Goal: Task Accomplishment & Management: Use online tool/utility

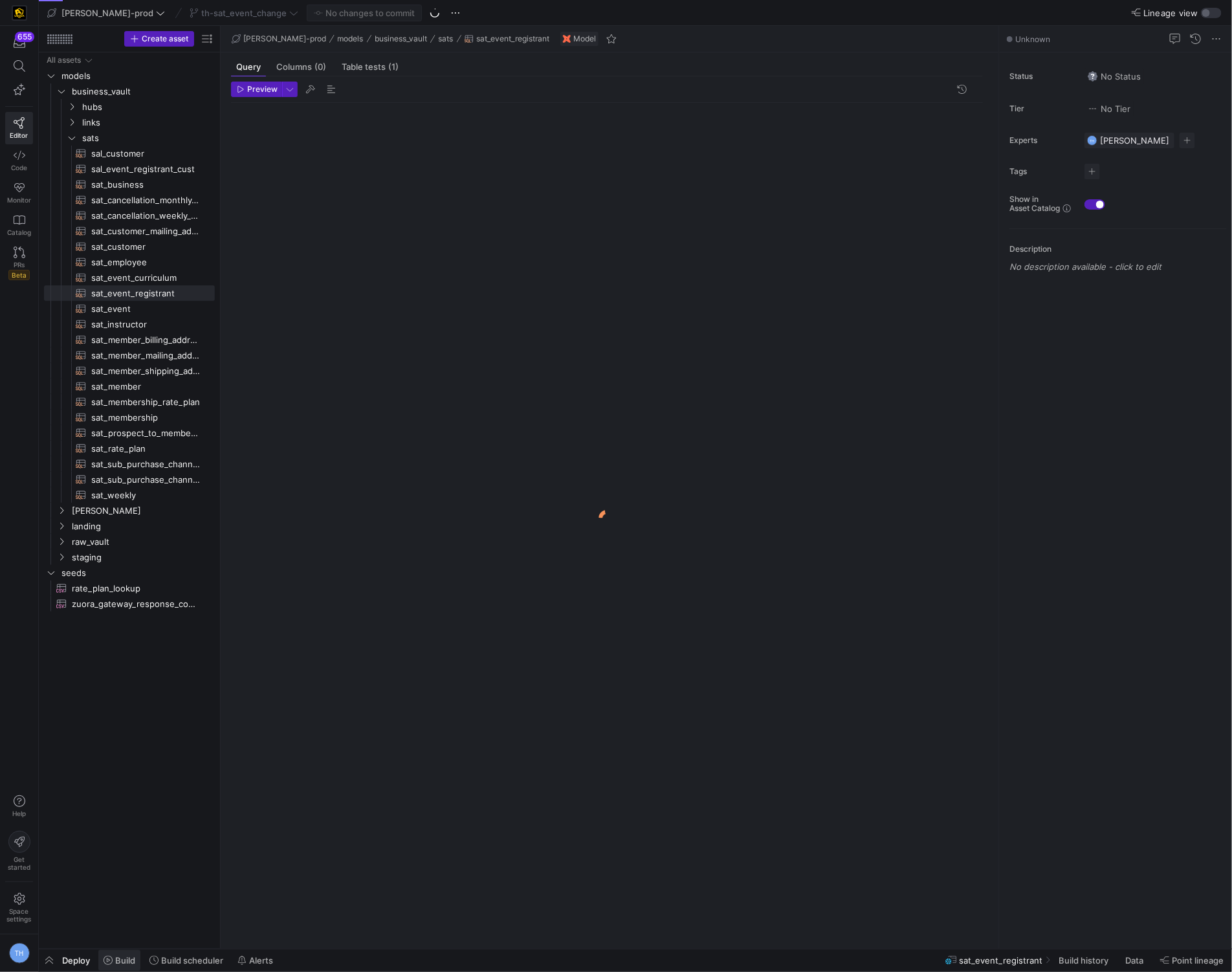
click at [127, 959] on span "Build" at bounding box center [125, 961] width 20 height 11
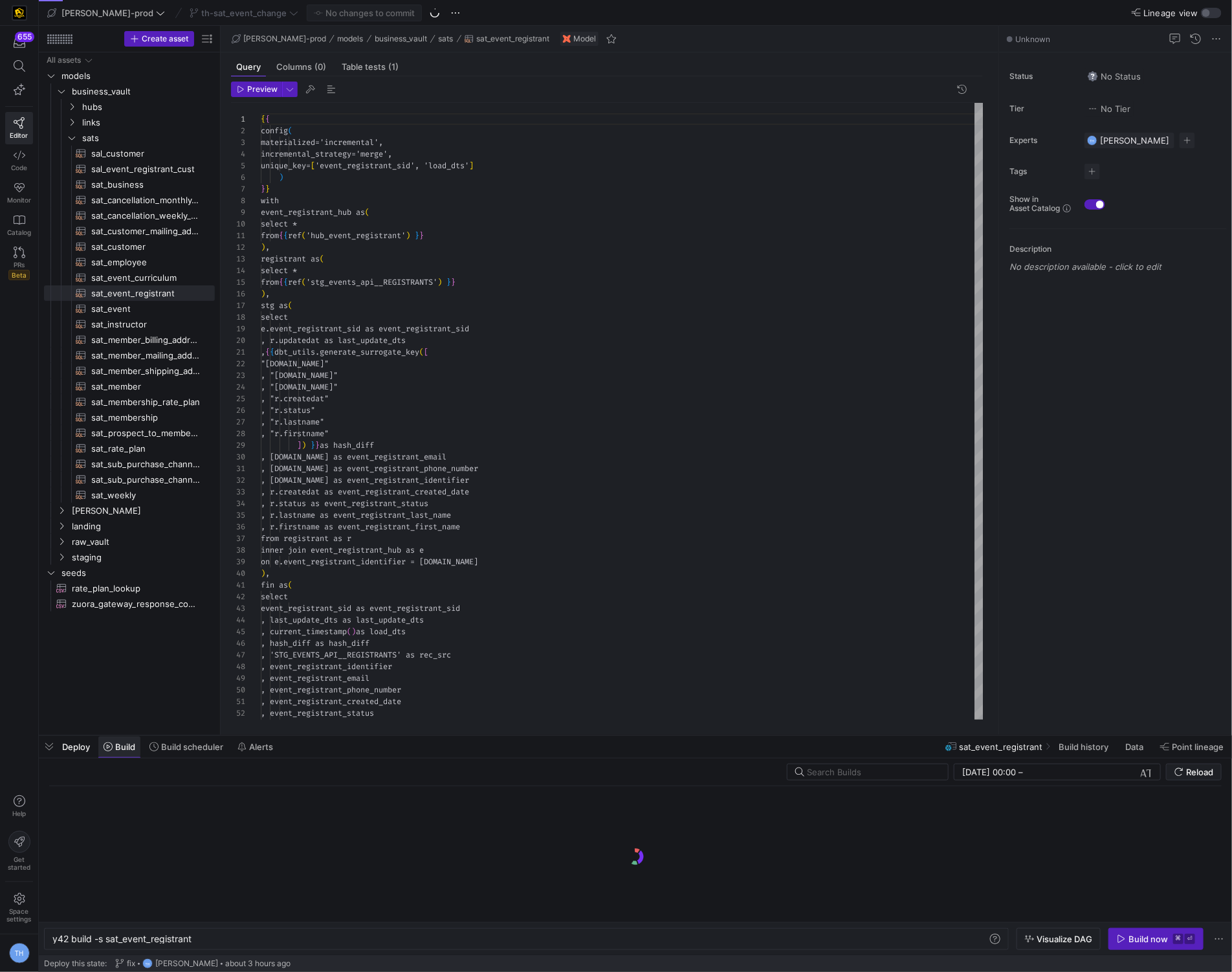
scroll to position [117, 0]
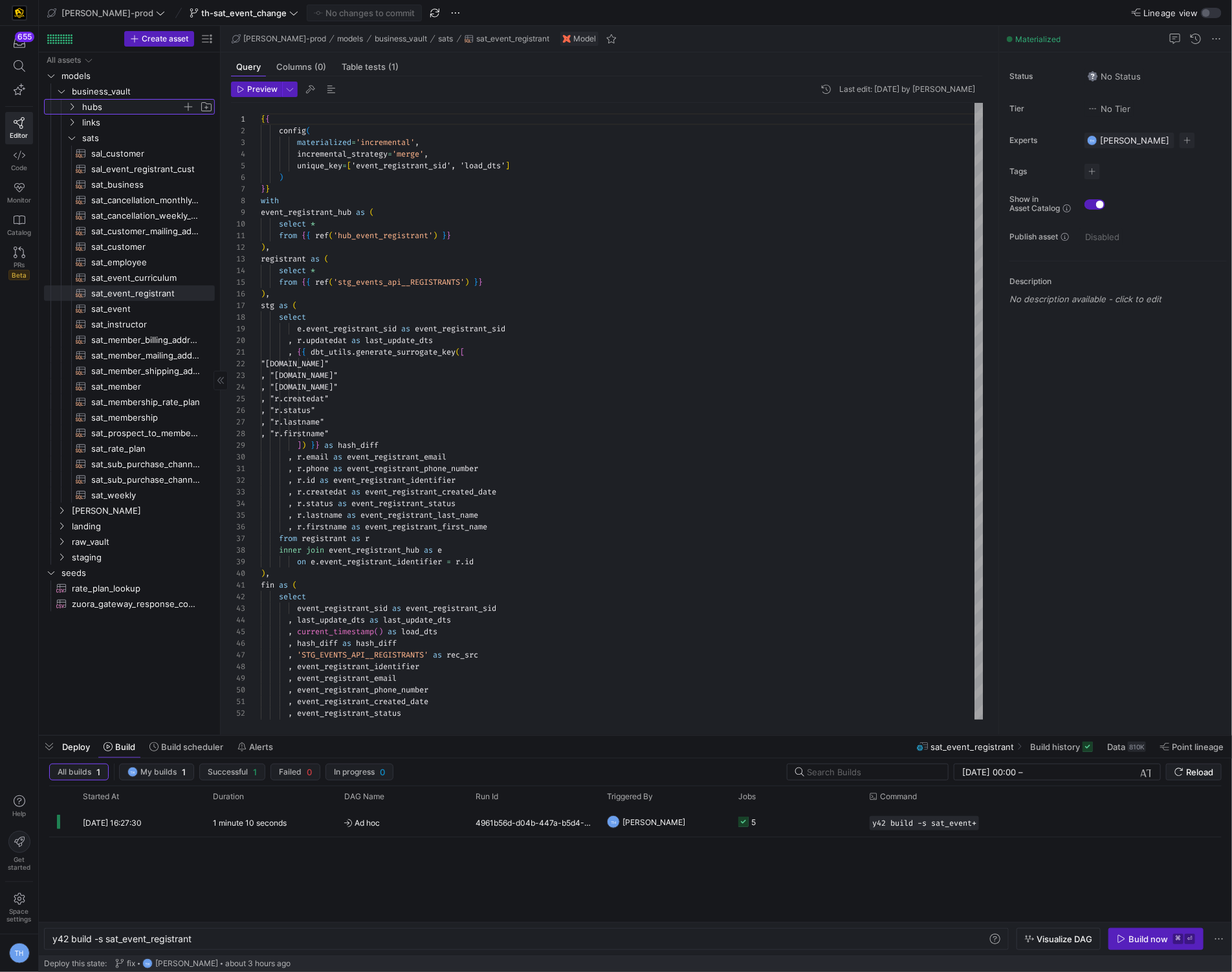
click at [127, 106] on span "hubs" at bounding box center [132, 106] width 99 height 15
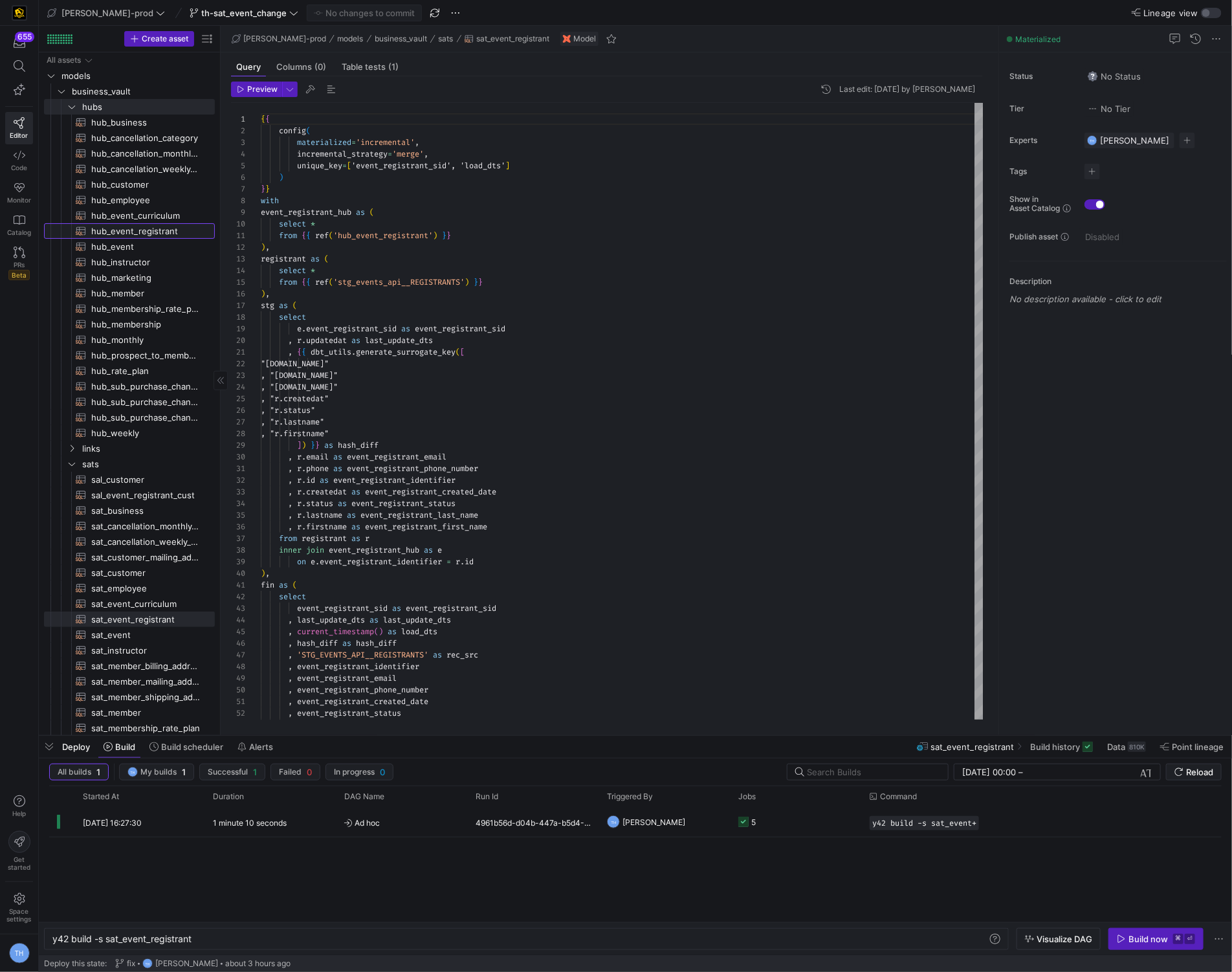
click at [155, 228] on span "hub_event_registrant​​​​​​​​​​" at bounding box center [146, 231] width 109 height 15
type textarea "y42 build -s hub_event_registrant"
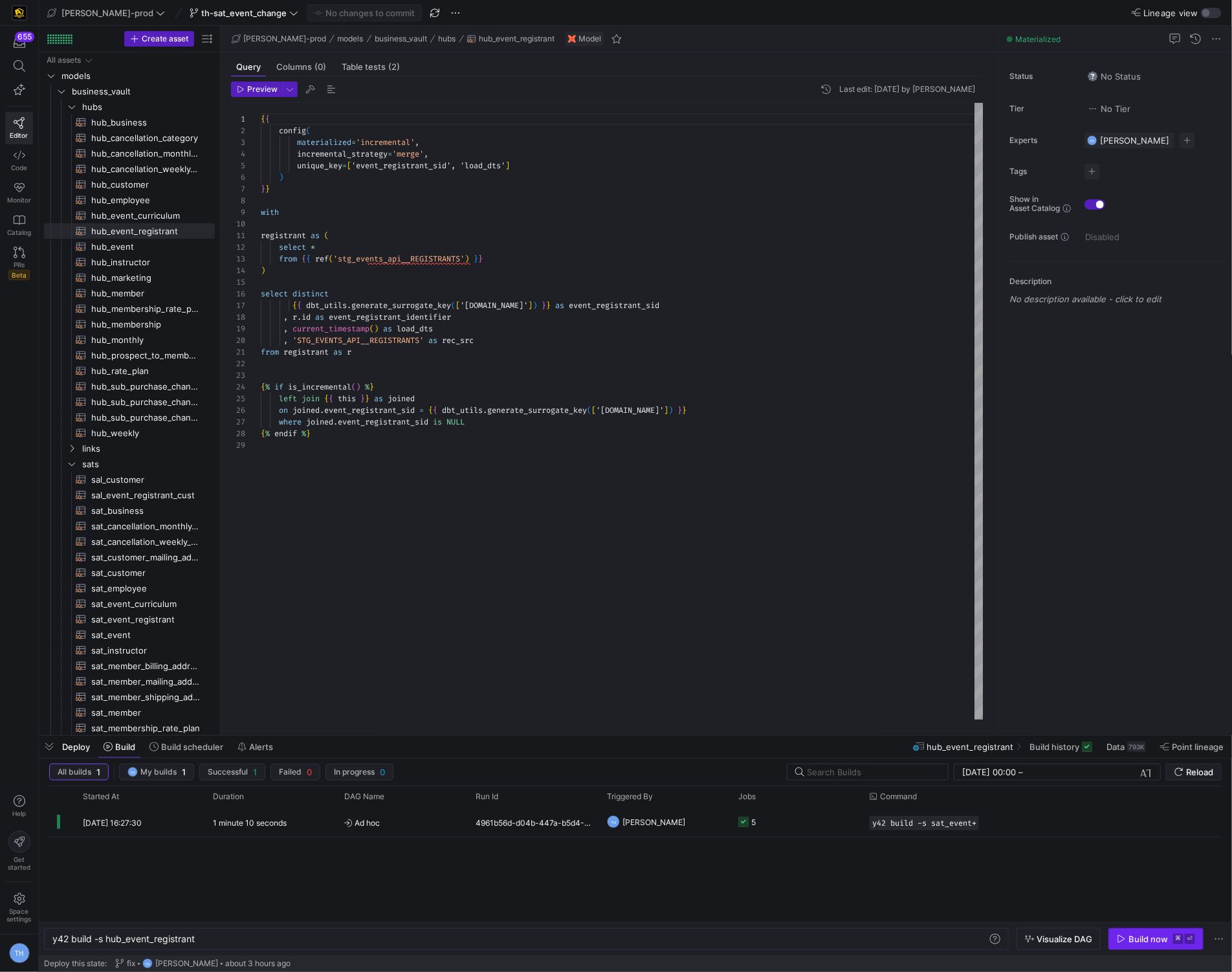
click at [1159, 942] on div "Build now" at bounding box center [1149, 939] width 40 height 11
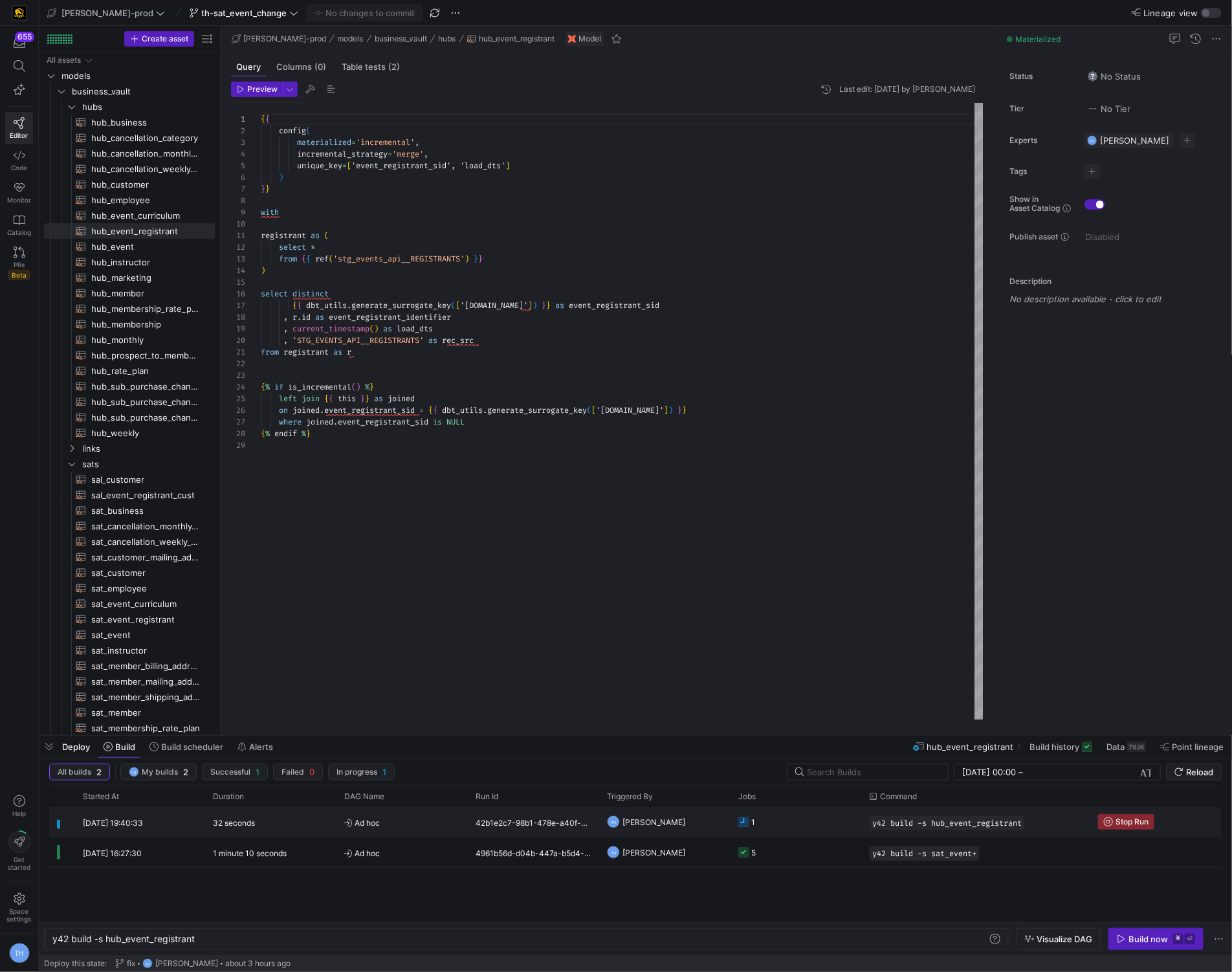
click at [797, 827] on y42-job-status-cell-renderer "1" at bounding box center [796, 822] width 116 height 28
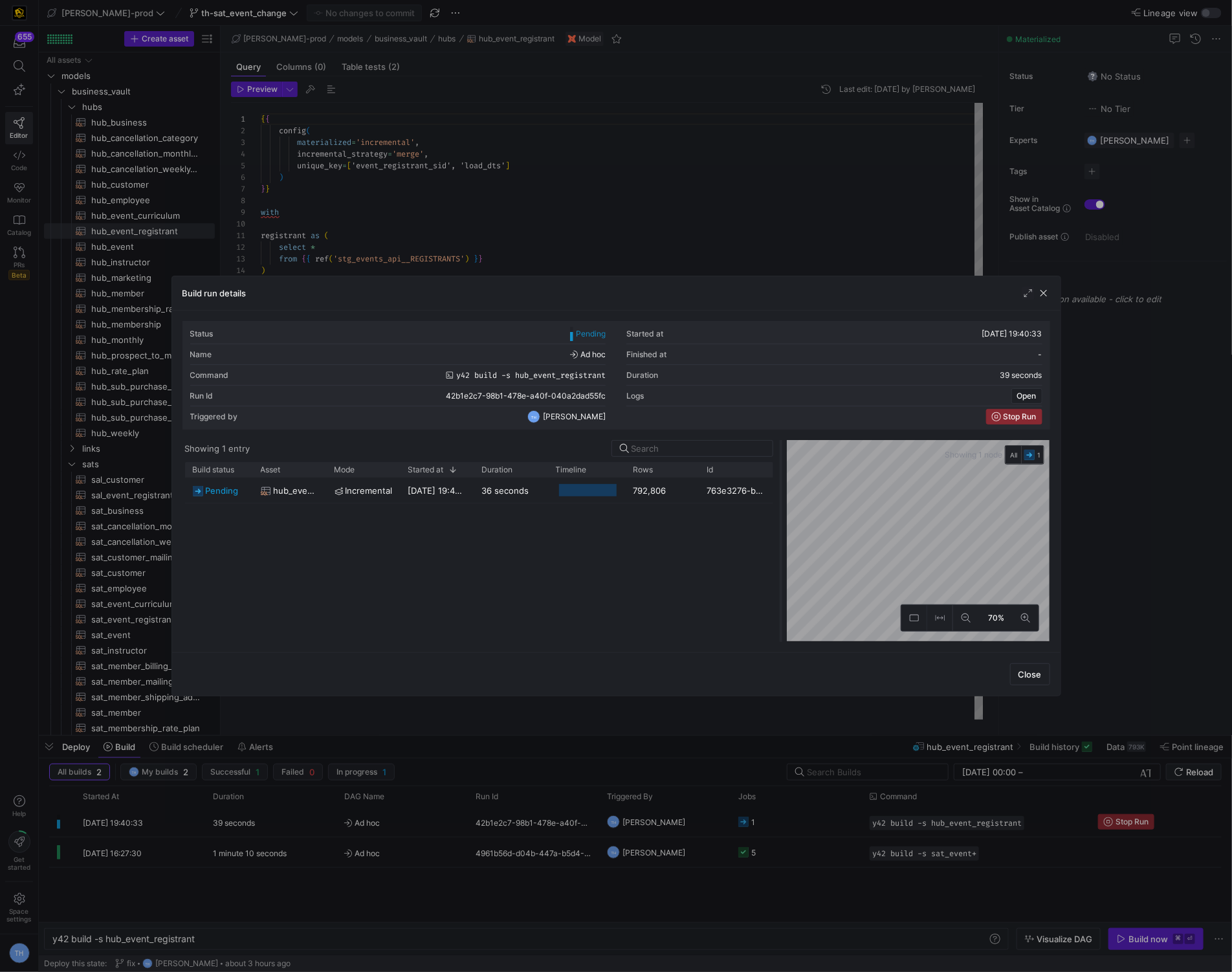
drag, startPoint x: 618, startPoint y: 507, endPoint x: 783, endPoint y: 504, distance: 165.0
click at [783, 504] on div at bounding box center [781, 541] width 5 height 202
click at [1062, 442] on div at bounding box center [616, 486] width 1232 height 972
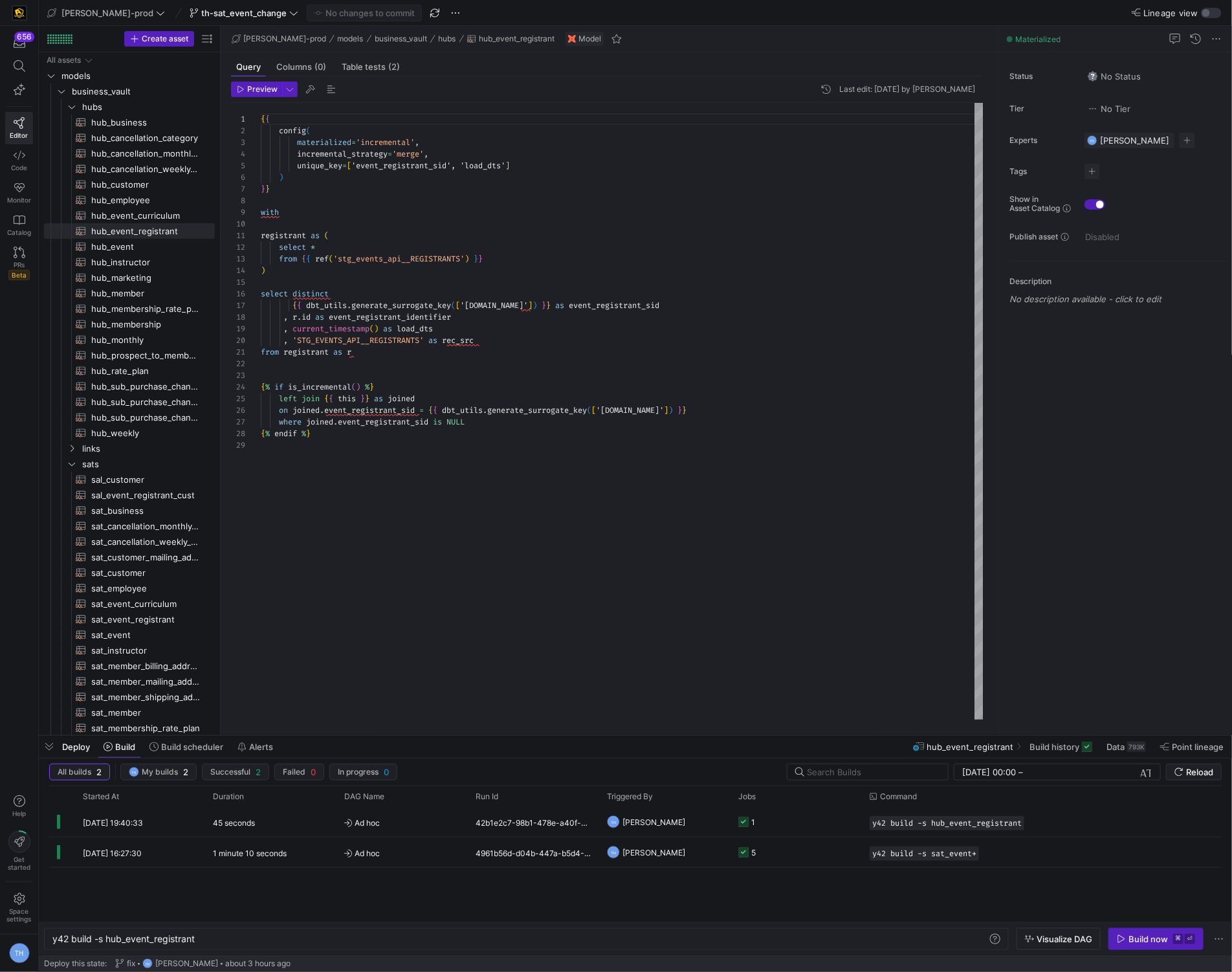
scroll to position [93, 0]
click at [325, 479] on div "{ { config ( materialized = 'incremental' , incremental_strategy = 'merge' , un…" at bounding box center [622, 411] width 723 height 617
type textarea "from registrant as r {% if is_incremental() %} left join {{ this }} as joined o…"
type textarea "s"
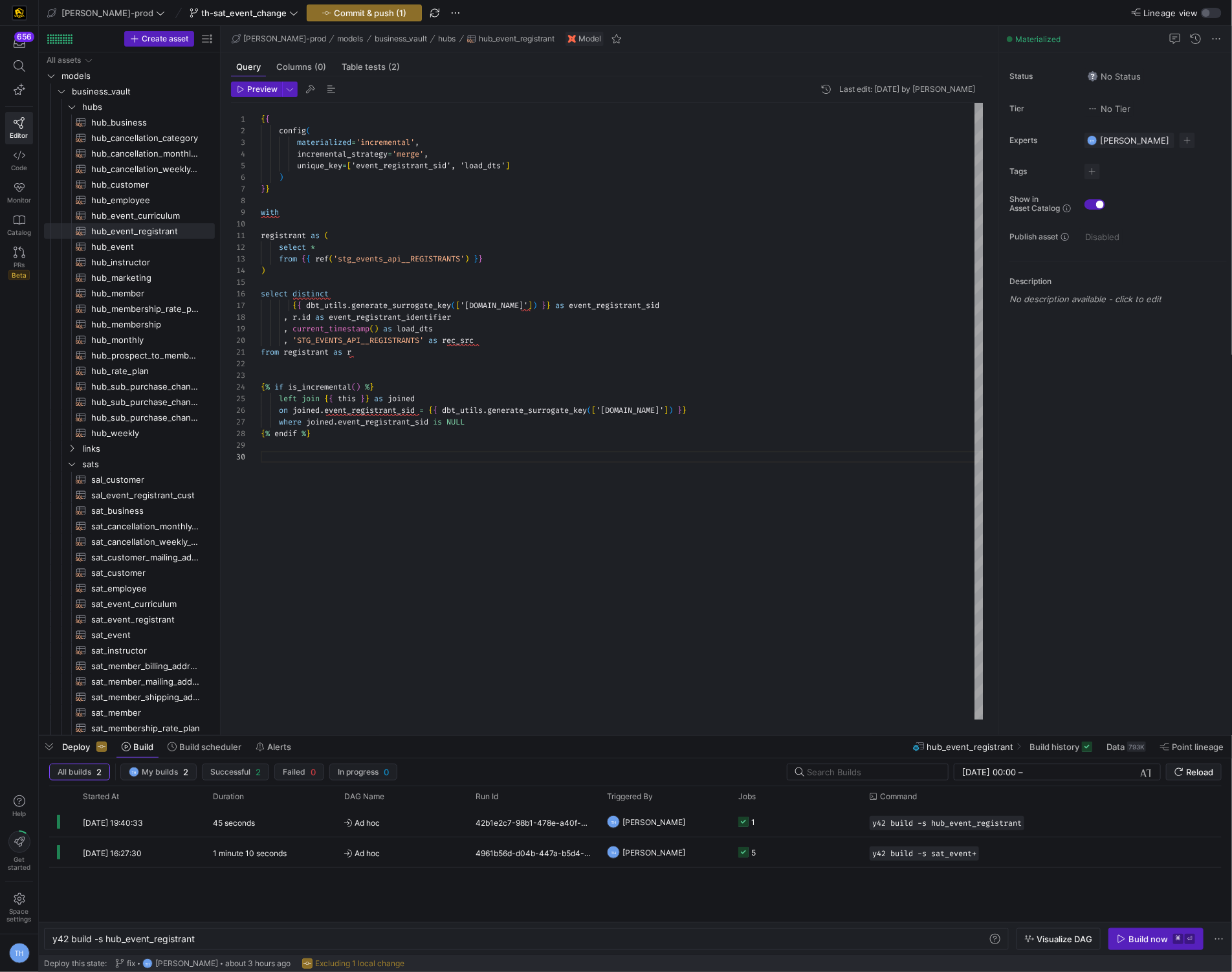
type textarea "from registrant as r {% if is_incremental() %} left join {{ this }} as joined o…"
click at [208, 9] on span "th-sat_event_change" at bounding box center [243, 13] width 85 height 11
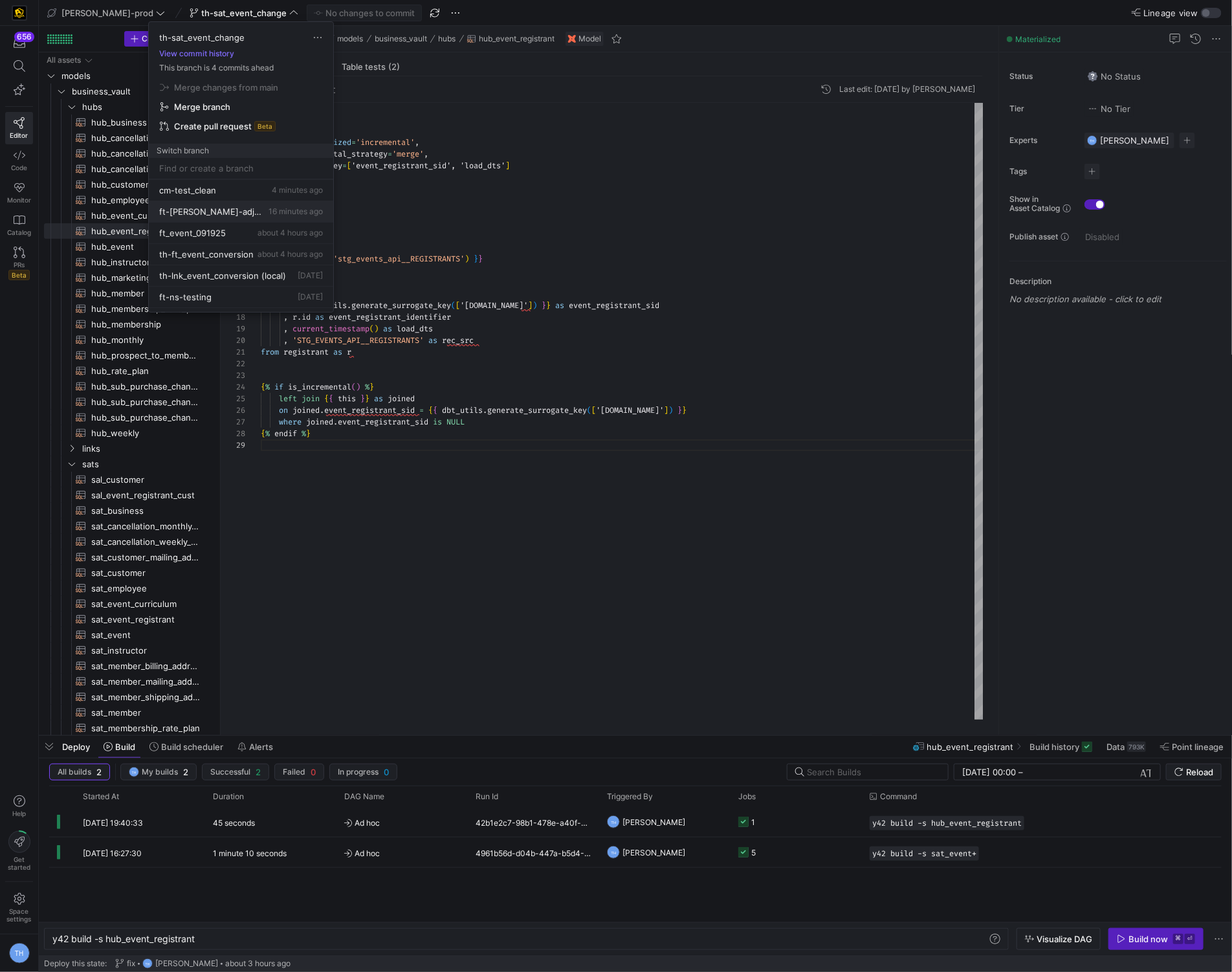
scroll to position [43, 0]
click at [213, 270] on span "th-lnk_event_conversion" at bounding box center [208, 275] width 99 height 11
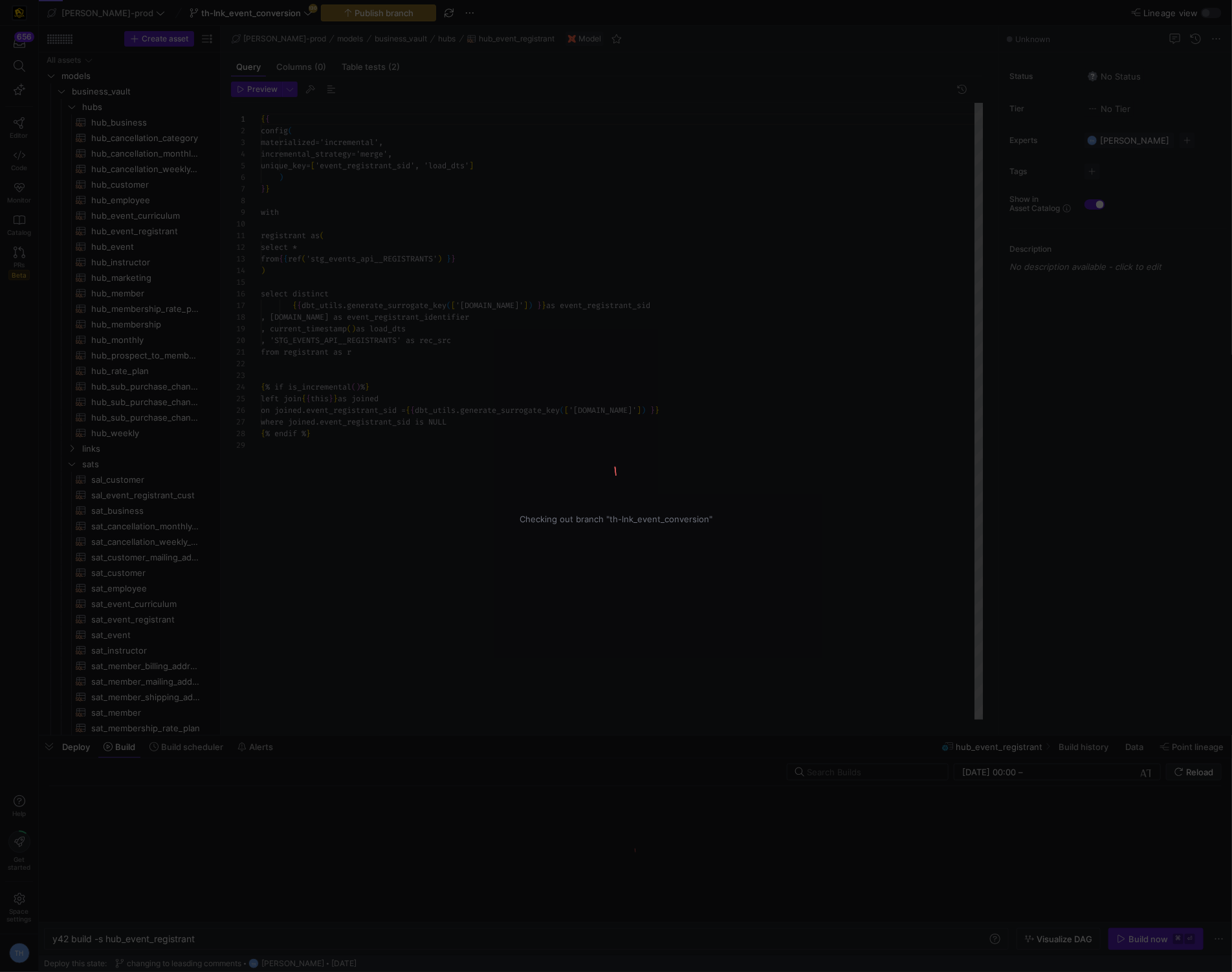
scroll to position [117, 0]
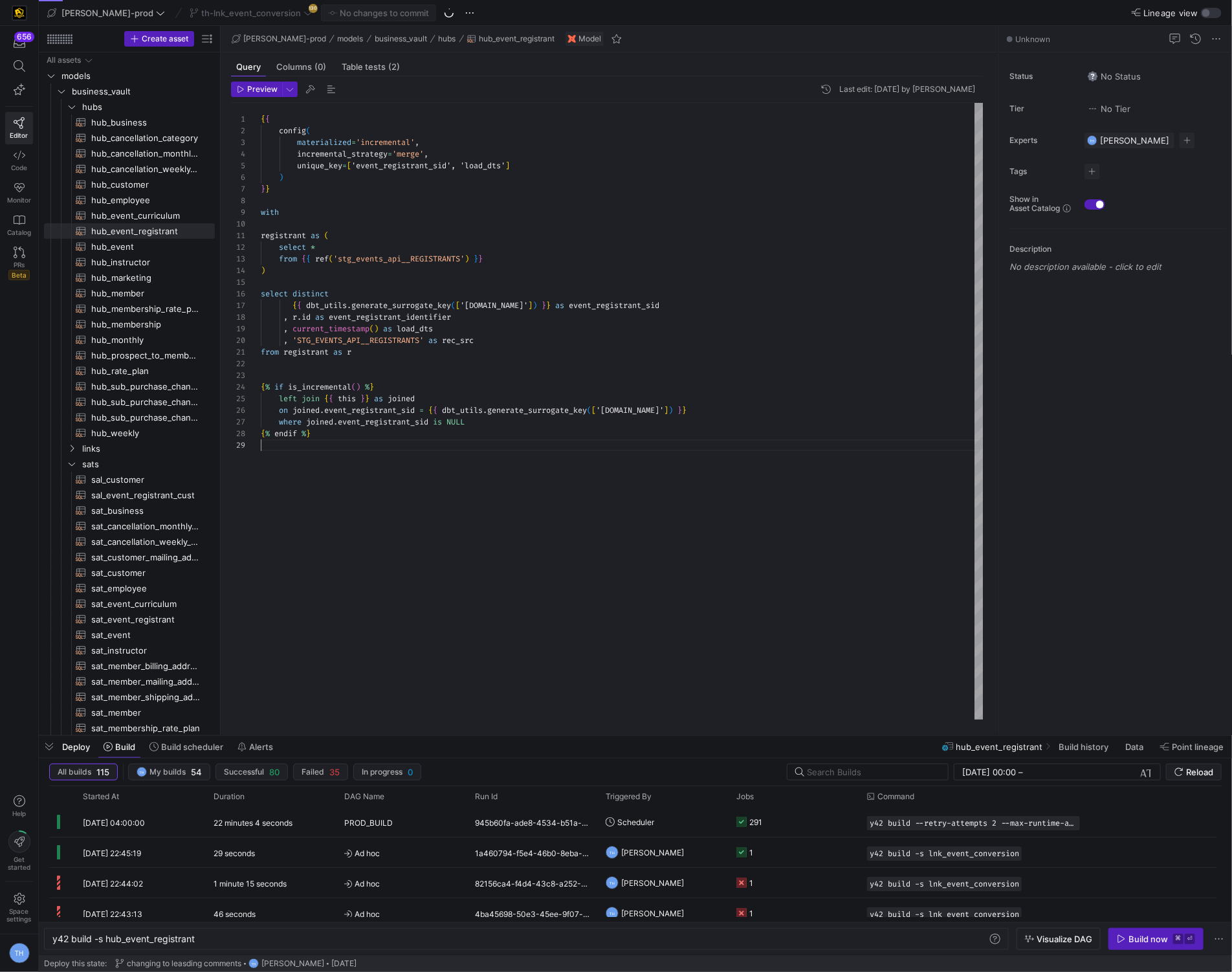
click at [332, 468] on div "{ { config ( materialized = 'incremental' , incremental_strategy = 'merge' , un…" at bounding box center [622, 411] width 723 height 617
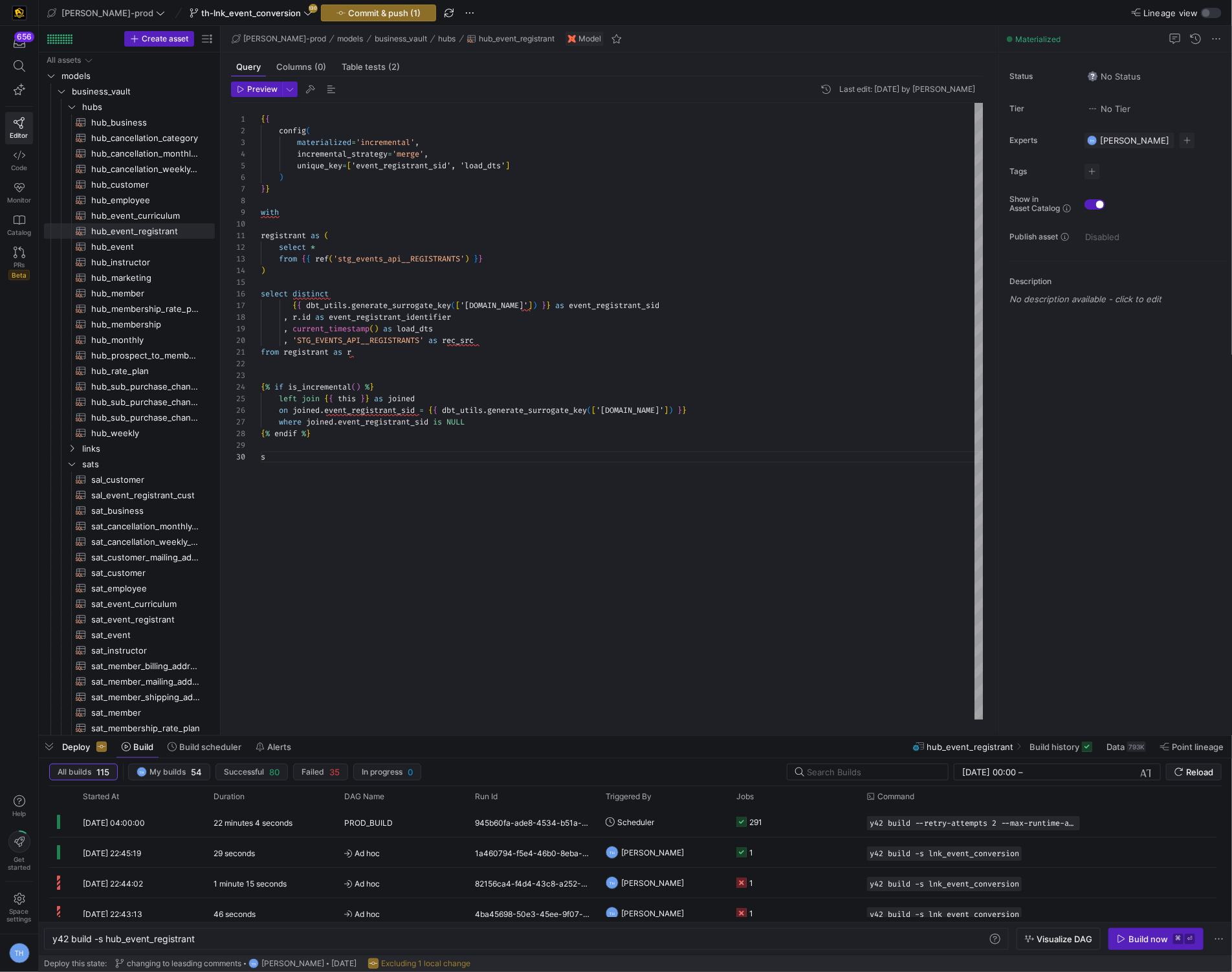
scroll to position [105, 0]
click at [129, 96] on span "business_vault" at bounding box center [127, 91] width 110 height 15
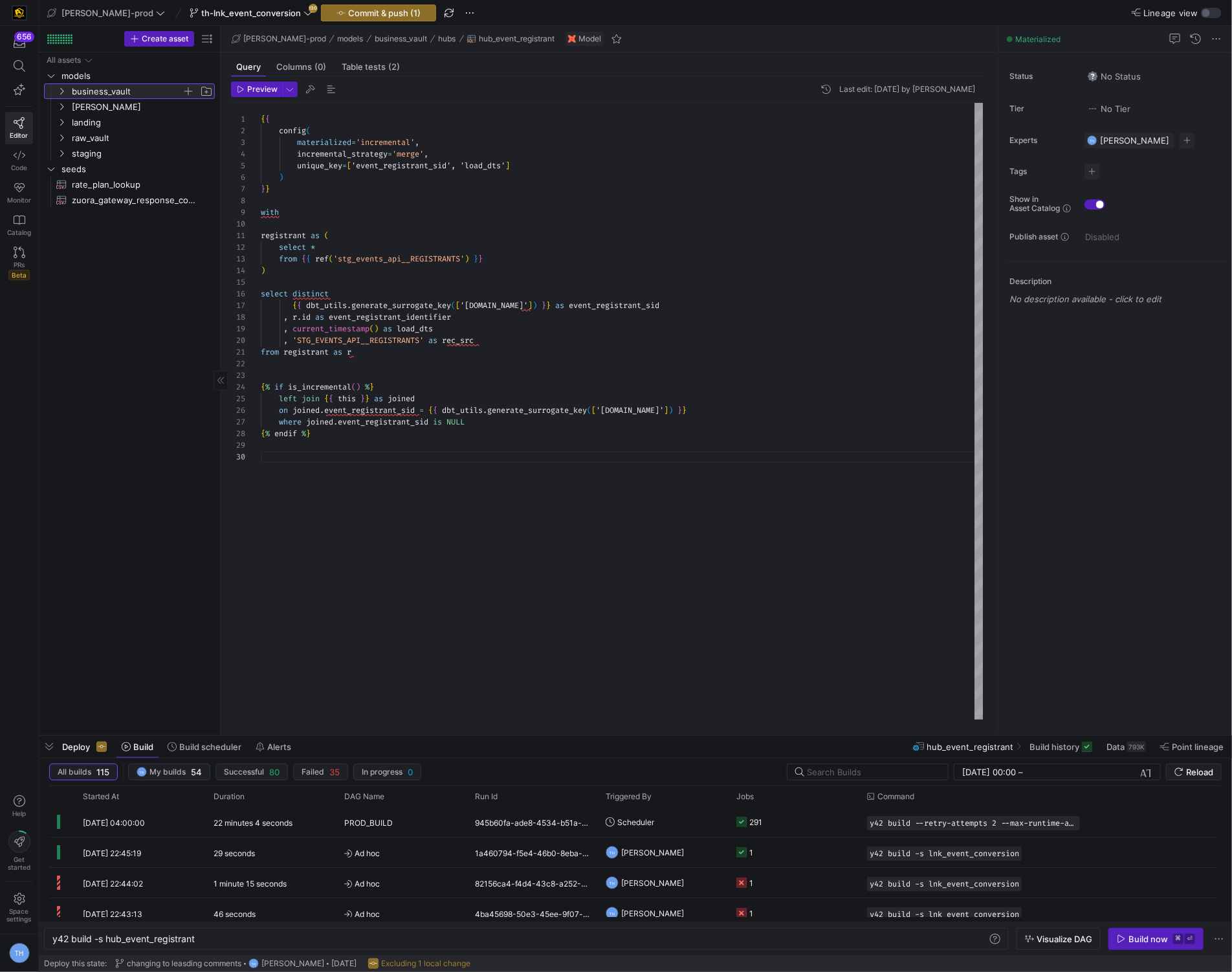
click at [129, 97] on span "business_vault" at bounding box center [127, 91] width 110 height 15
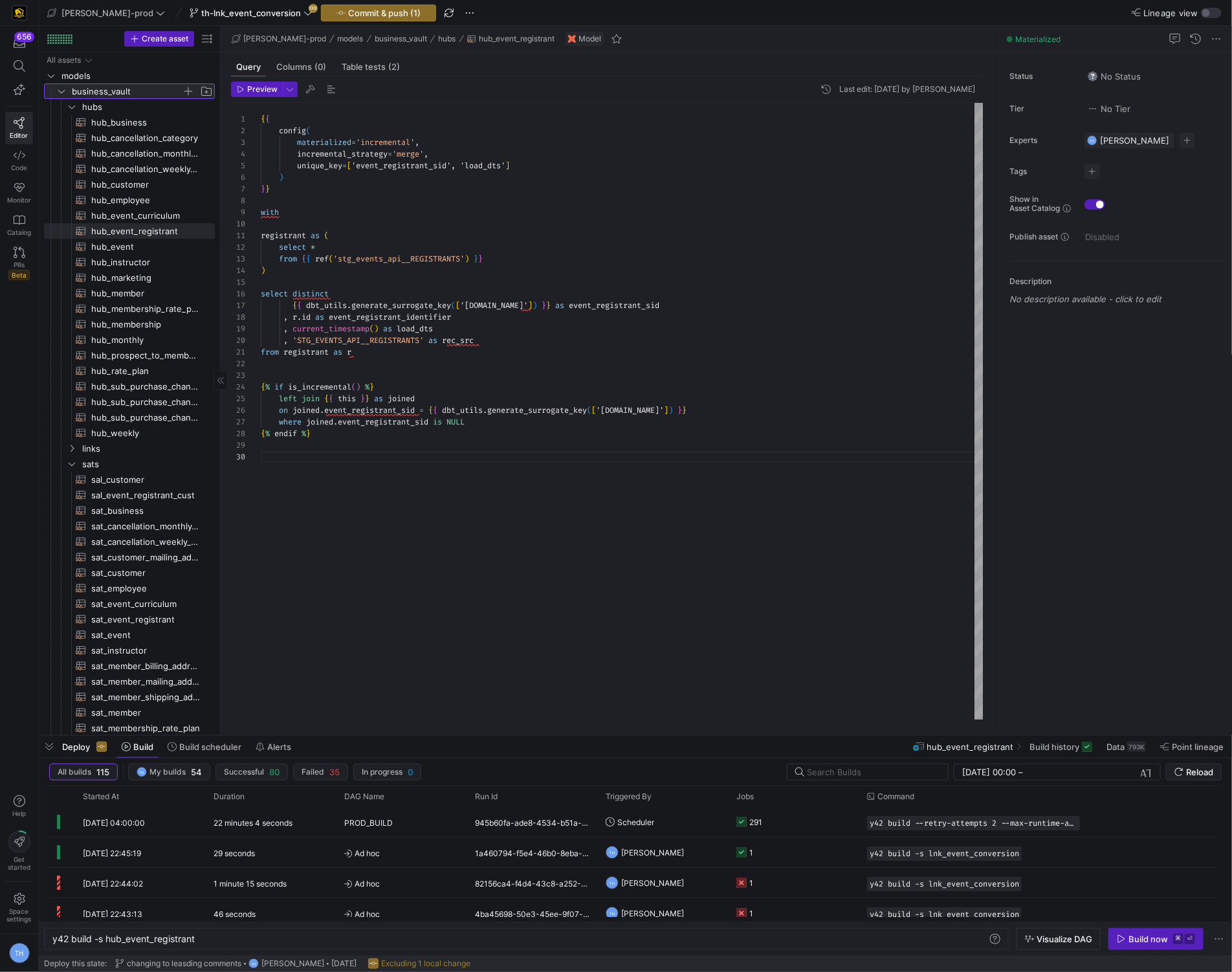
click at [129, 97] on span "business_vault" at bounding box center [127, 91] width 110 height 15
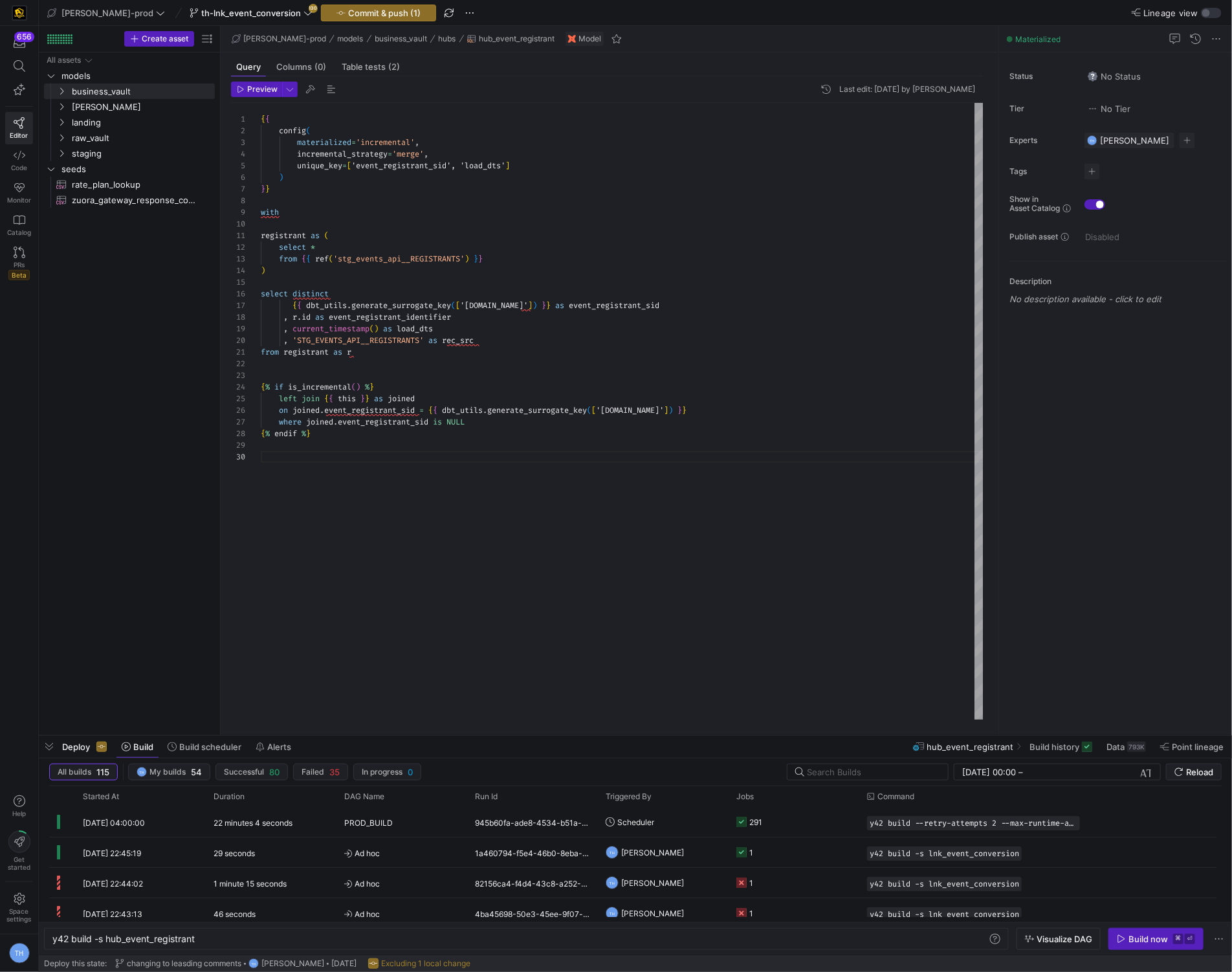
click at [308, 491] on div "{ { config ( materialized = 'incremental' , incremental_strategy = 'merge' , un…" at bounding box center [622, 411] width 723 height 617
type textarea "registrant as ( select * from {{ ref('stg_events_api__REGISTRANTS') }} ) select…"
click at [316, 271] on div "{ { config ( materialized = 'incremental' , incremental_strategy = 'merge' , un…" at bounding box center [622, 411] width 723 height 617
click at [250, 10] on span "th-lnk_event_conversion" at bounding box center [250, 13] width 99 height 11
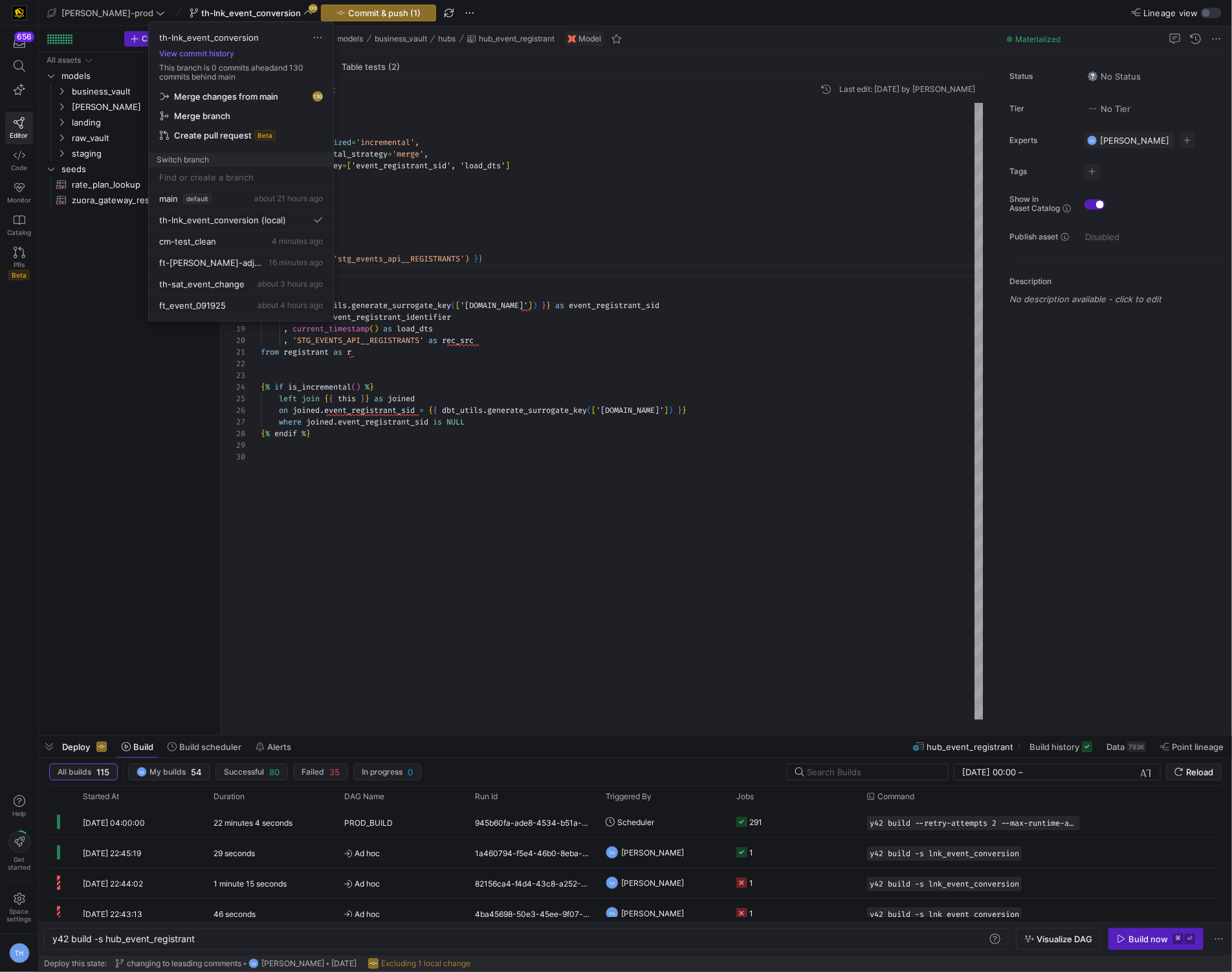
click at [250, 10] on div at bounding box center [616, 486] width 1232 height 972
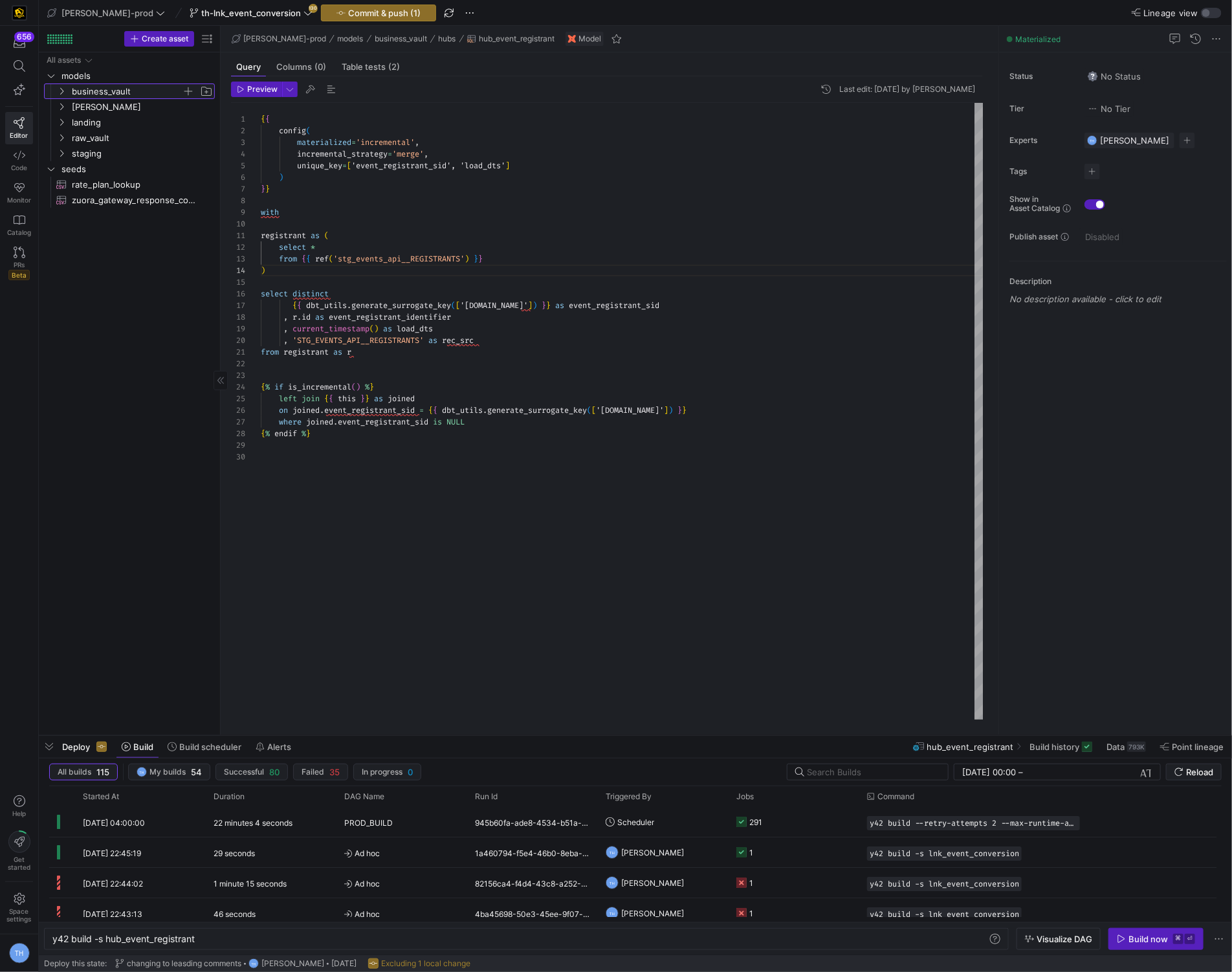
click at [132, 91] on span "business_vault" at bounding box center [127, 91] width 110 height 15
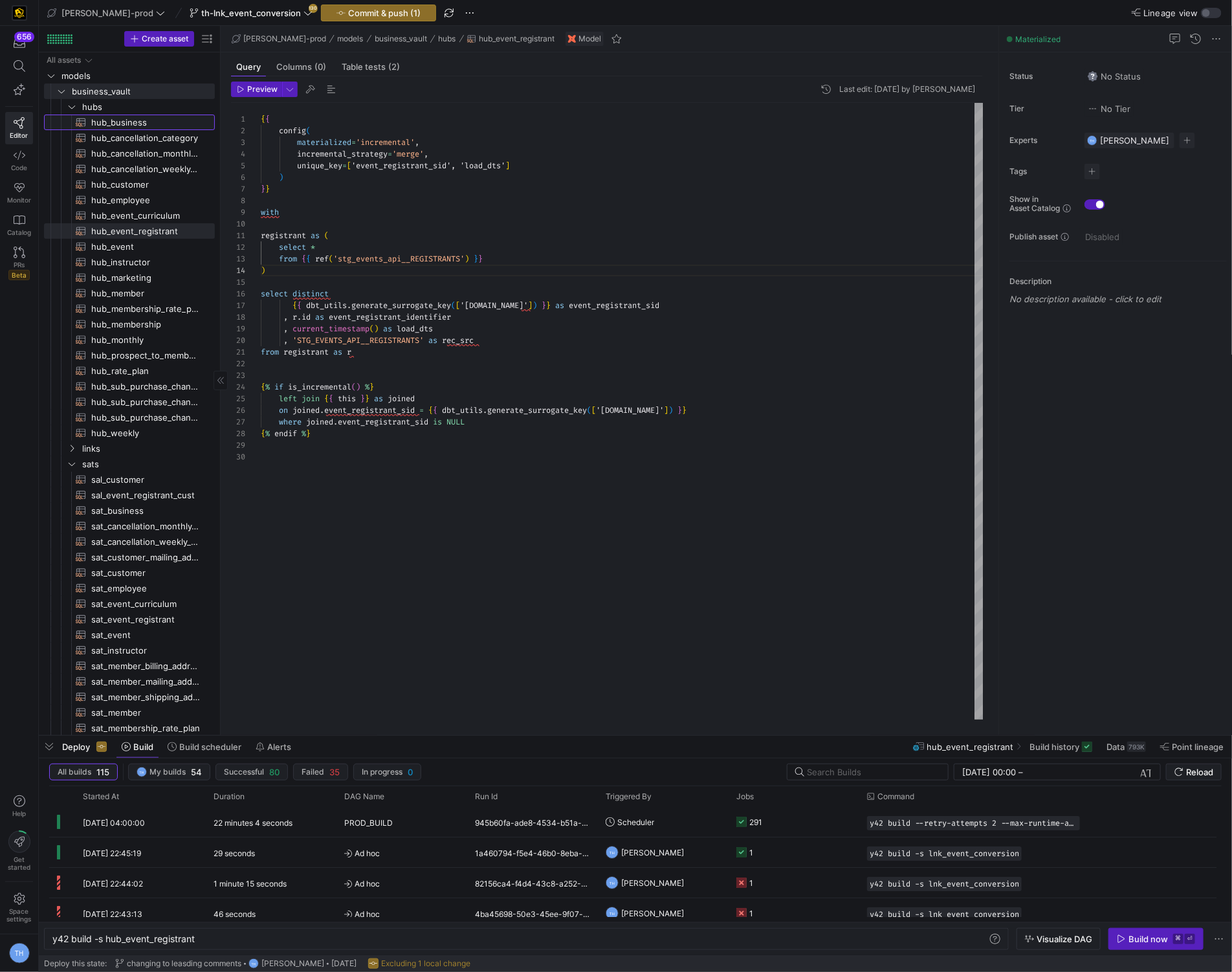
click at [173, 120] on span "hub_business​​​​​​​​​​" at bounding box center [146, 122] width 109 height 15
type textarea "y42 build -s hub_business"
type textarea "{{ config( materialized='incremental', incremental_strategy='merge', unique_key…"
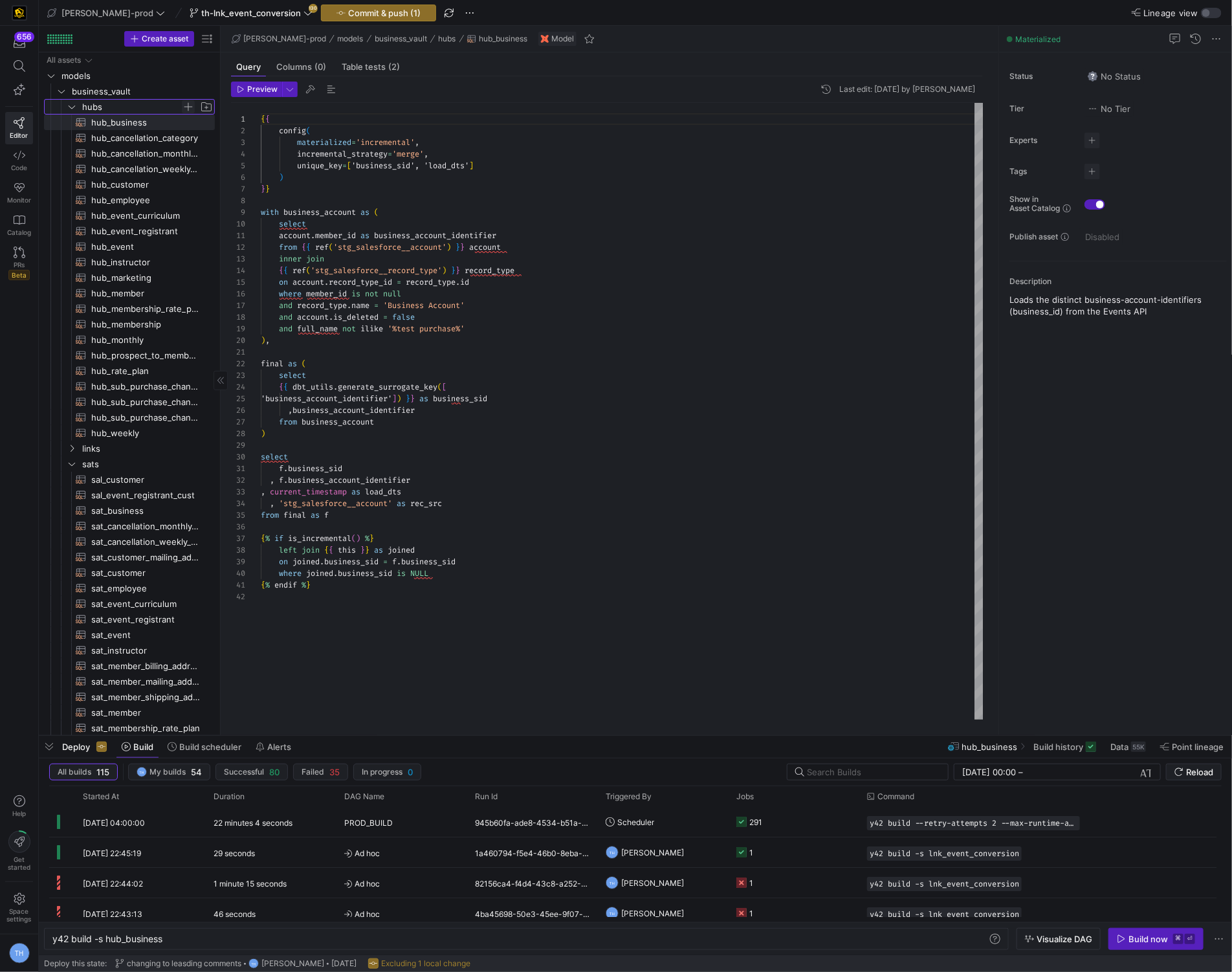
click at [188, 108] on span "Press SPACE to select this row." at bounding box center [188, 106] width 13 height 13
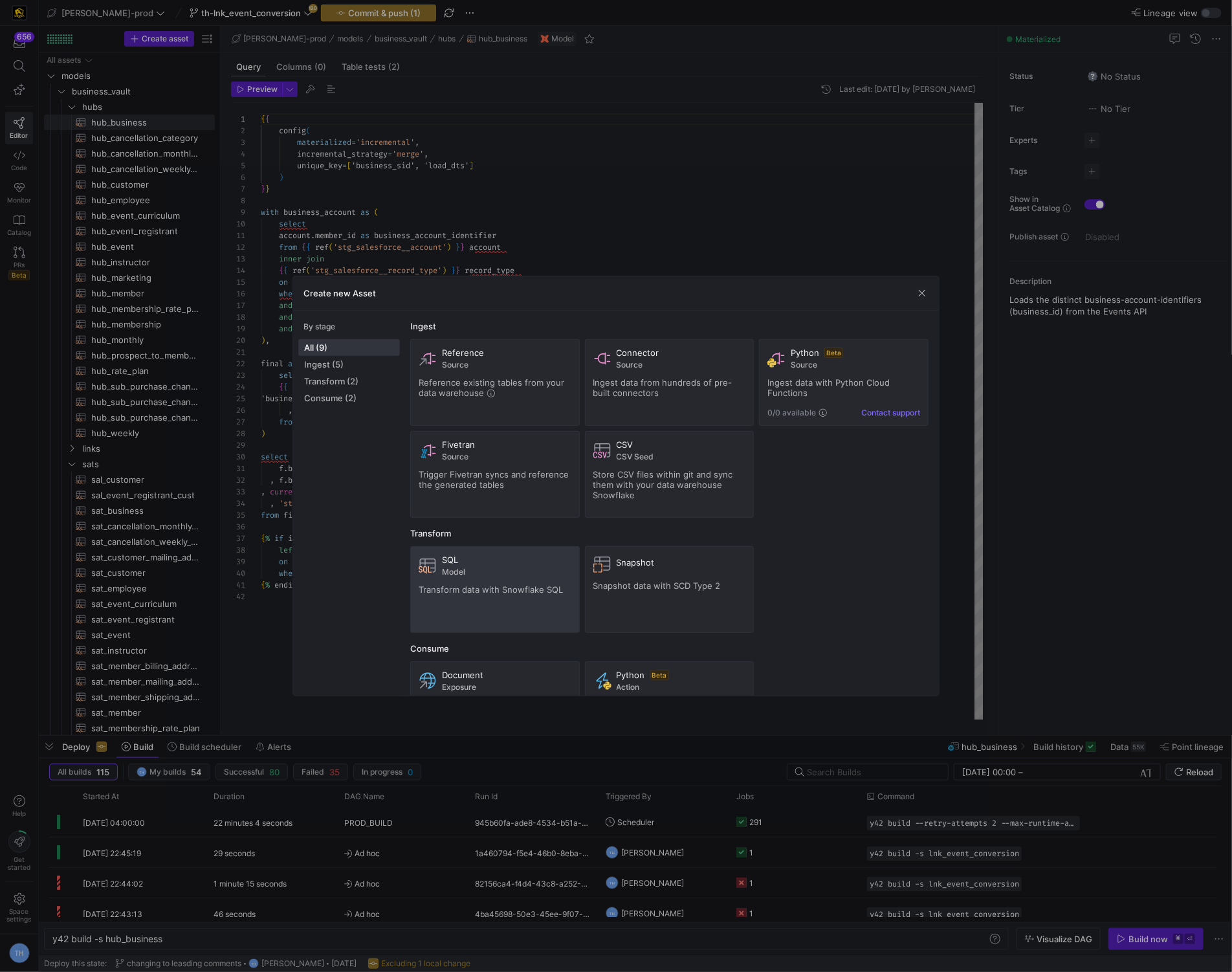
click at [496, 584] on div "SQL Model Transform data with Snowflake SQL" at bounding box center [496, 590] width 153 height 70
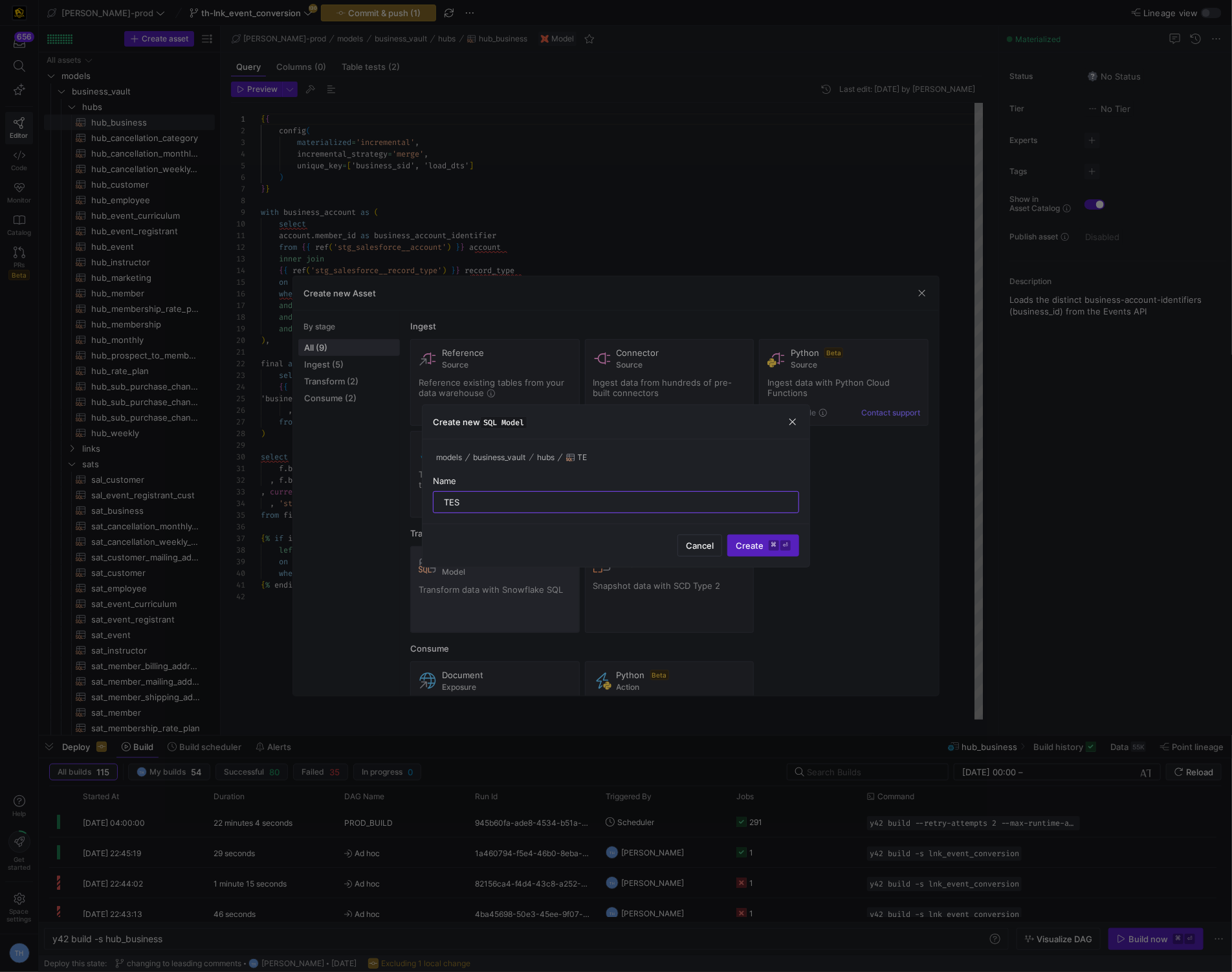
type input "TEST"
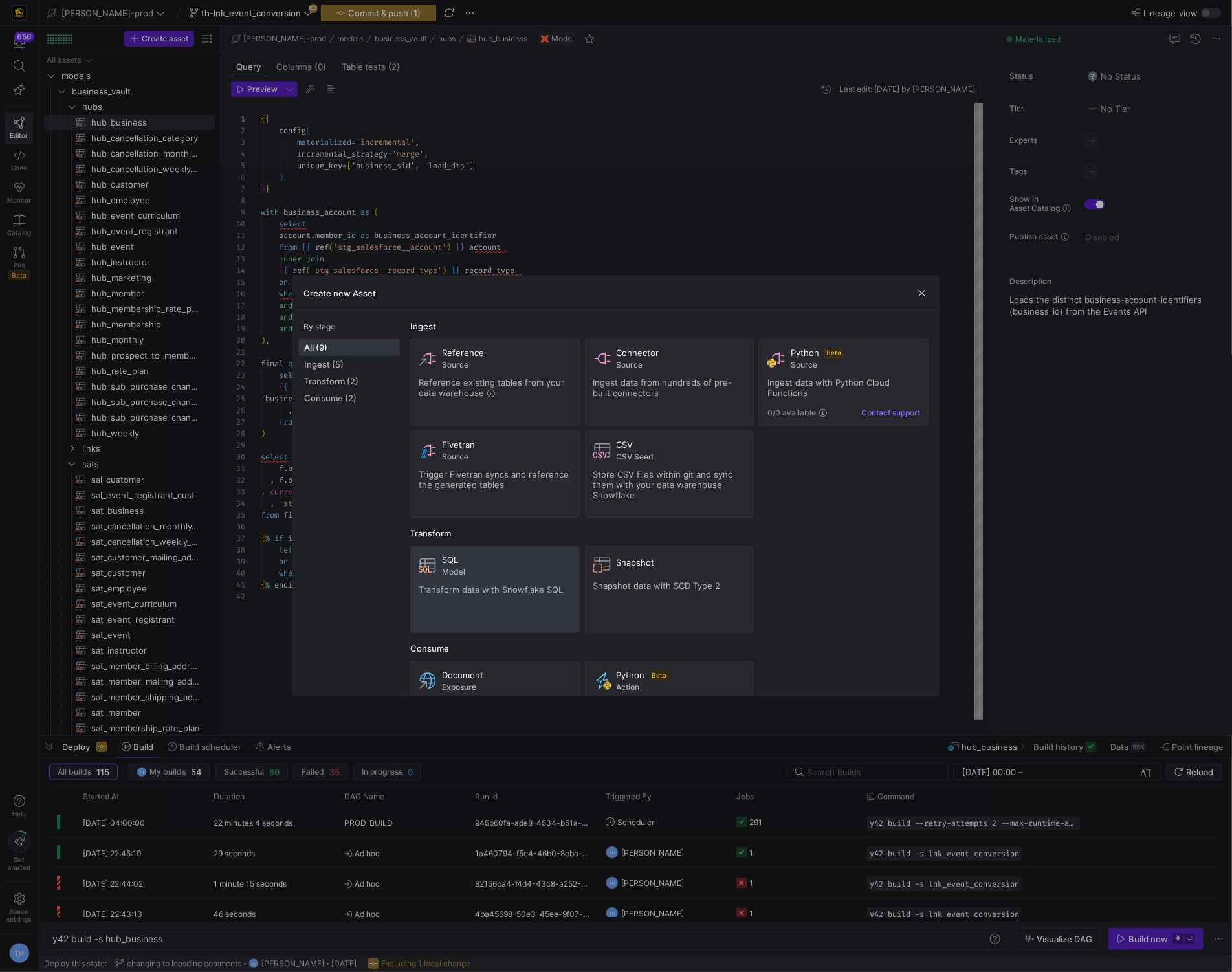
type textarea "y42 build -s TEST"
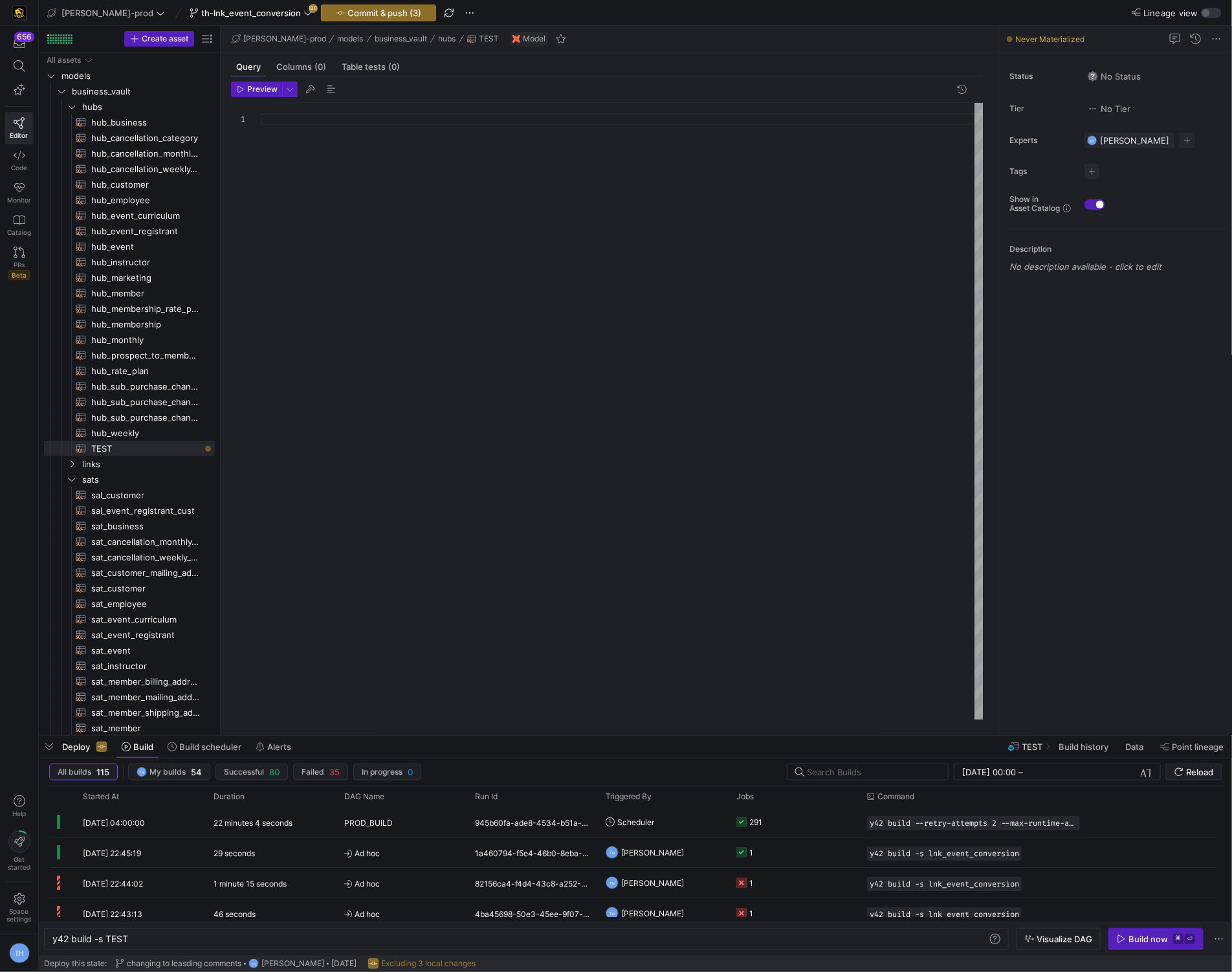
click at [409, 167] on div at bounding box center [622, 411] width 723 height 617
click at [385, 170] on div "WITH camp as ( select * from { { ref ( 'stg_salesforce__campaign' ) } } )" at bounding box center [622, 411] width 723 height 617
click at [373, 176] on div "WITH camp as ( select * from { { ref ( 'stg_salesforce__campaign' ) } } )" at bounding box center [622, 411] width 723 height 617
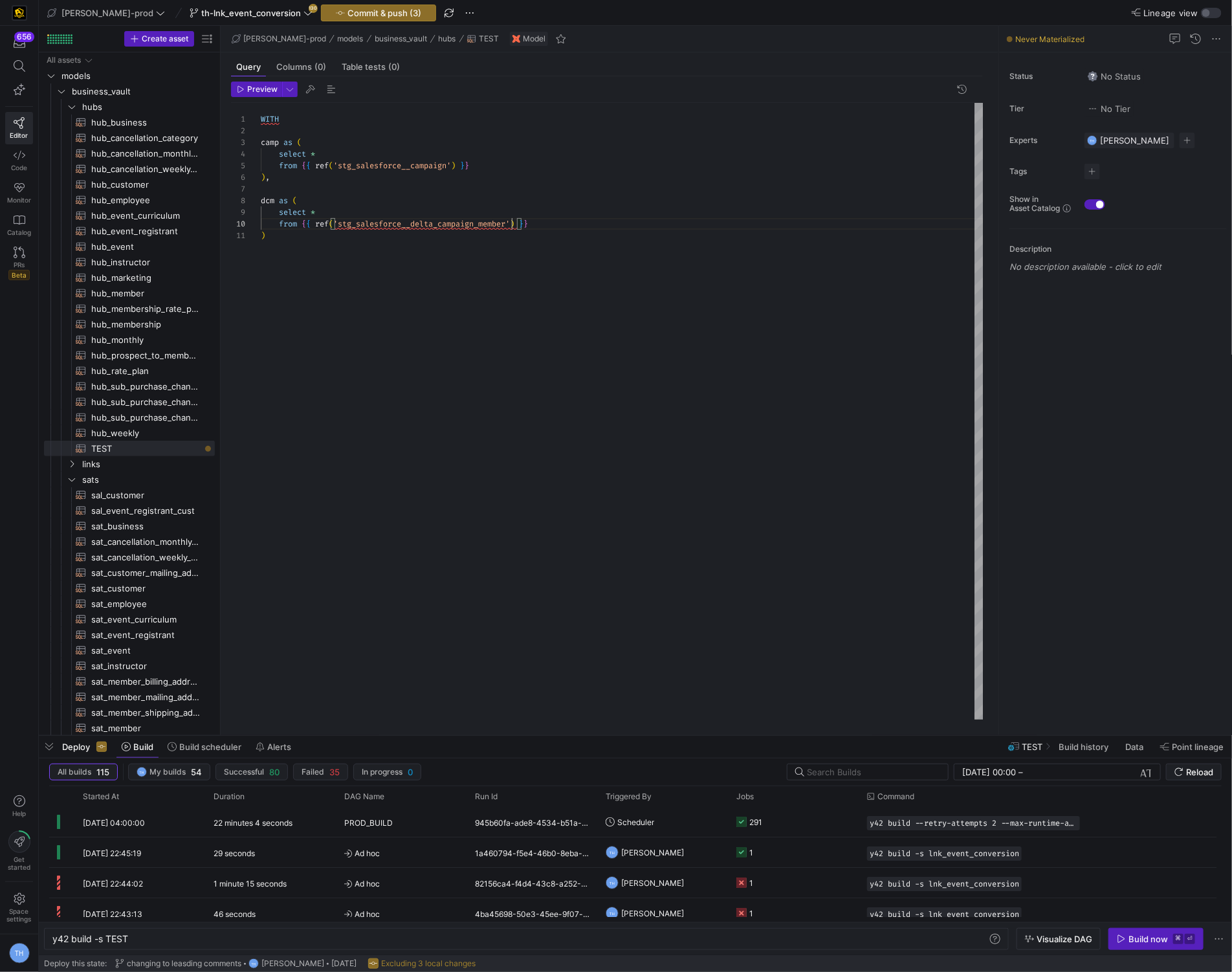
click at [320, 252] on div "WITH camp as ( select * from { { ref ( 'stg_salesforce__campaign' ) } } ) , dcm…" at bounding box center [622, 411] width 723 height 617
click at [310, 241] on div "WITH camp as ( select * from { { ref ( 'stg_salesforce__campaign' ) } } ) , dcm…" at bounding box center [622, 411] width 723 height 617
click at [310, 269] on div "WITH camp as ( select * from { { ref ( 'stg_salesforce__campaign' ) } } ) , dcm…" at bounding box center [622, 411] width 723 height 617
click at [319, 243] on div "WITH camp as ( select * from { { ref ( 'stg_salesforce__campaign' ) } } ) , dcm…" at bounding box center [622, 411] width 723 height 617
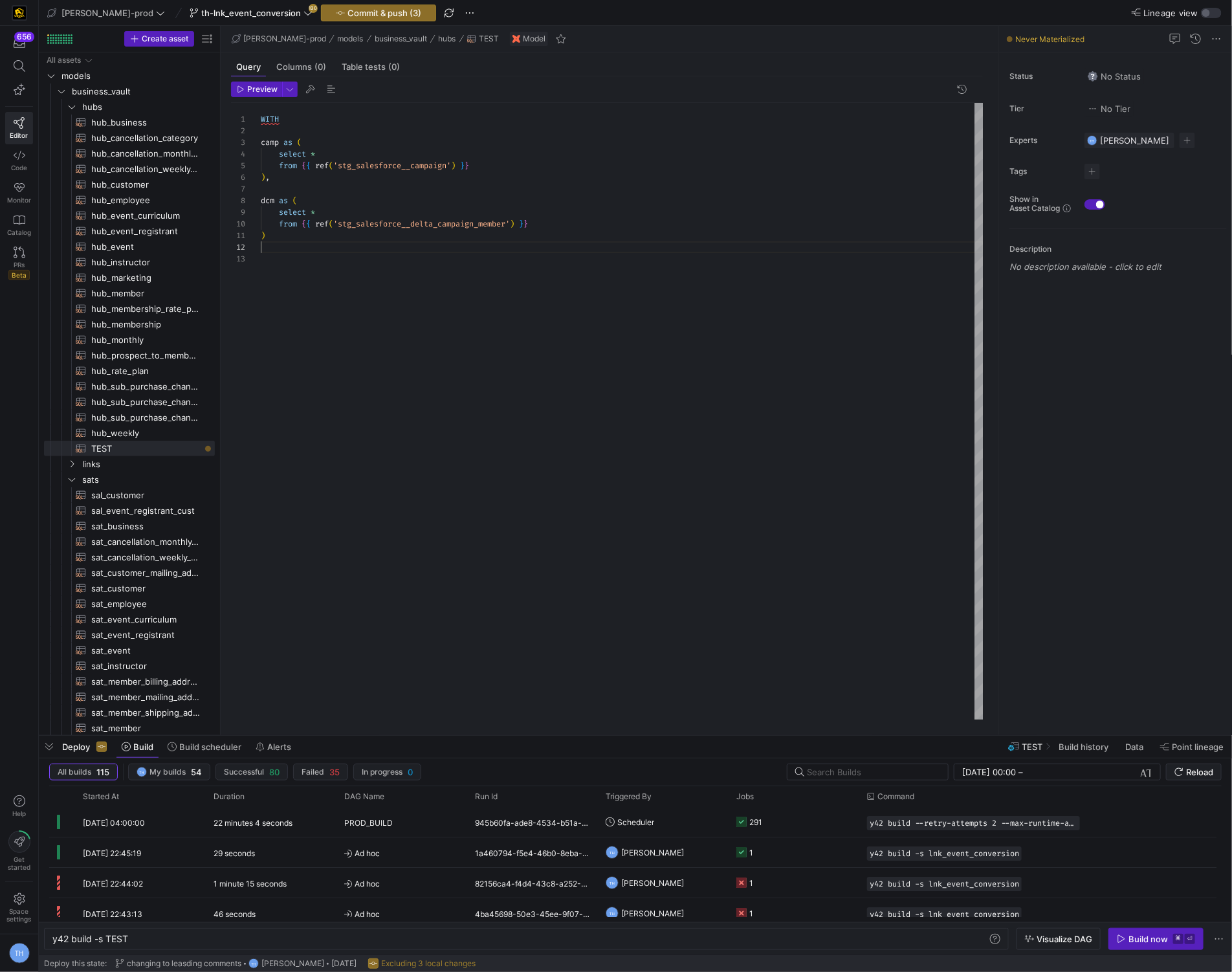
click at [311, 244] on div "WITH camp as ( select * from { { ref ( 'stg_salesforce__campaign' ) } } ) , dcm…" at bounding box center [622, 411] width 723 height 617
click at [314, 237] on div "WITH camp as ( select * from { { ref ( 'stg_salesforce__campaign' ) } } ) , dcm…" at bounding box center [622, 411] width 723 height 617
type textarea "), dcm_reg as ( select event_api_id_c from dcm inner join camp on camp.campaign…"
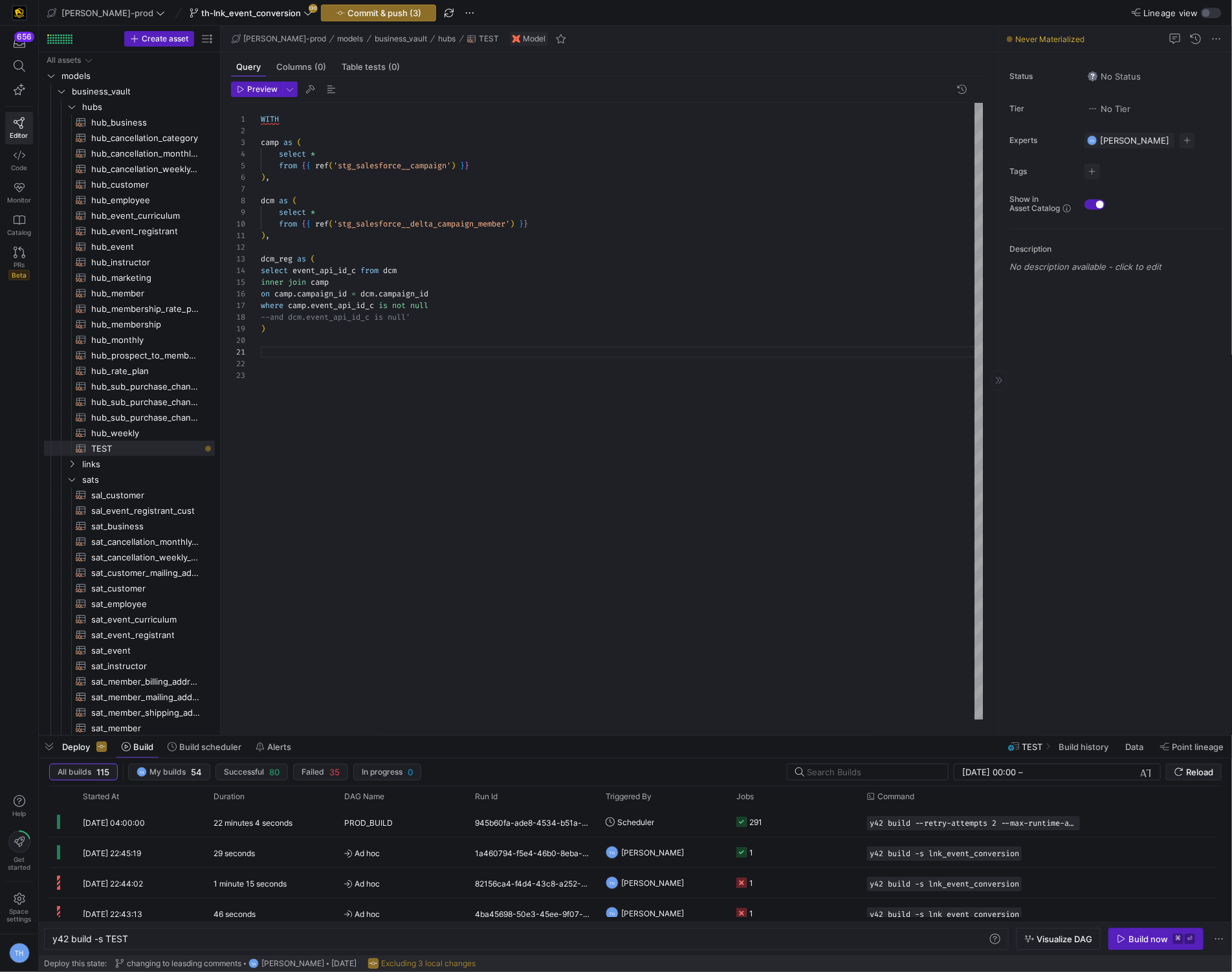
scroll to position [47, 65]
click at [322, 18] on span "button" at bounding box center [379, 13] width 114 height 16
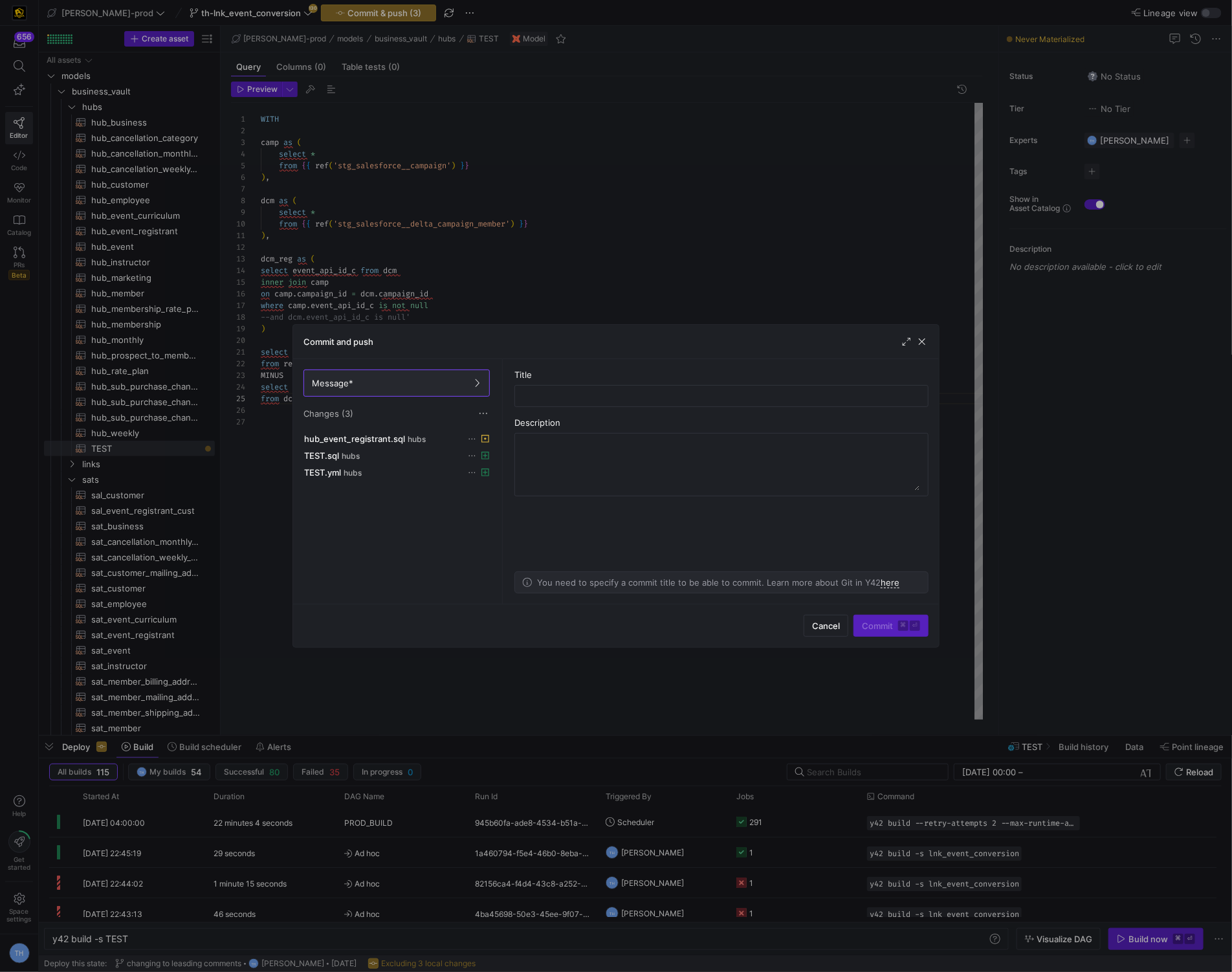
click at [649, 299] on div at bounding box center [616, 486] width 1232 height 972
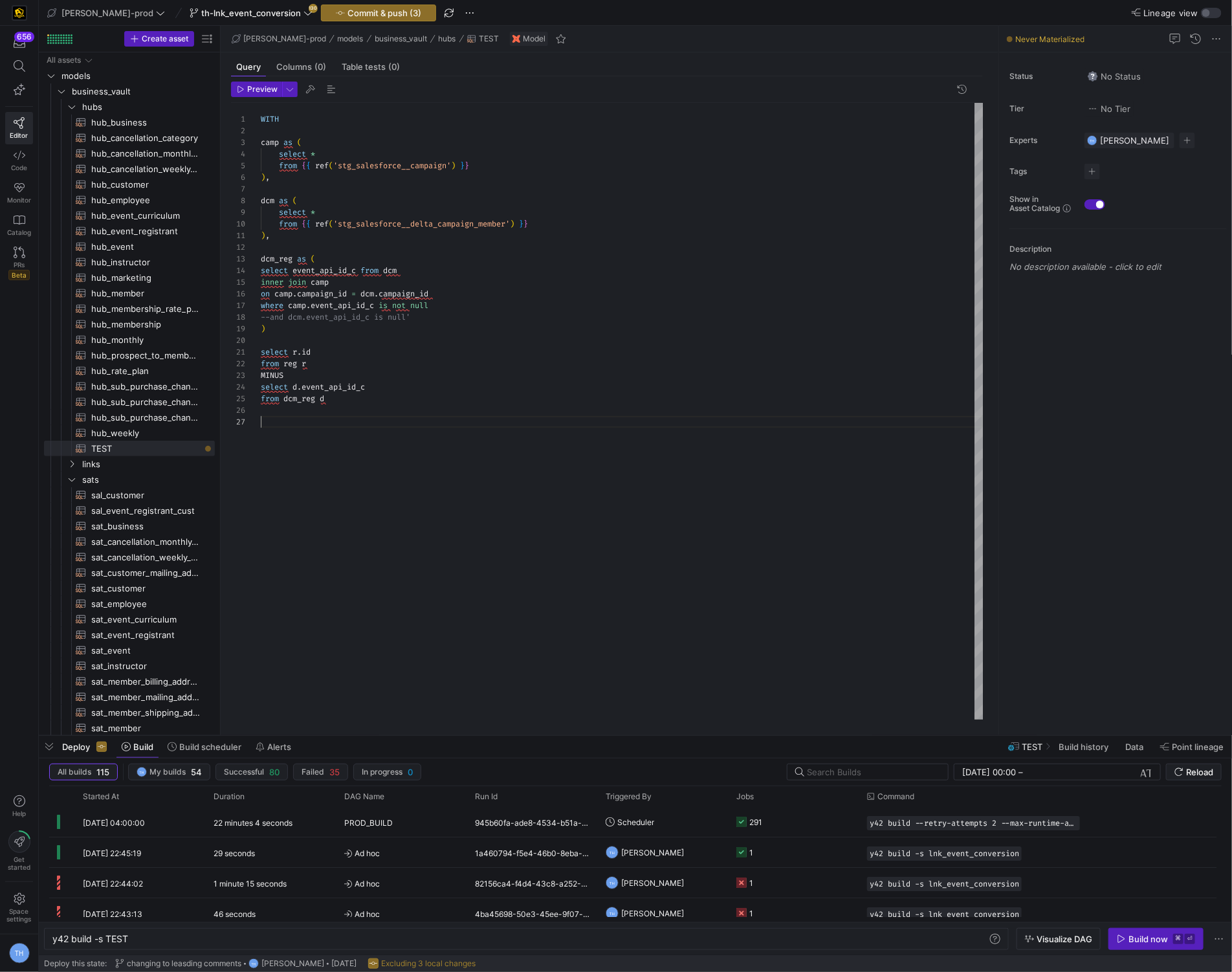
scroll to position [69, 0]
type textarea "WITH camp as ( select * from {{ ref('stg_salesforce__campaign') }} ), dcm as ( …"
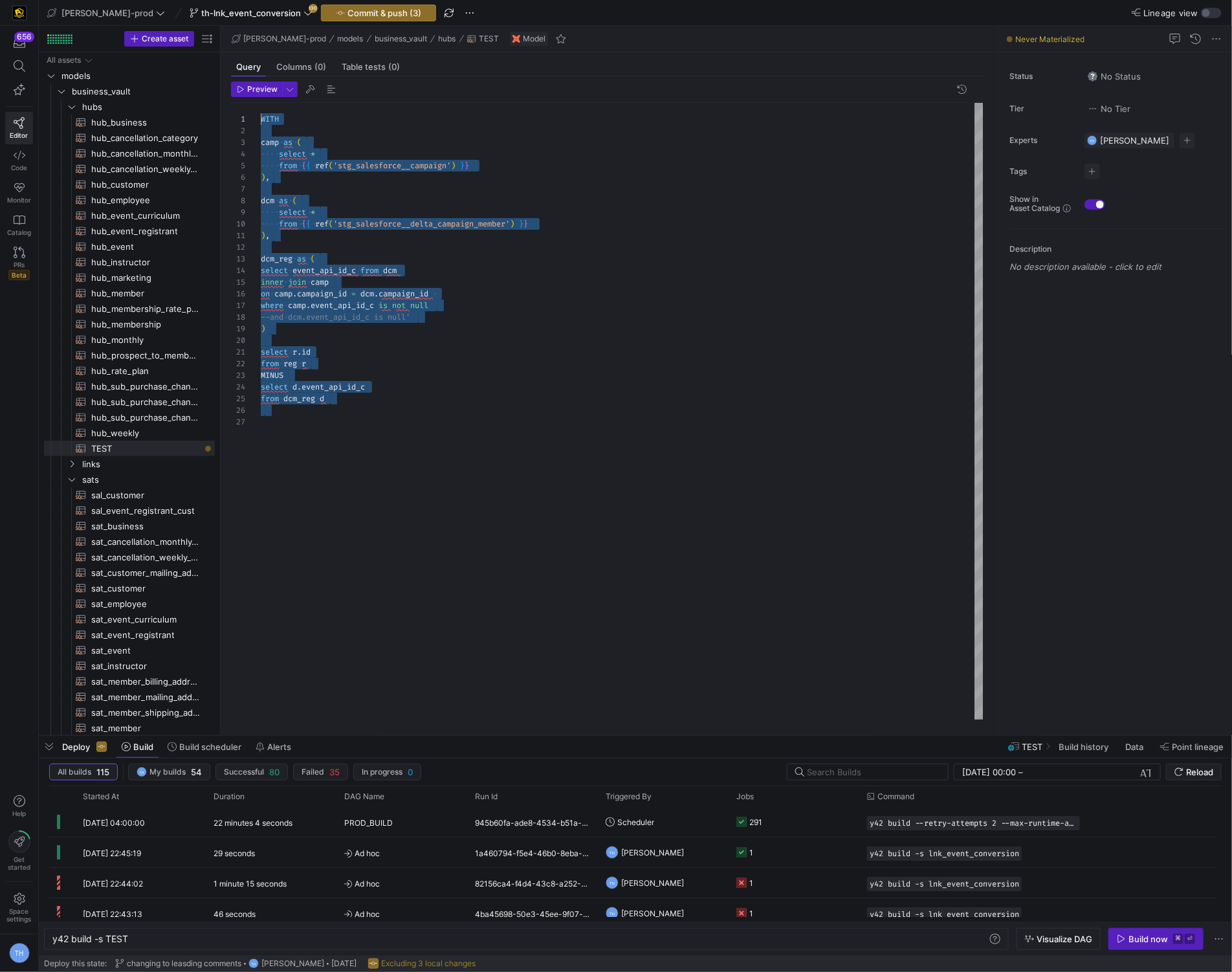
drag, startPoint x: 370, startPoint y: 451, endPoint x: 217, endPoint y: -1, distance: 477.2
click at [261, 103] on div "WITH camp as ( select * from { { ref ( 'stg_salesforce__campaign' ) } } ) , dcm…" at bounding box center [622, 411] width 723 height 617
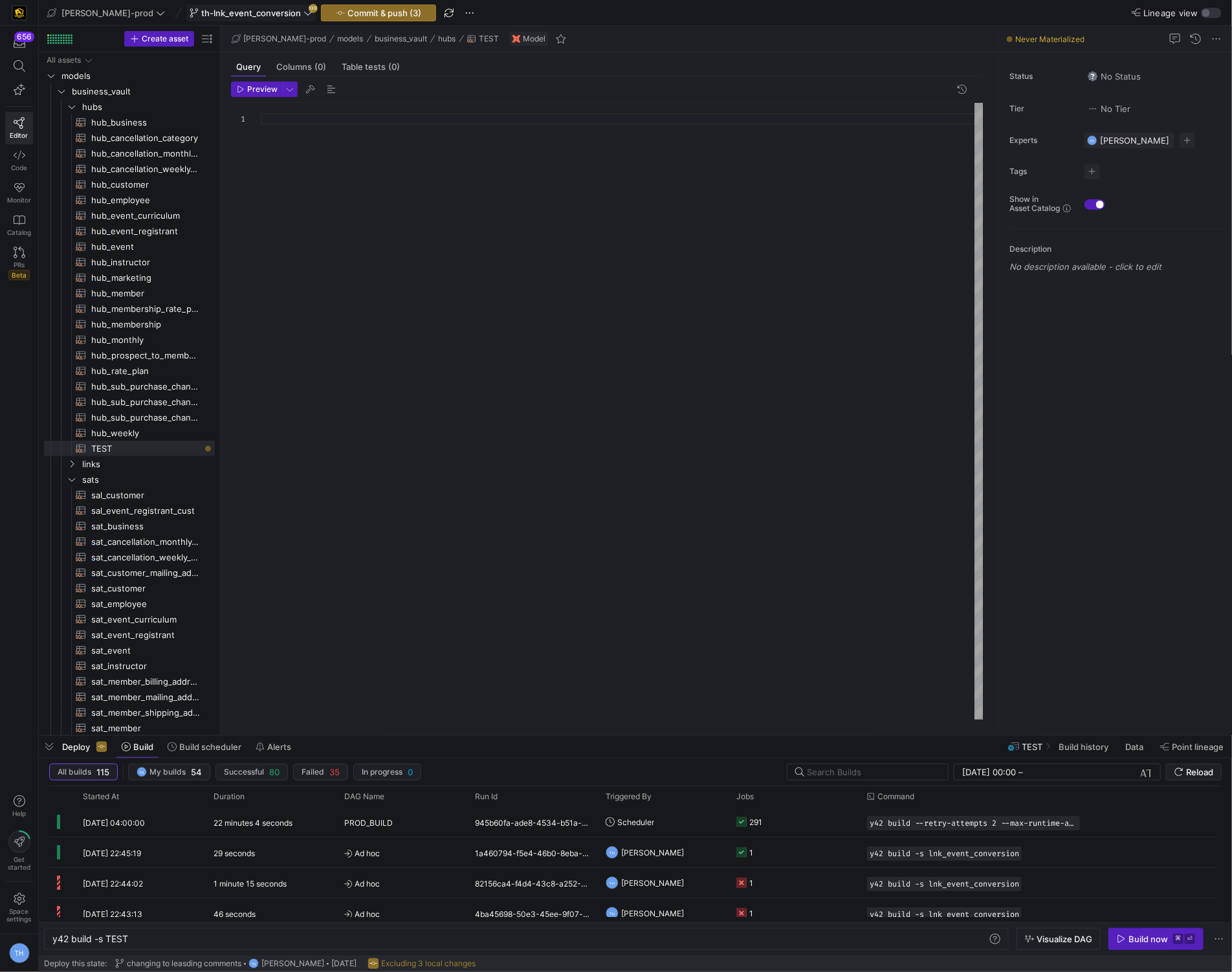
click at [244, 11] on span "th-lnk_event_conversion" at bounding box center [250, 13] width 99 height 11
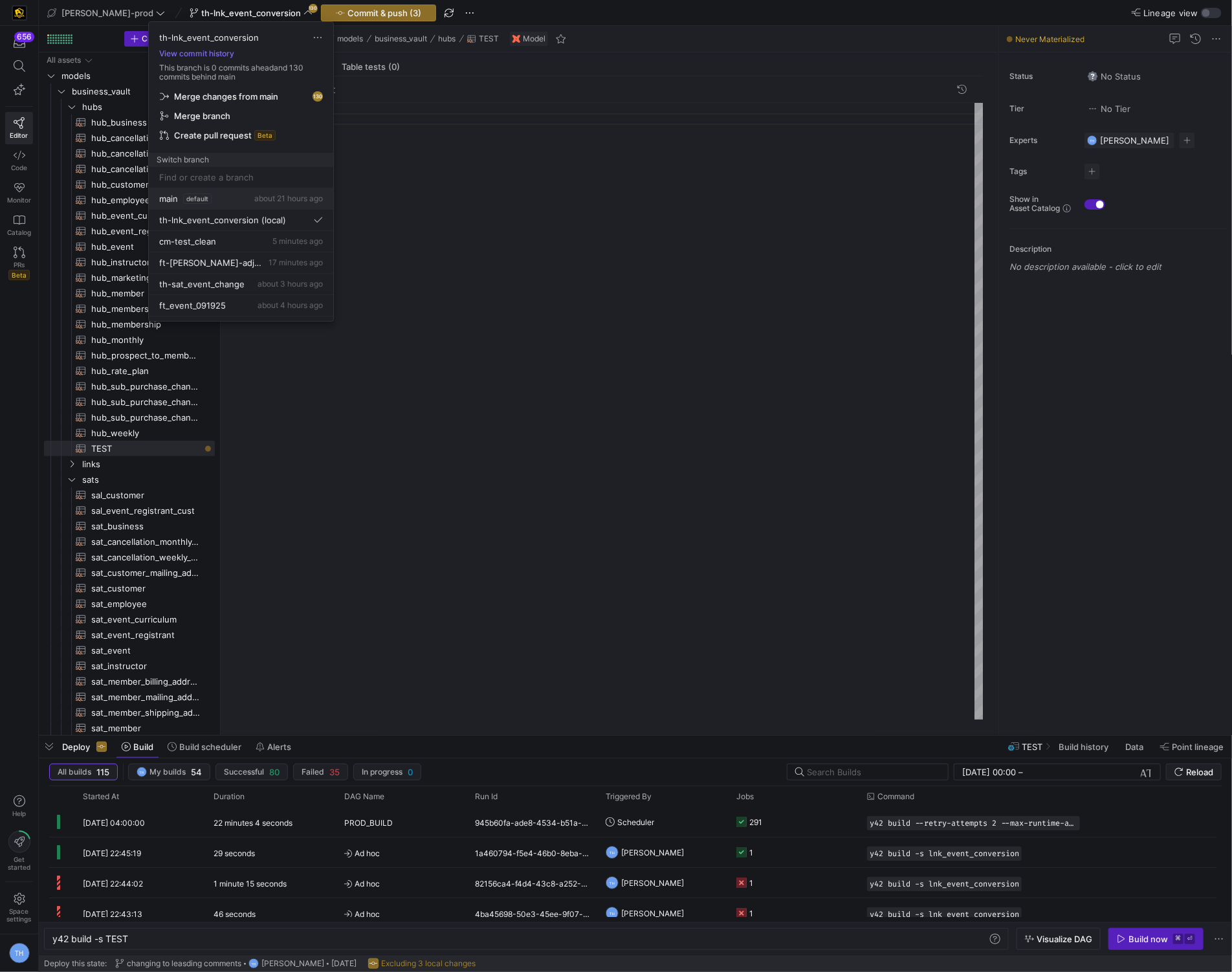
click at [236, 191] on button "main default about 21 hours ago" at bounding box center [241, 199] width 185 height 21
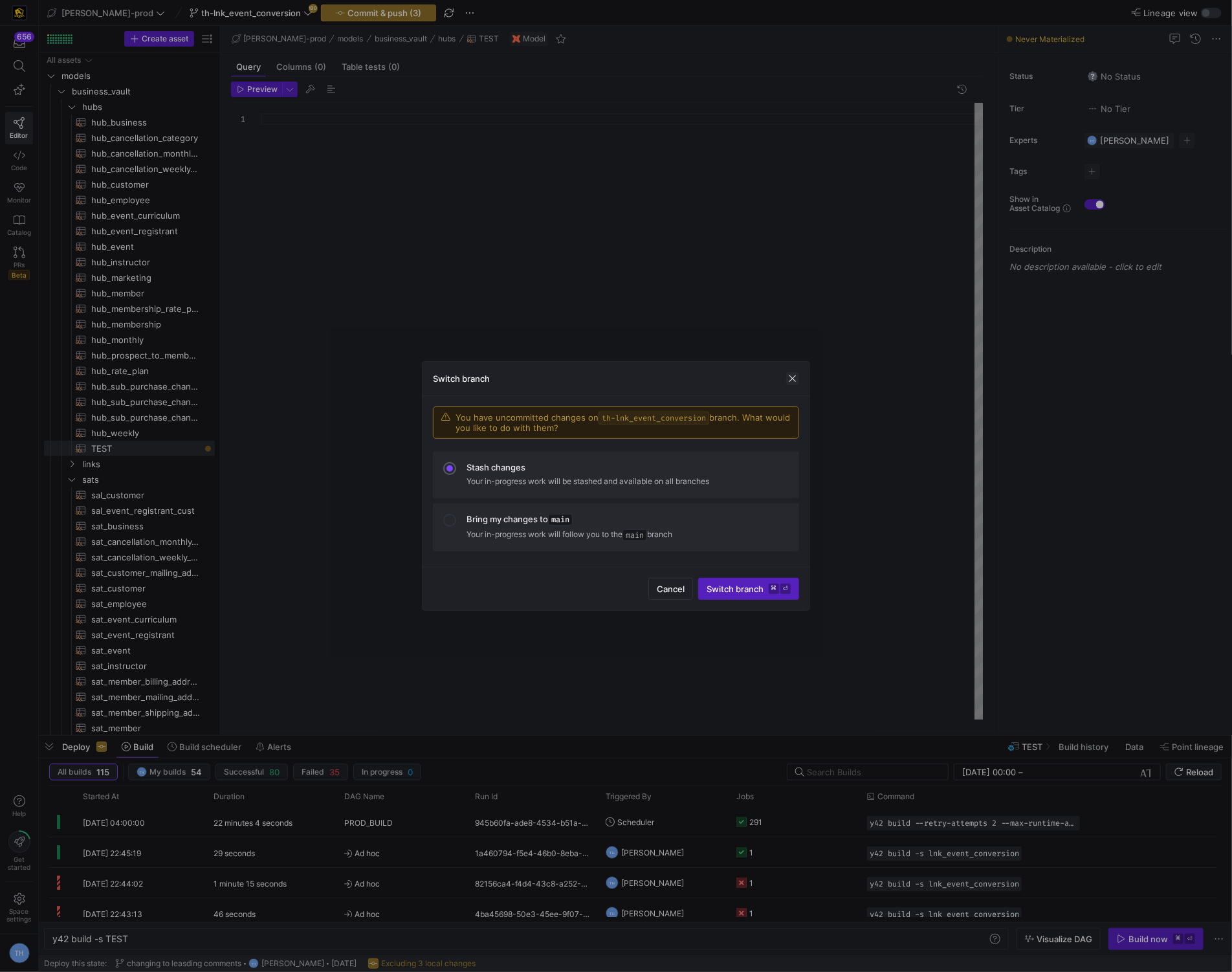
click at [786, 381] on span "button" at bounding box center [793, 379] width 13 height 13
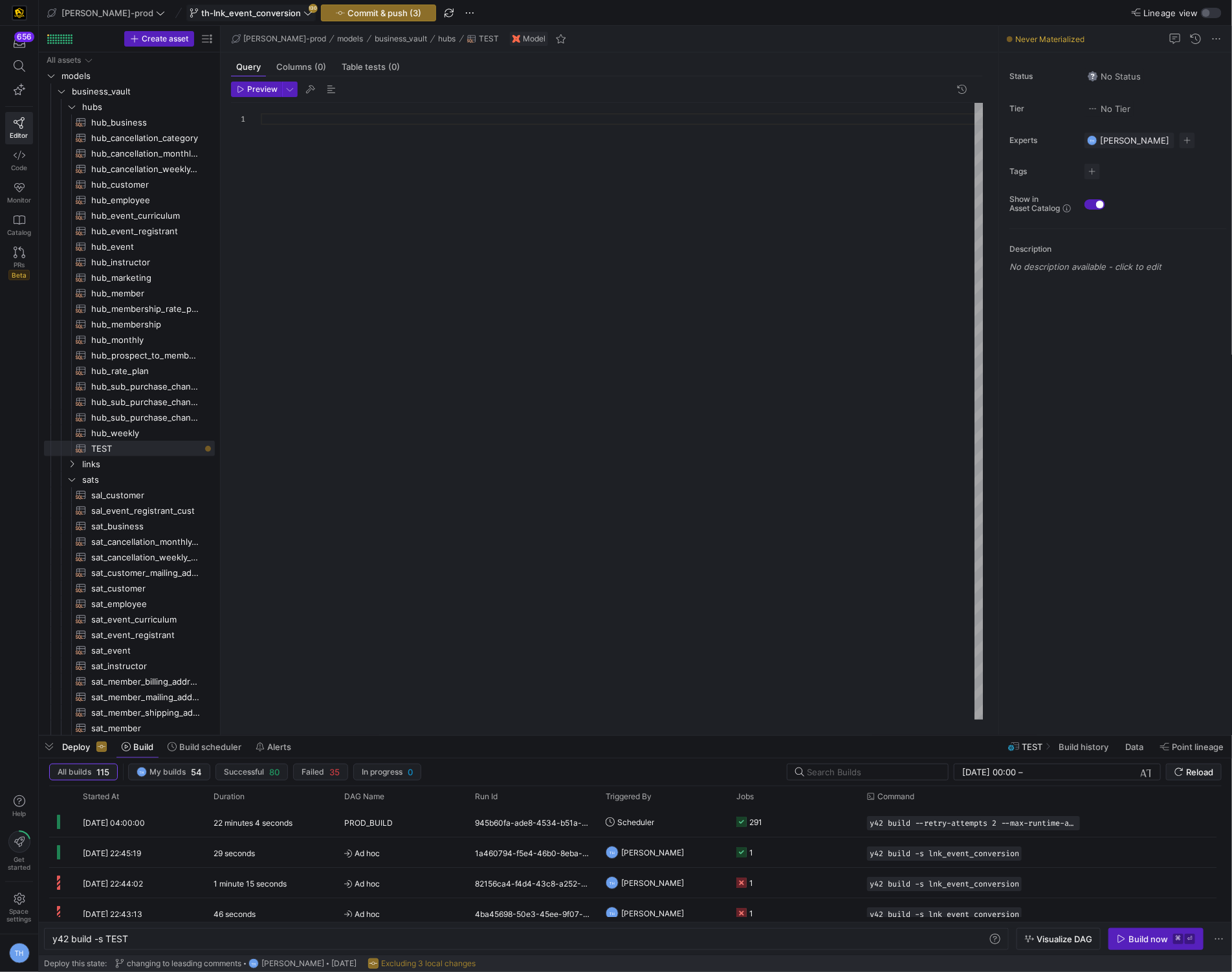
click at [217, 15] on span "th-lnk_event_conversion" at bounding box center [250, 13] width 99 height 11
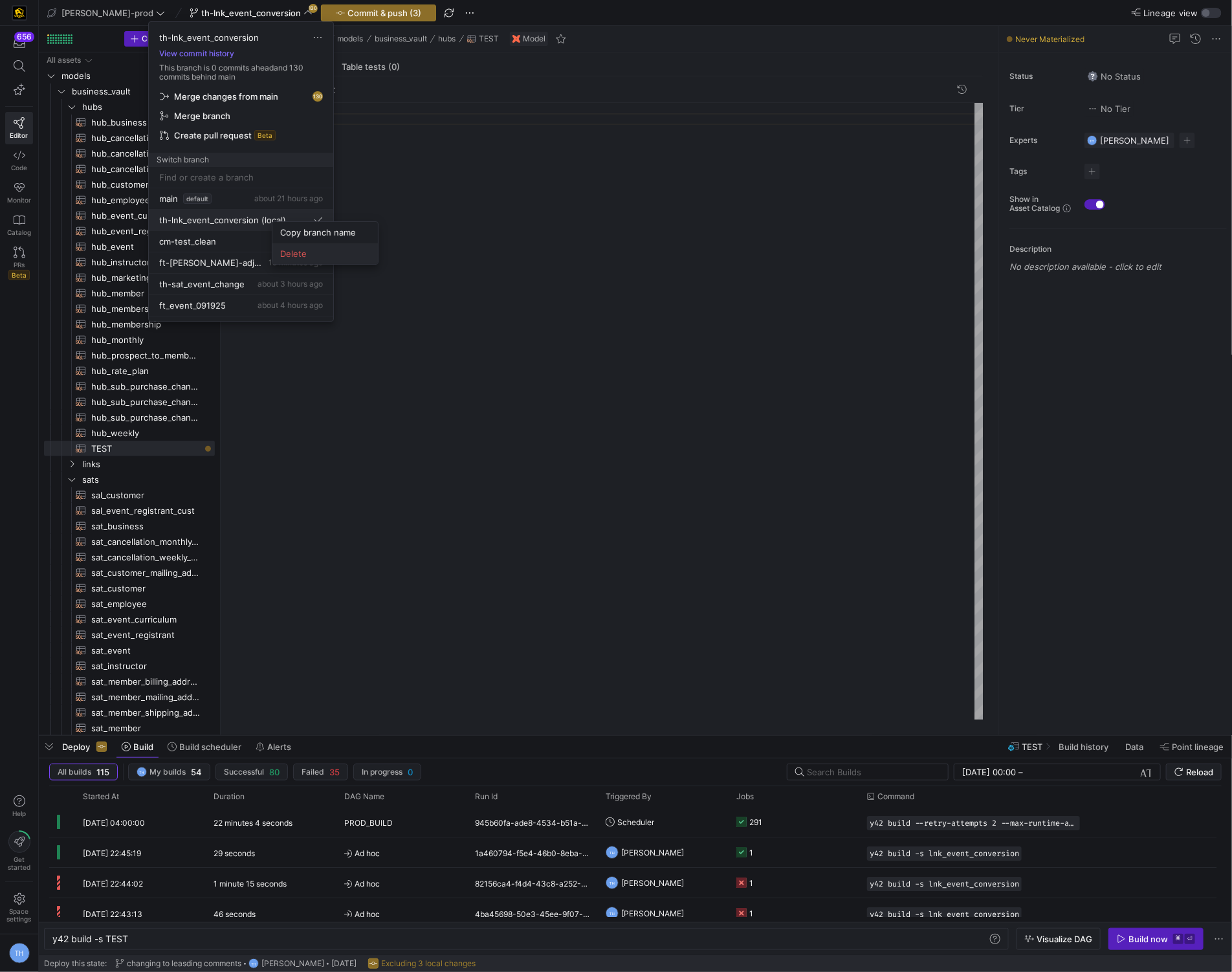
click at [317, 257] on span "Delete" at bounding box center [325, 254] width 90 height 11
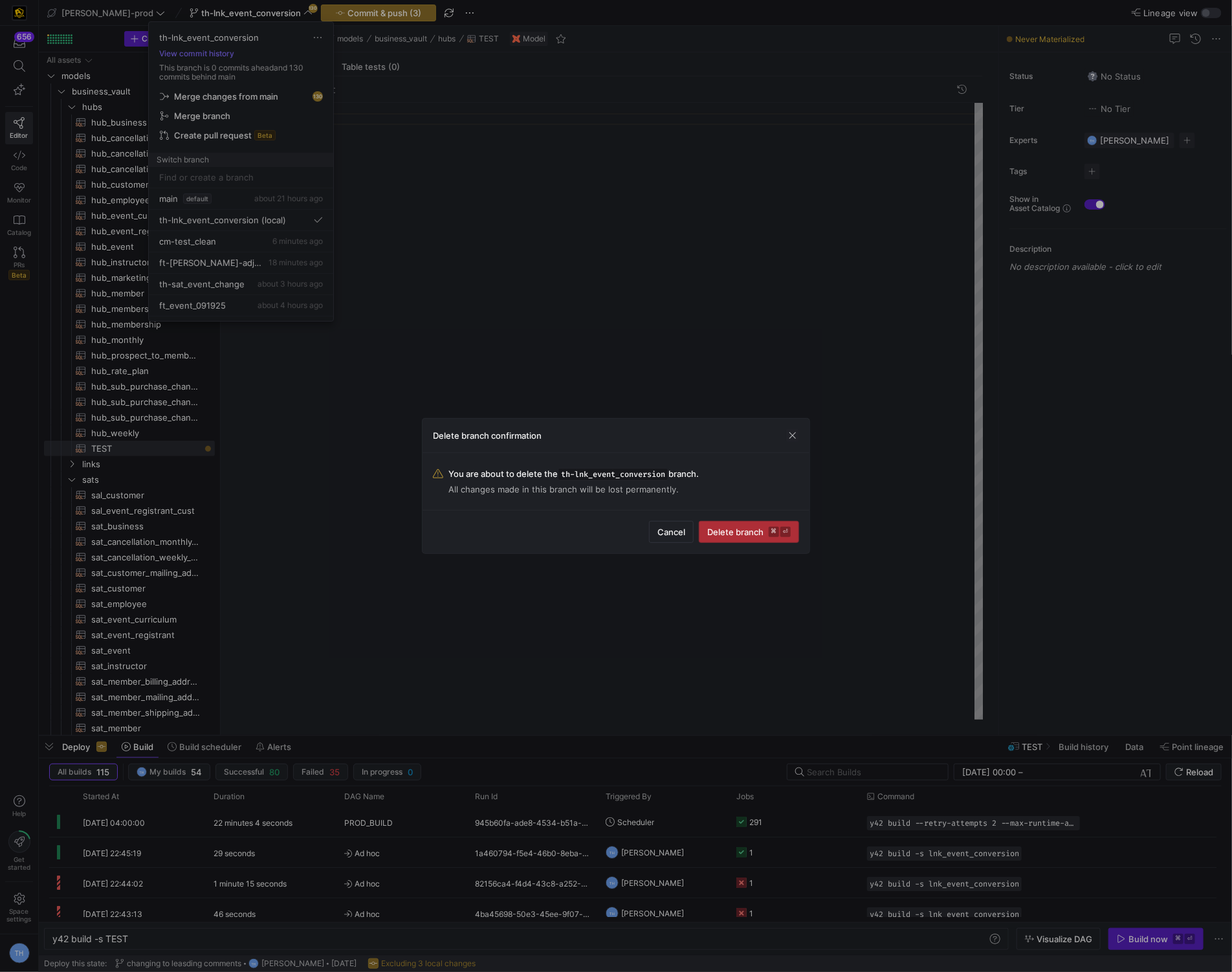
click at [757, 531] on span "Delete branch ⌘ ⏎" at bounding box center [749, 533] width 83 height 11
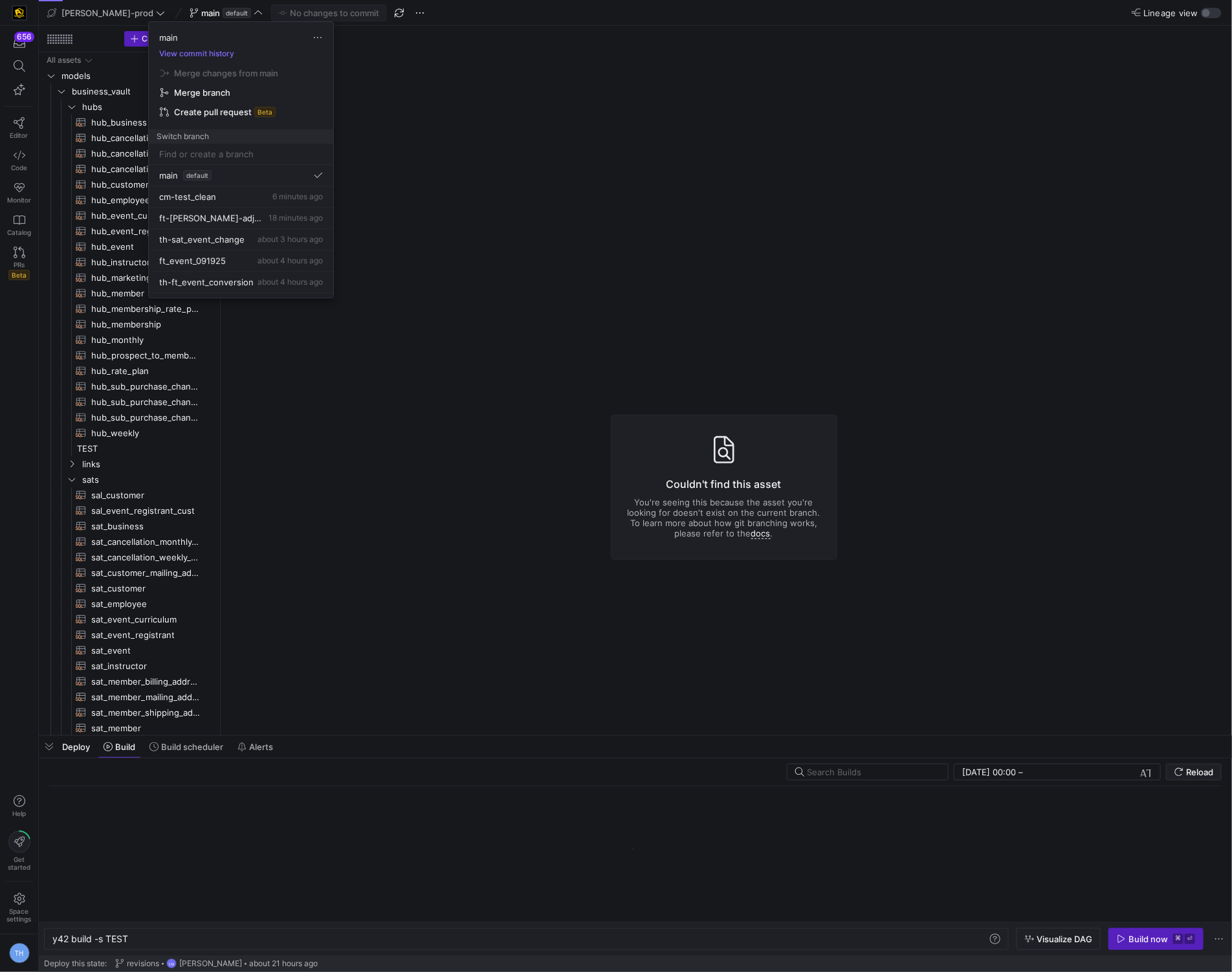
type textarea "y42 build"
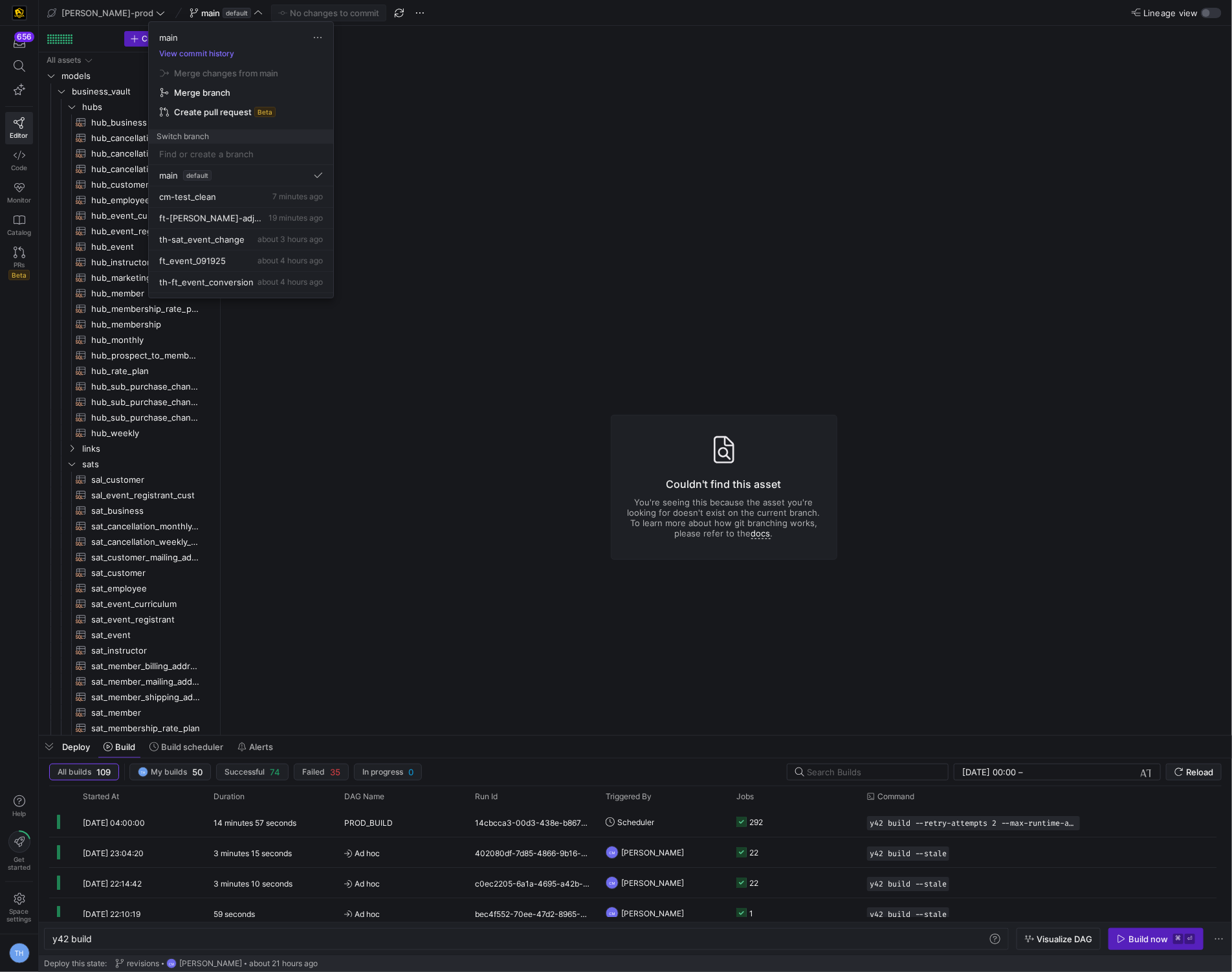
click at [207, 158] on input at bounding box center [241, 154] width 163 height 11
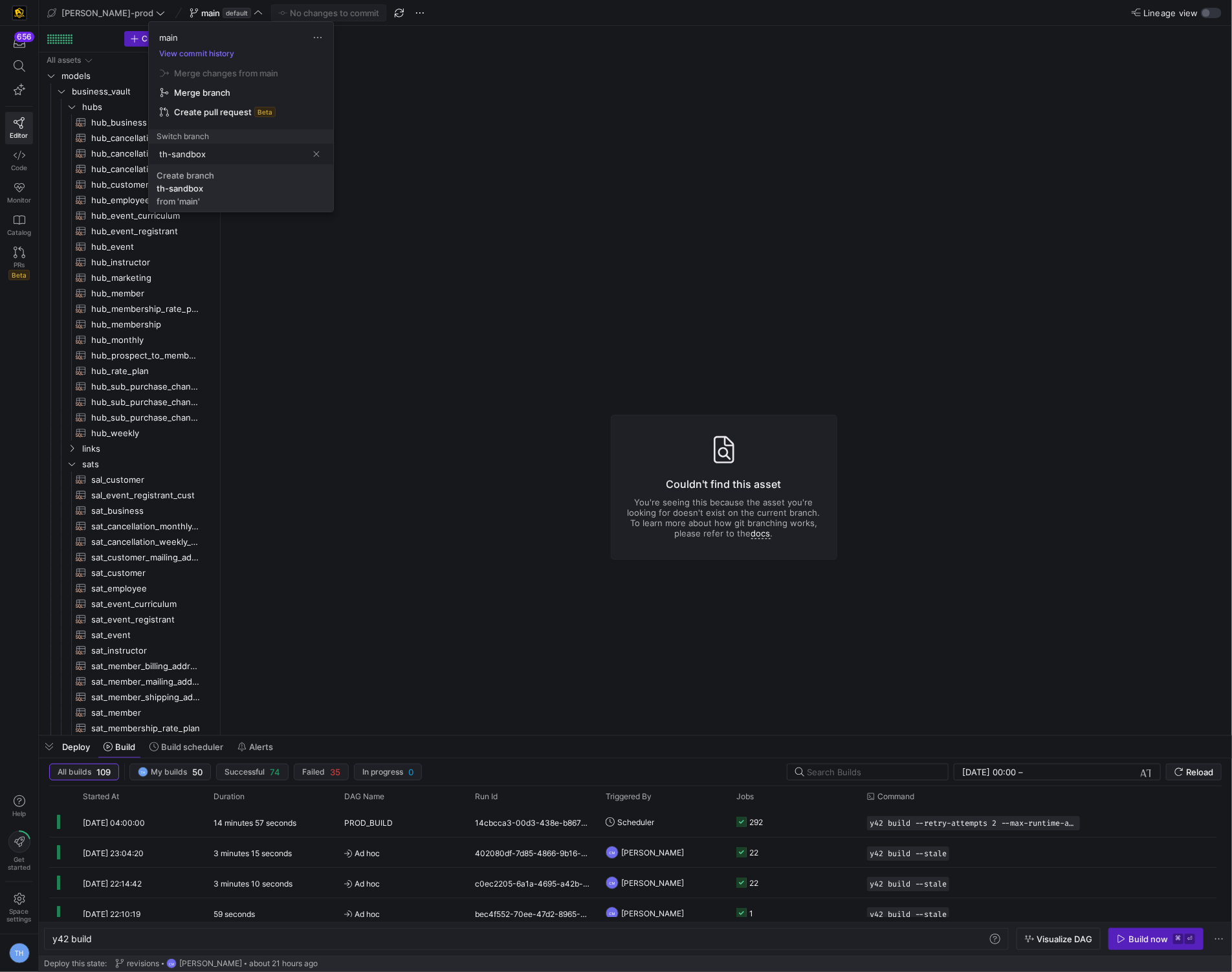
type input "th-sandbox"
click at [208, 197] on span "Create branch th-sandbox from 'main'" at bounding box center [241, 188] width 169 height 36
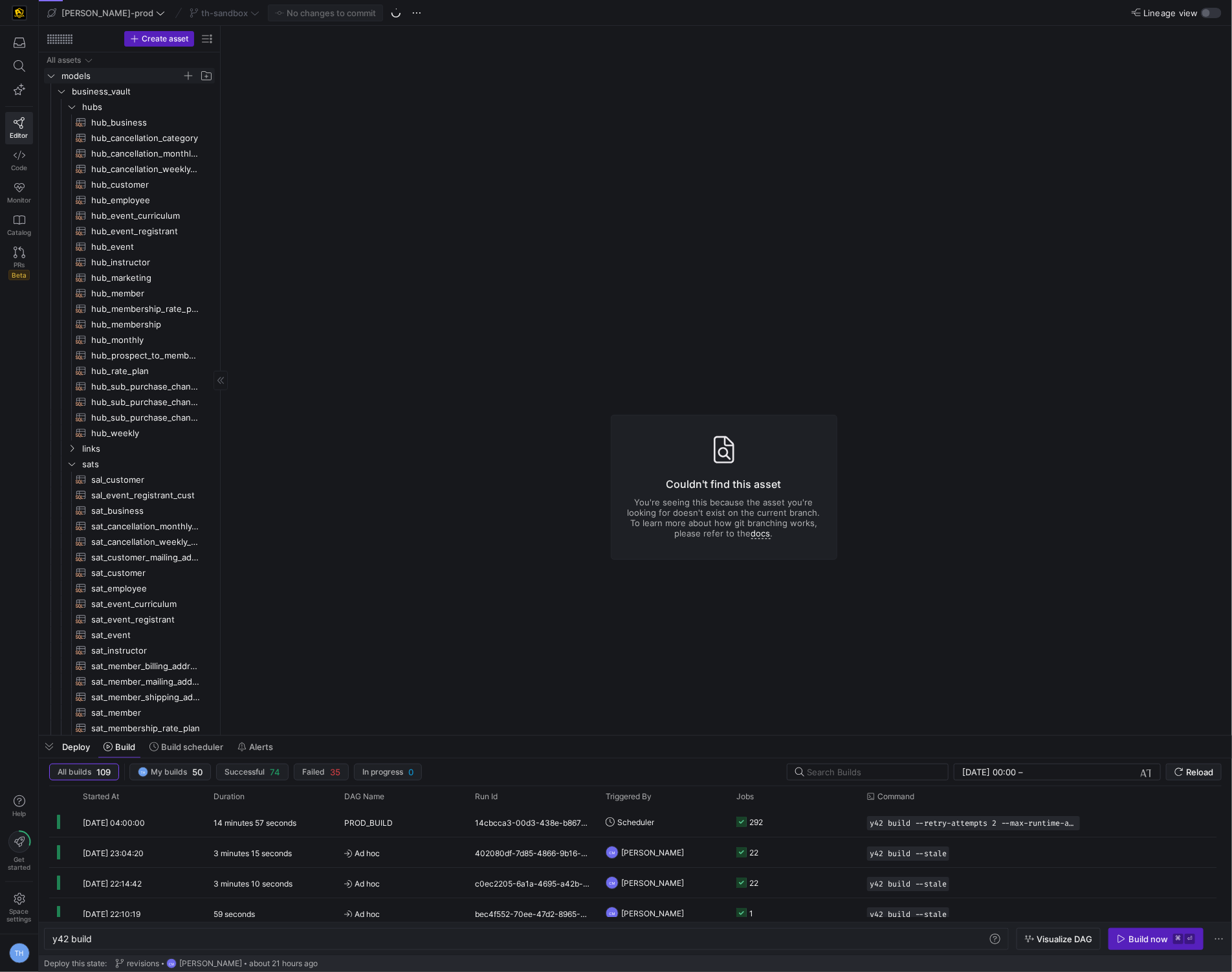
click at [47, 72] on icon "Press SPACE to select this row." at bounding box center [51, 76] width 9 height 8
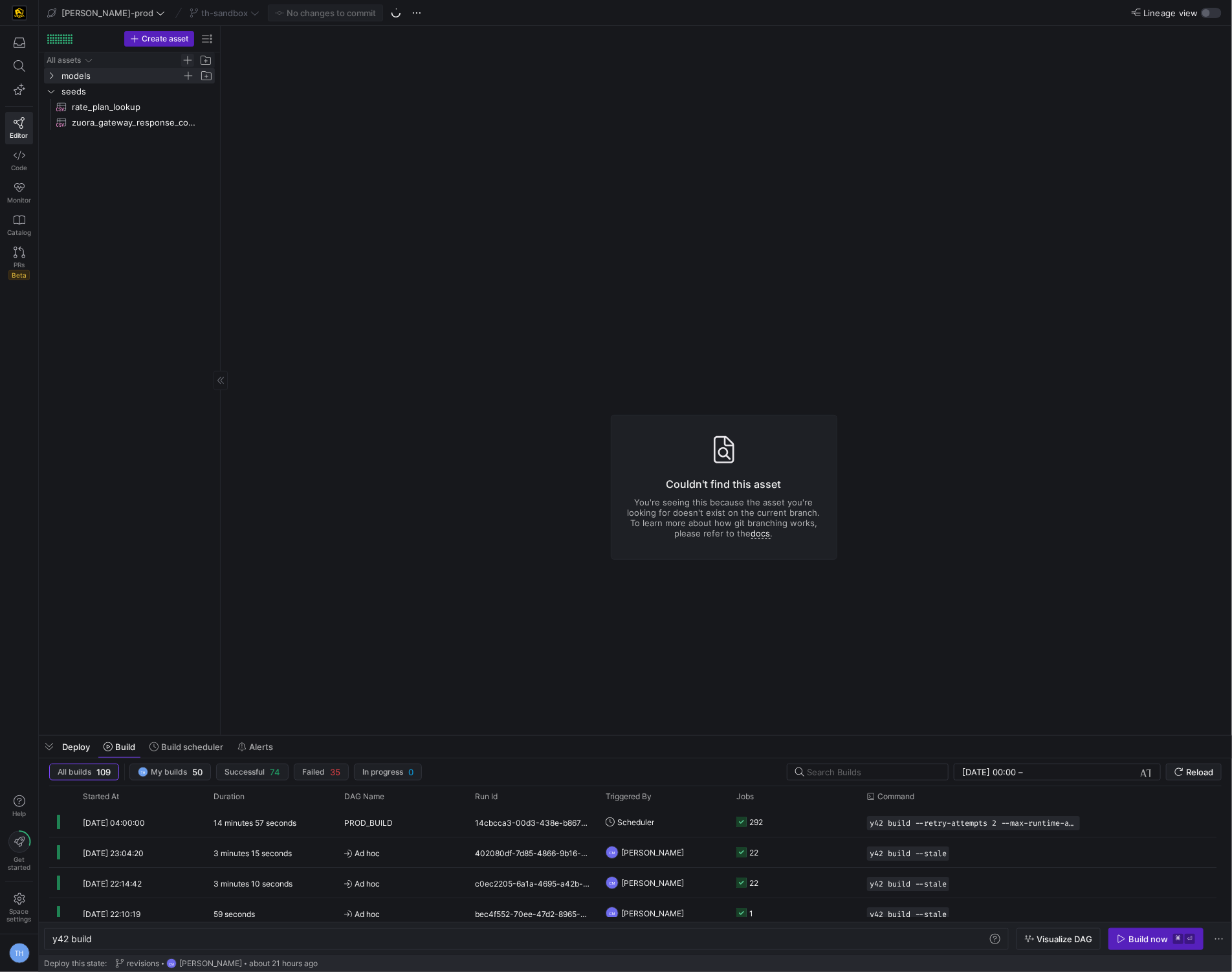
click at [189, 61] on span "Press SPACE to select this row." at bounding box center [187, 60] width 13 height 13
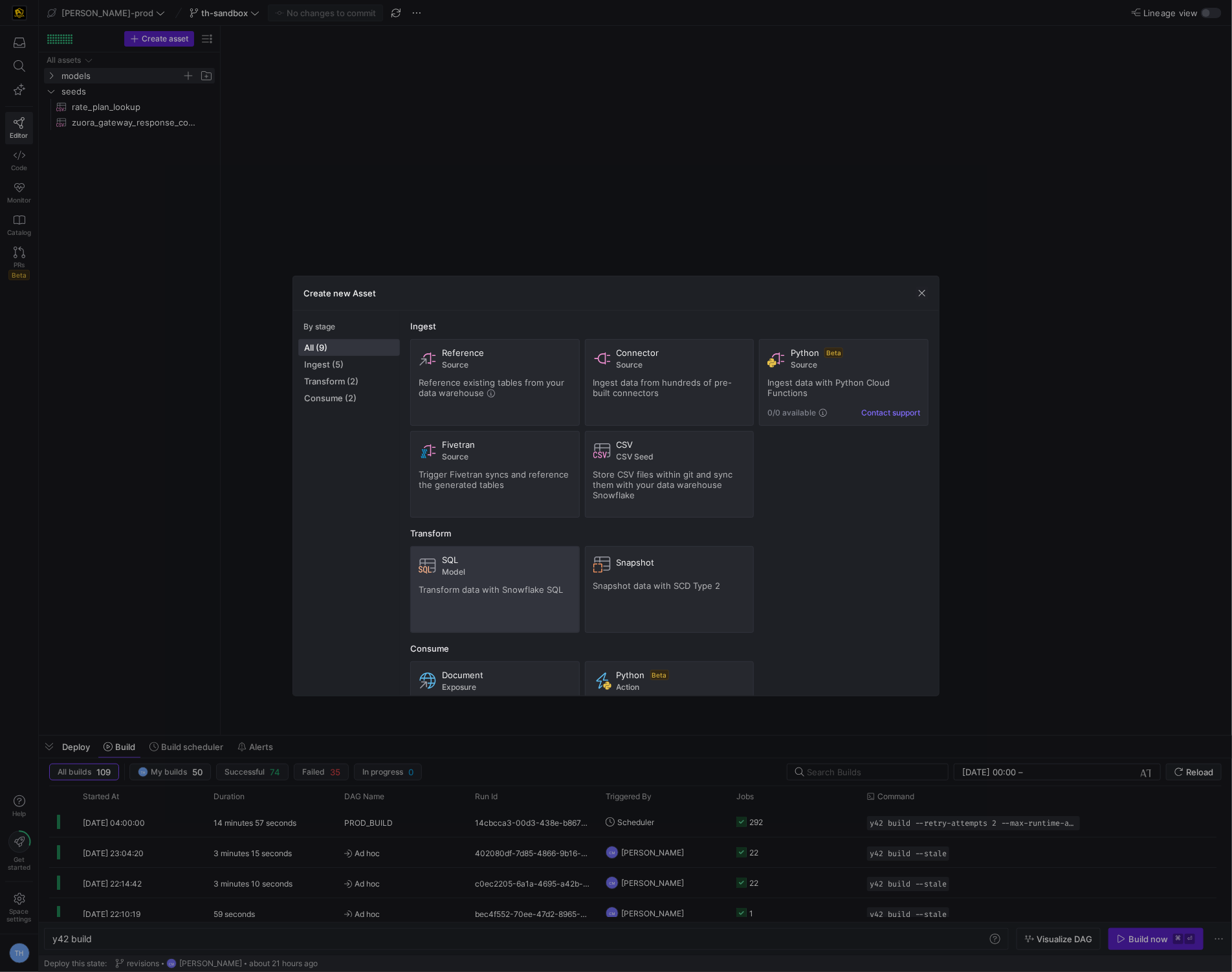
click at [478, 593] on span "Transform data with Snowflake SQL" at bounding box center [491, 590] width 144 height 11
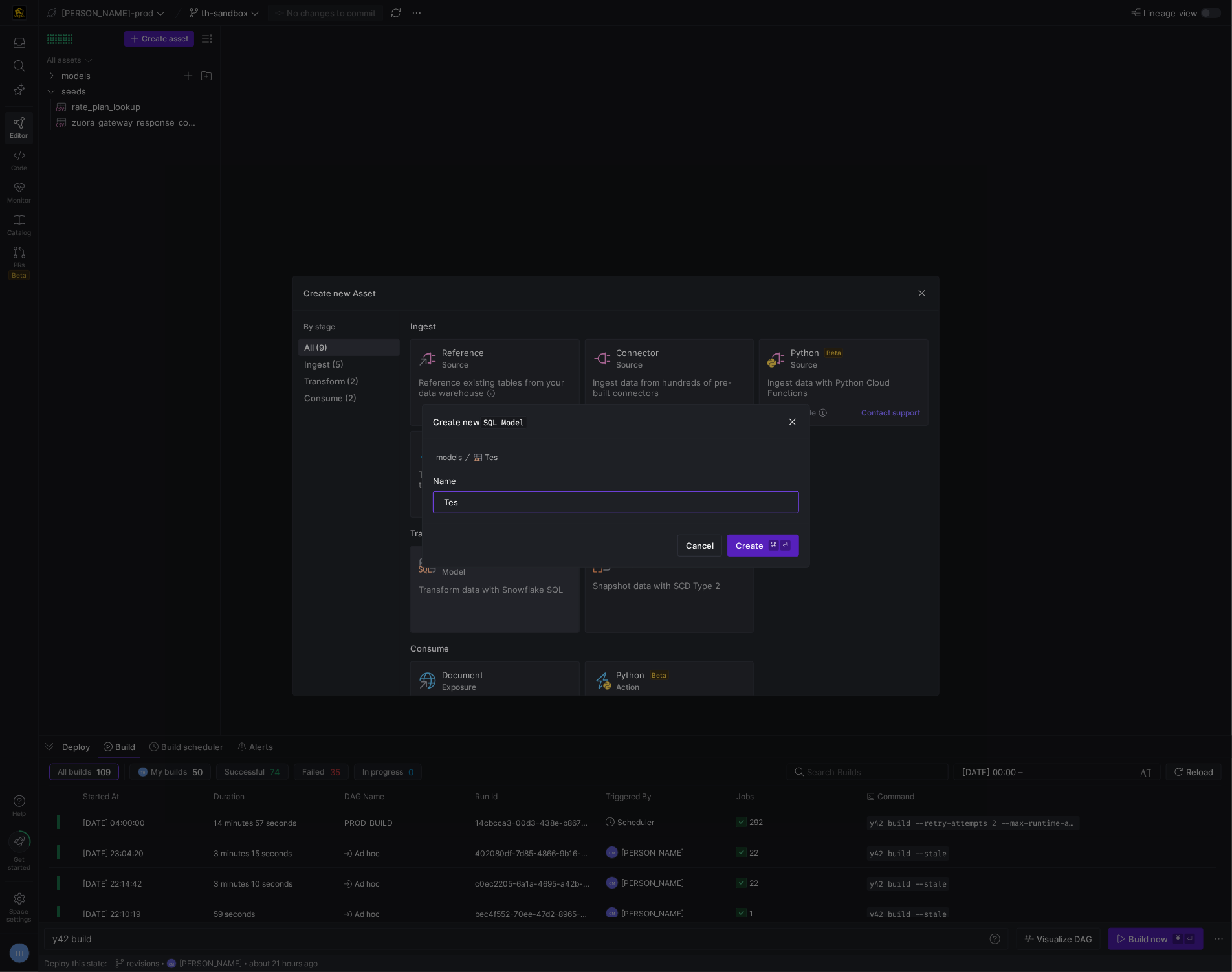
type input "Test"
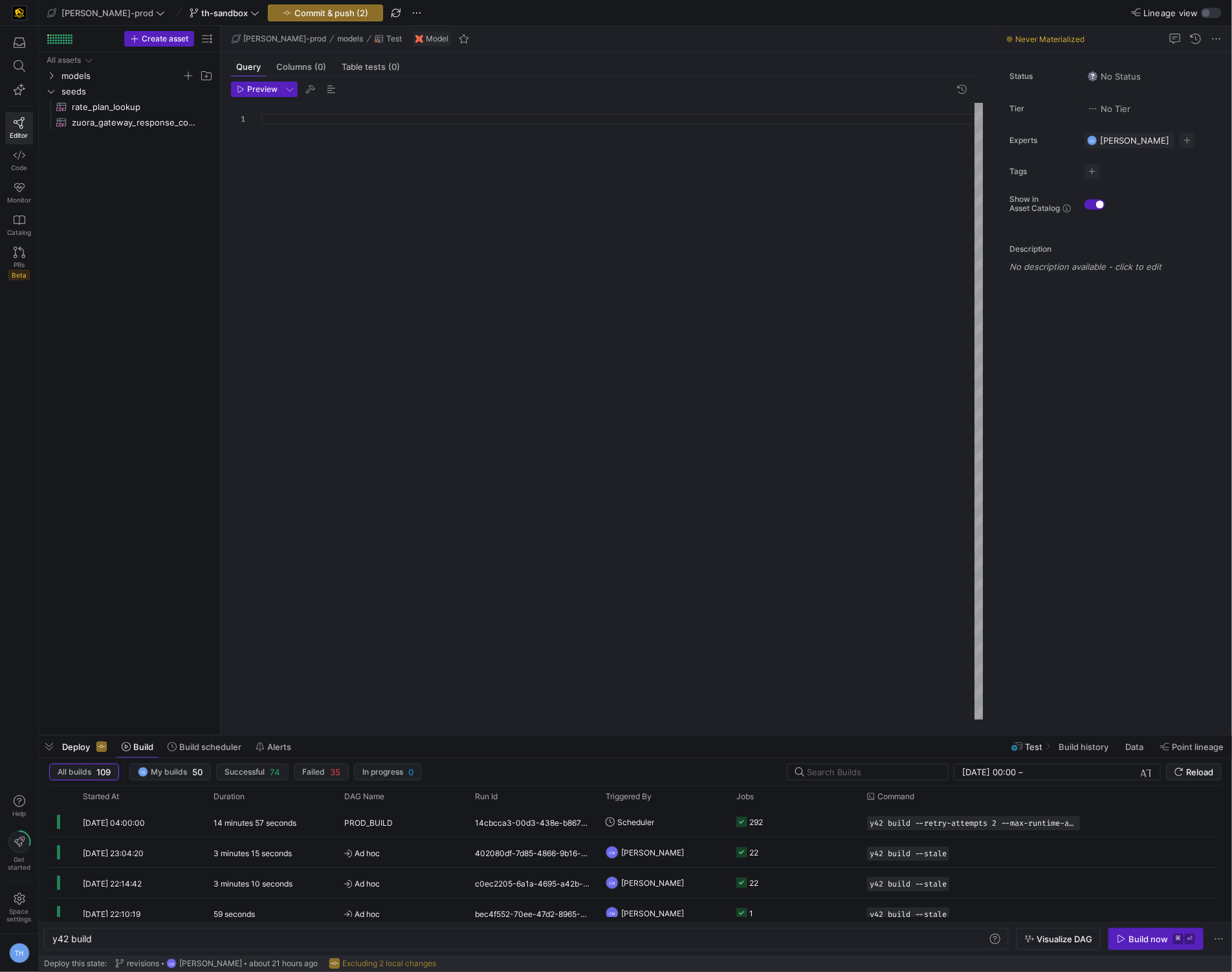
type textarea "y42 build -s Test"
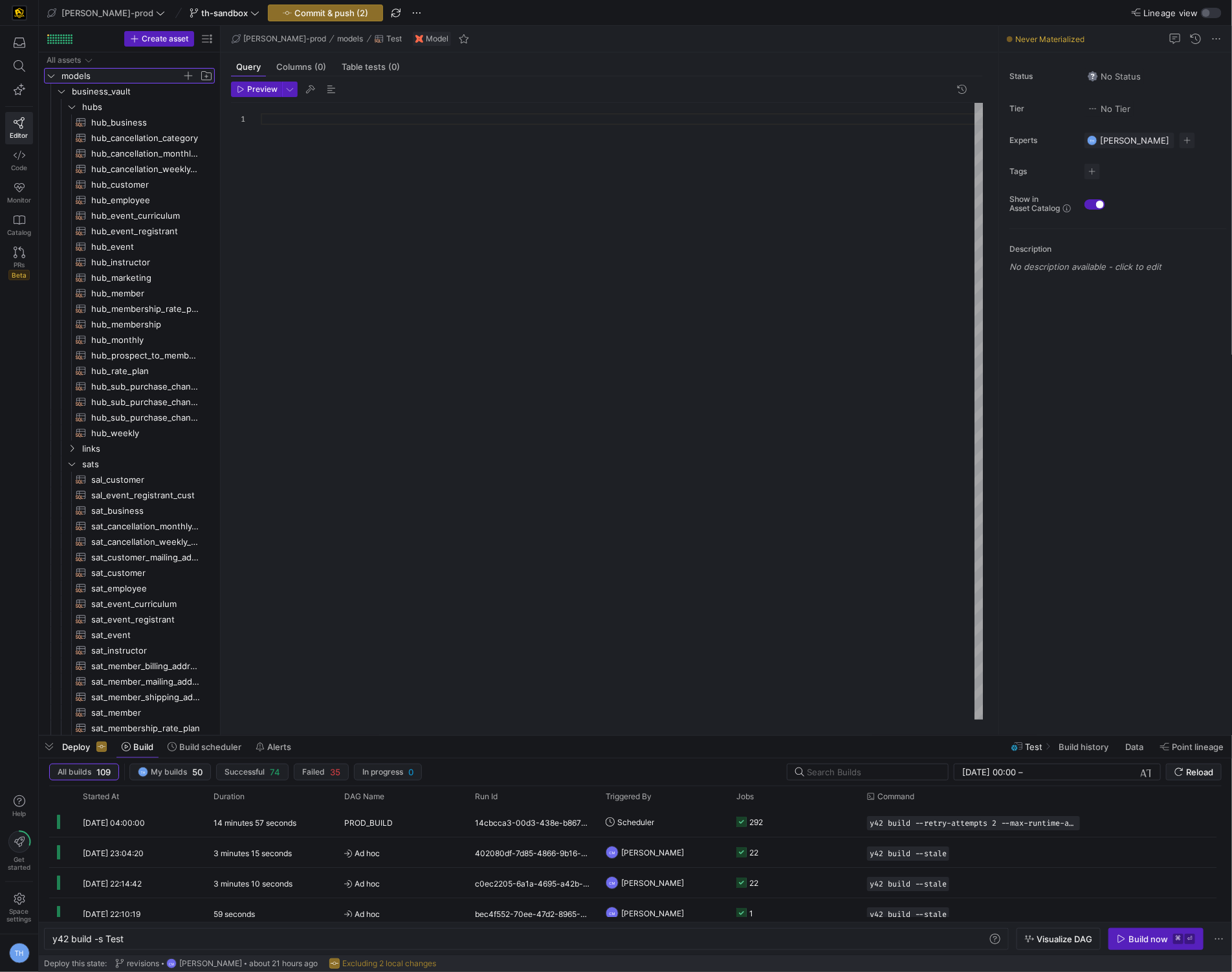
click at [51, 73] on icon "Press SPACE to select this row." at bounding box center [51, 76] width 9 height 8
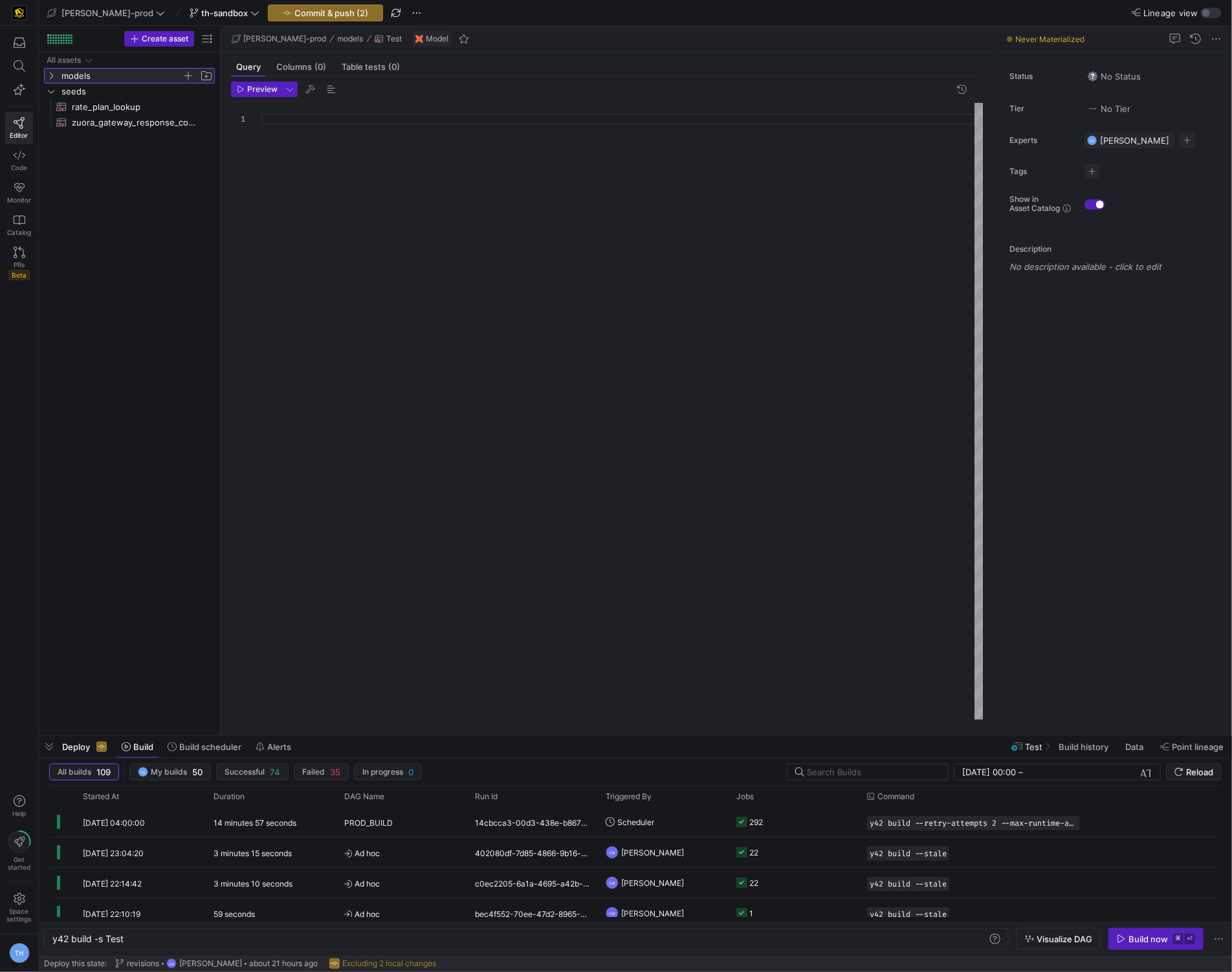
click at [50, 73] on icon at bounding box center [52, 76] width 4 height 7
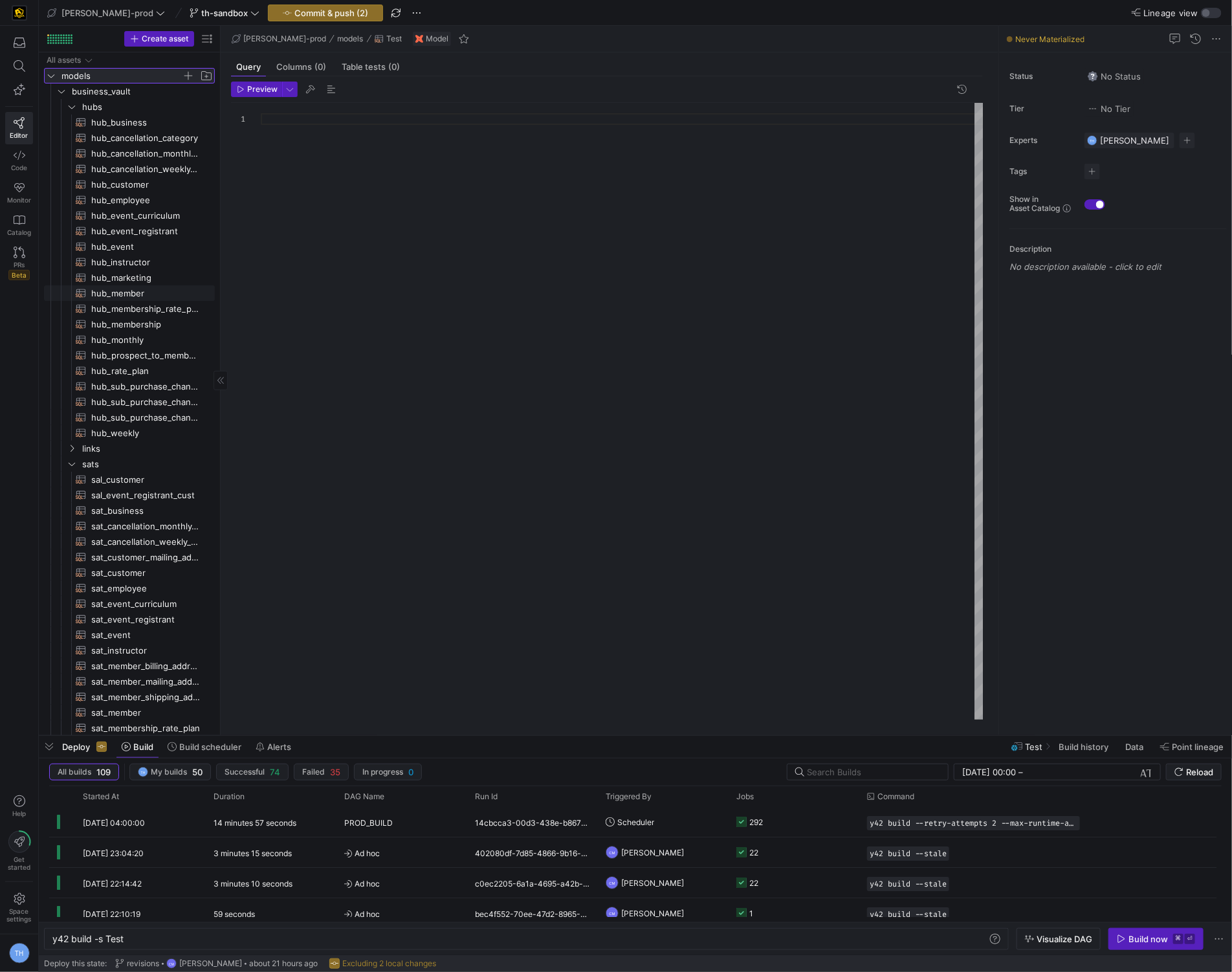
scroll to position [218, 0]
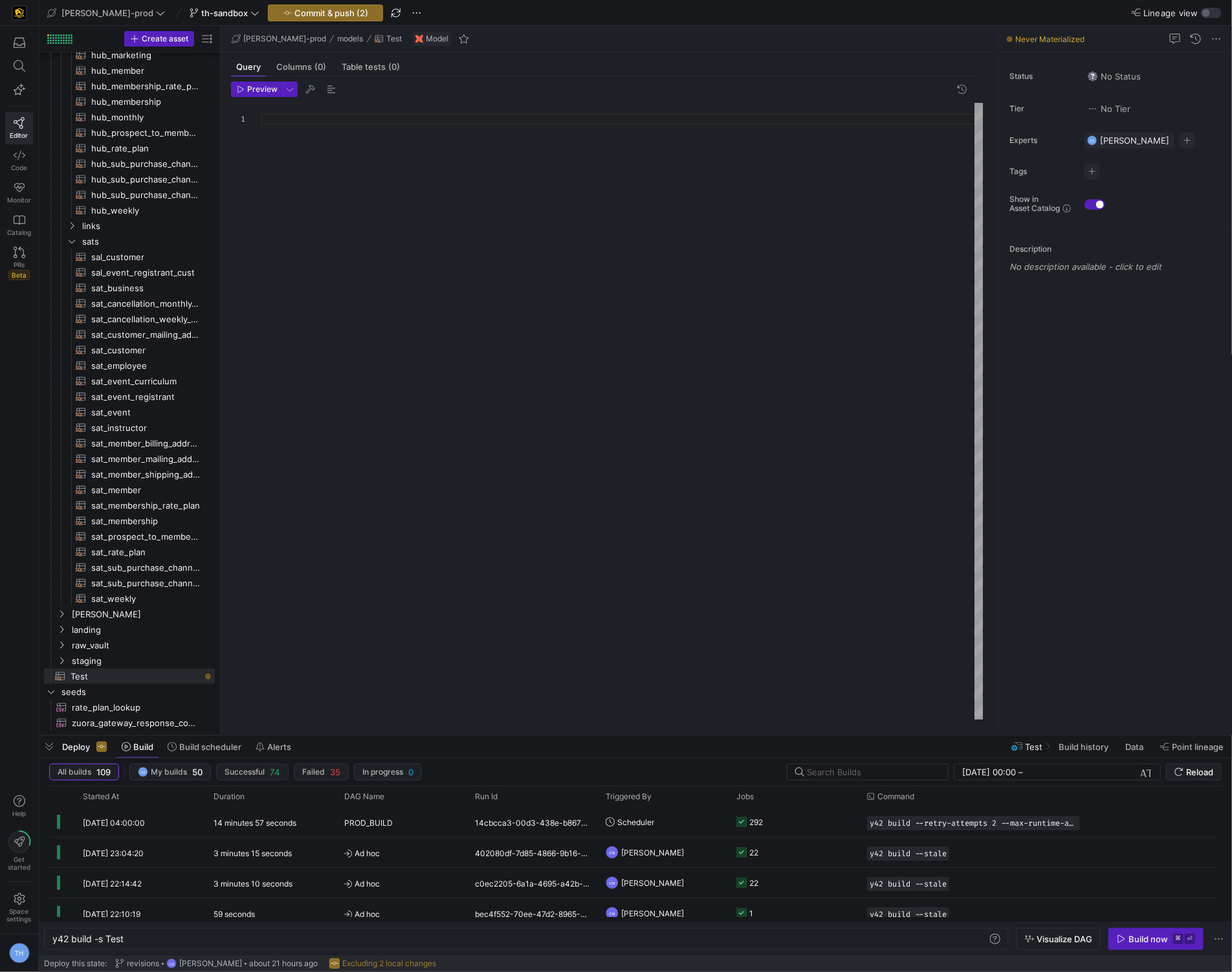
click at [322, 156] on div at bounding box center [622, 411] width 723 height 617
type textarea "select [DOMAIN_NAME] from reg r MINUS select d.event_api_id_c from dcm_reg d"
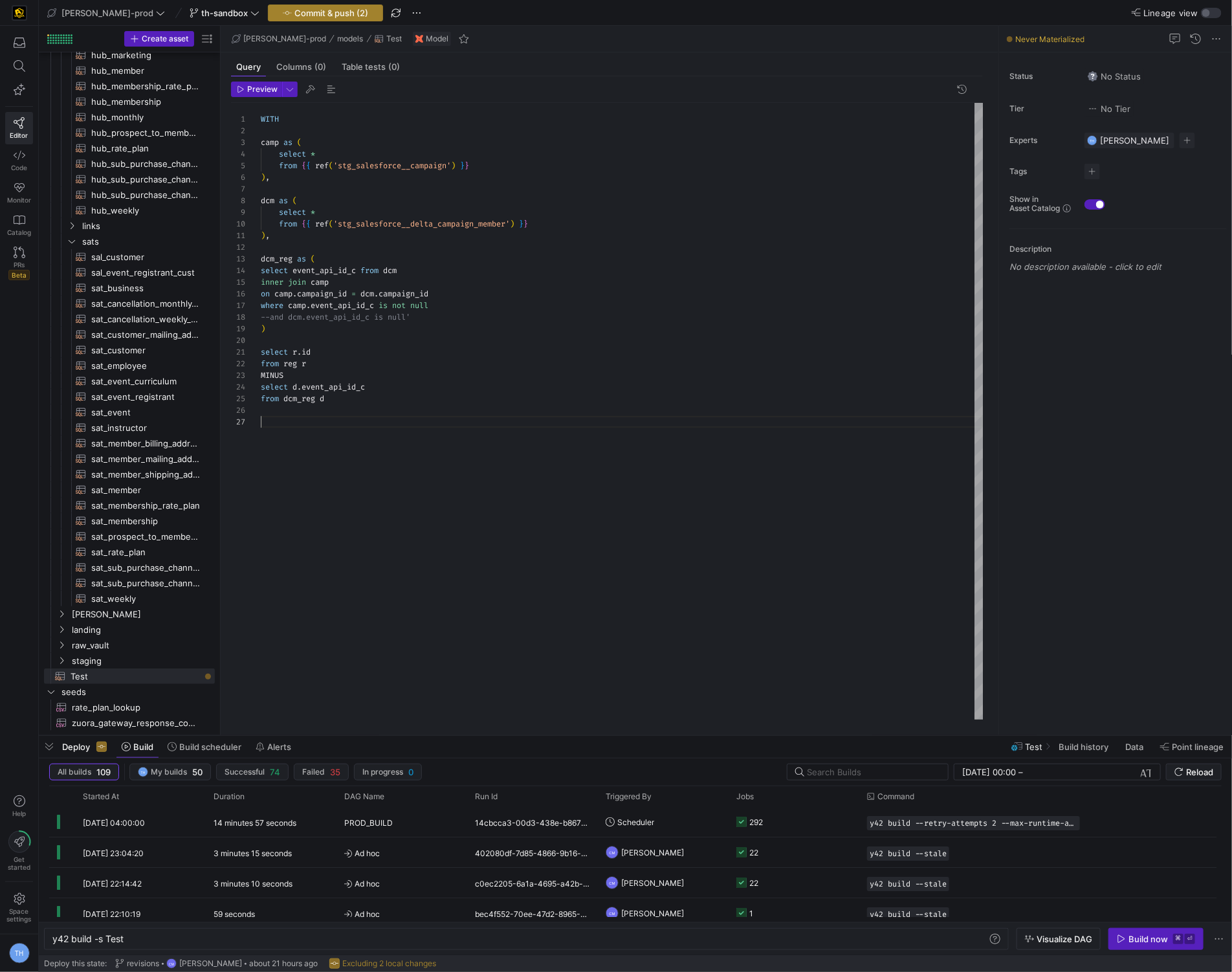
click at [301, 8] on span "Commit & push (2)" at bounding box center [331, 13] width 74 height 11
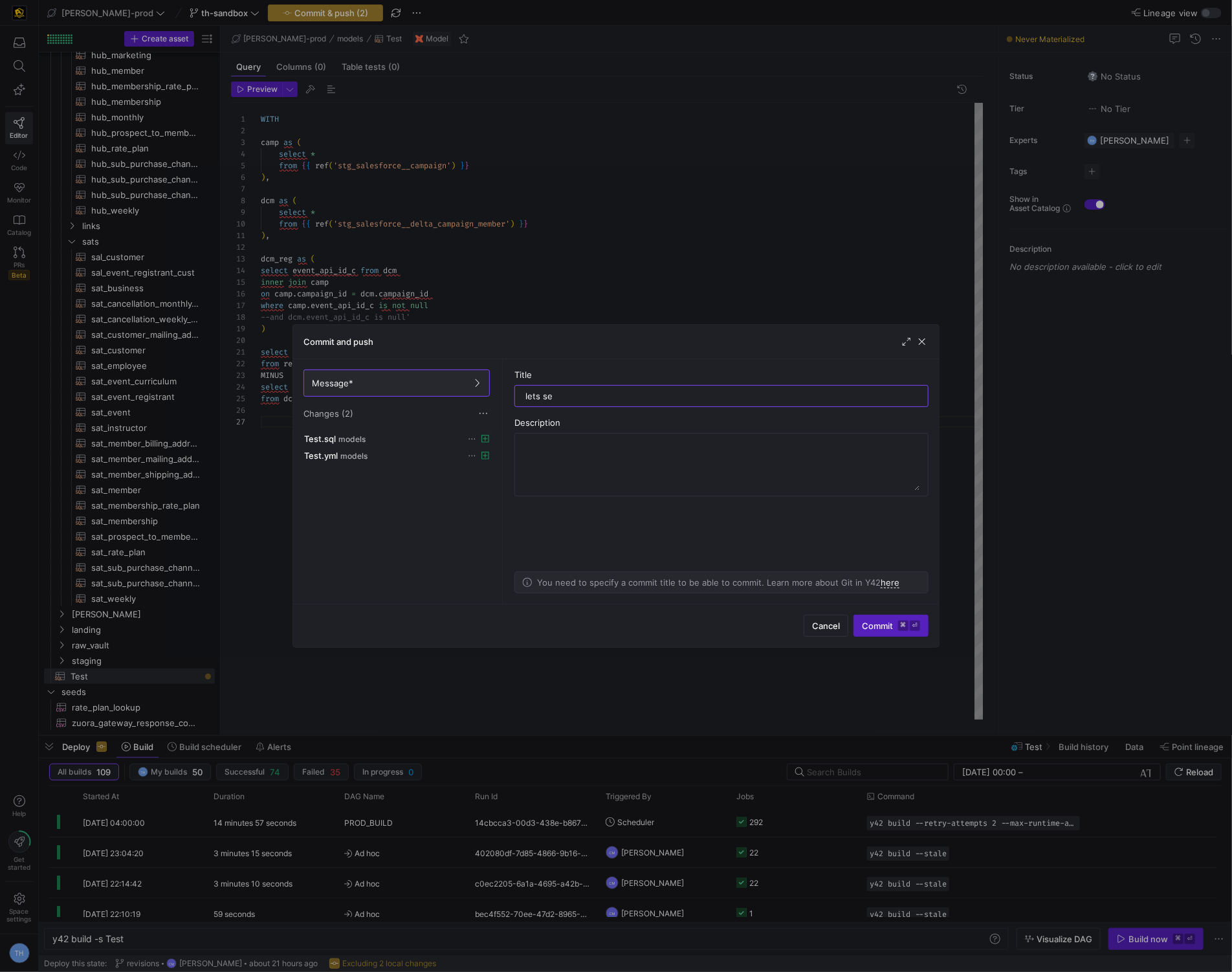
type input "lets see"
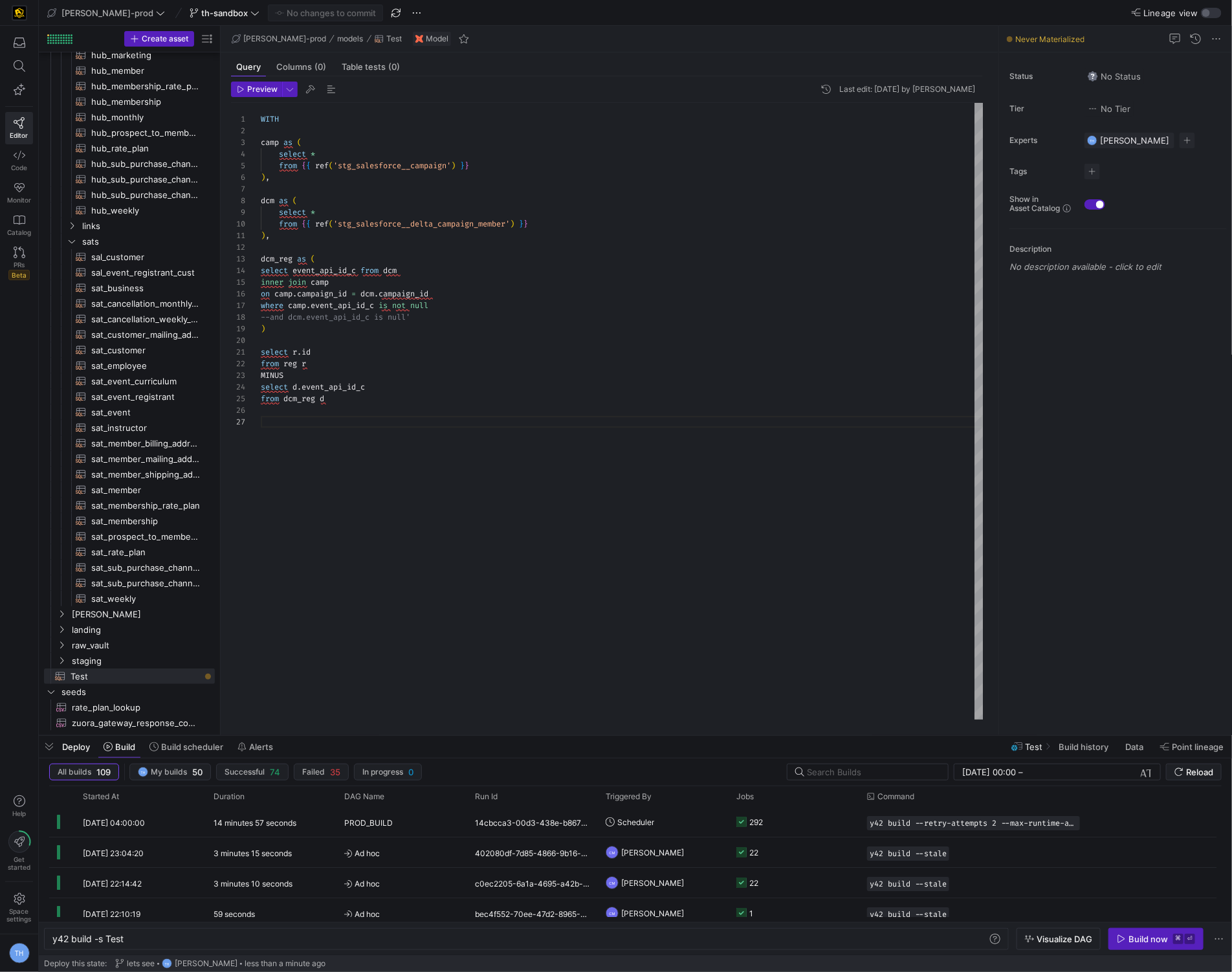
click at [482, 521] on div "WITH camp as ( select * from { { ref ( 'stg_salesforce__campaign' ) } } ) , dcm…" at bounding box center [622, 411] width 723 height 617
click at [1184, 942] on kbd "⌘" at bounding box center [1178, 939] width 11 height 11
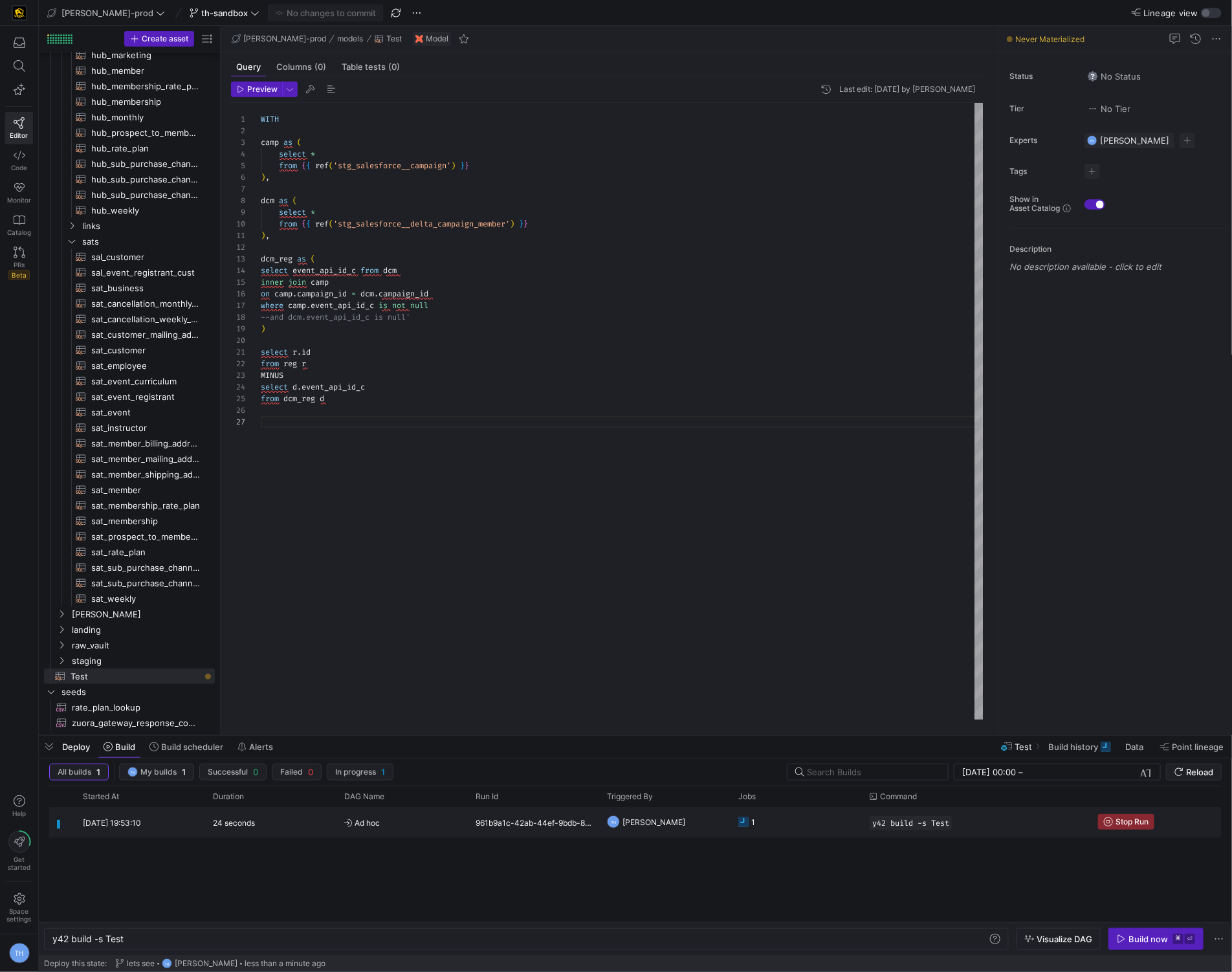
click at [689, 822] on y42-orchestration-triggered-by "TH [PERSON_NAME]" at bounding box center [665, 822] width 116 height 28
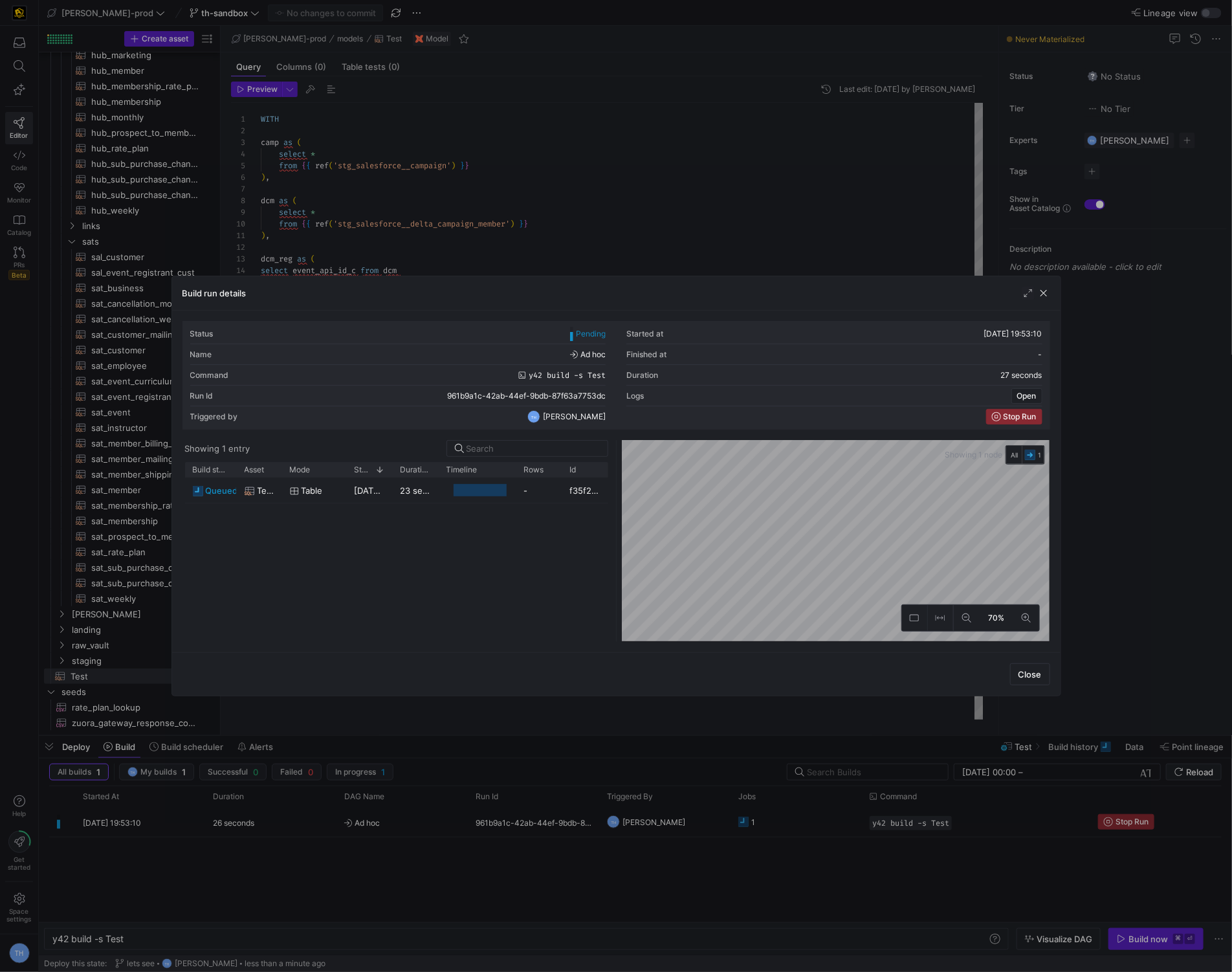
click at [736, 250] on div at bounding box center [616, 486] width 1232 height 972
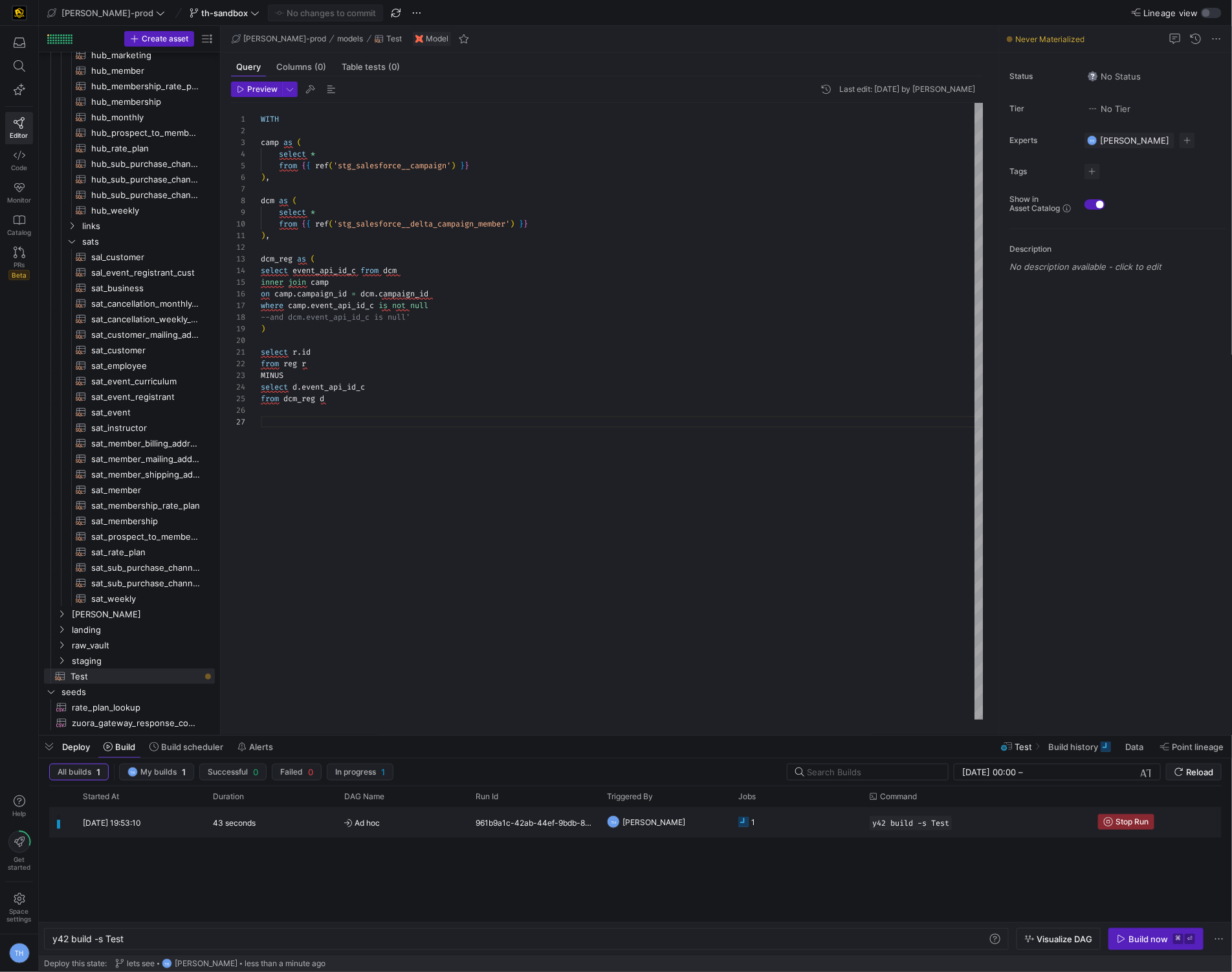
click at [699, 820] on y42-orchestration-triggered-by "TH [PERSON_NAME]" at bounding box center [665, 822] width 116 height 28
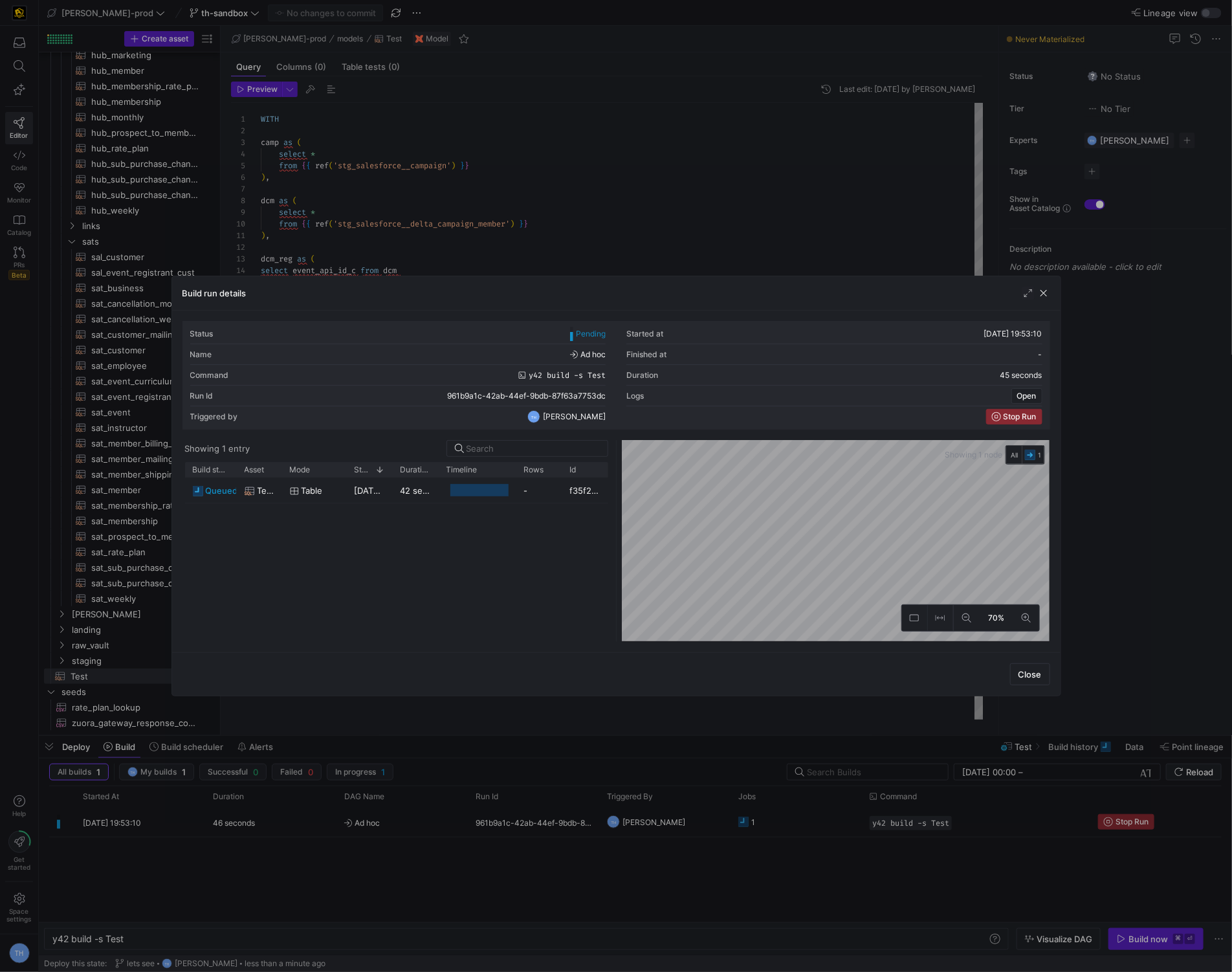
click at [636, 183] on div at bounding box center [616, 486] width 1232 height 972
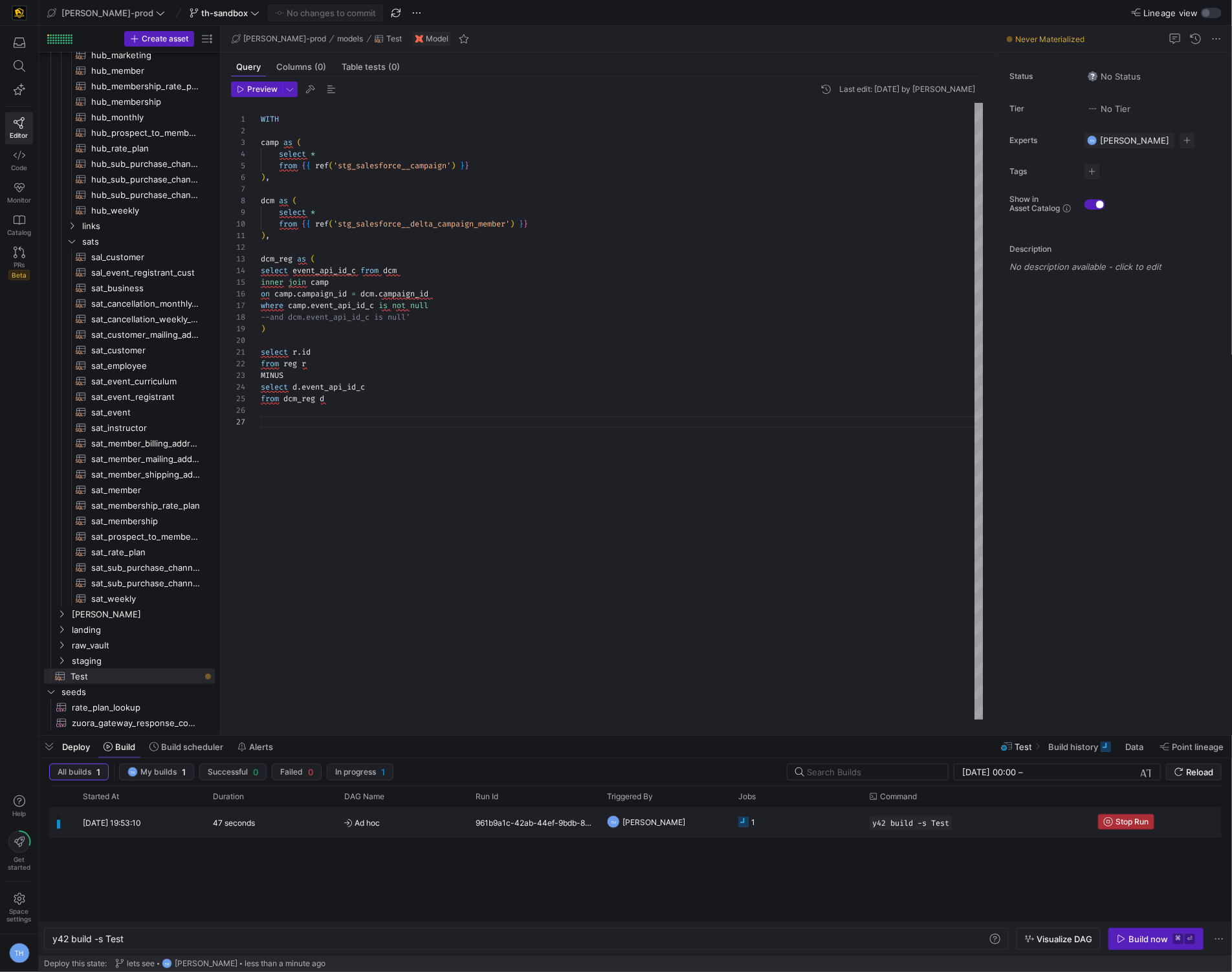
click at [1138, 821] on span "Stop Run" at bounding box center [1133, 822] width 33 height 9
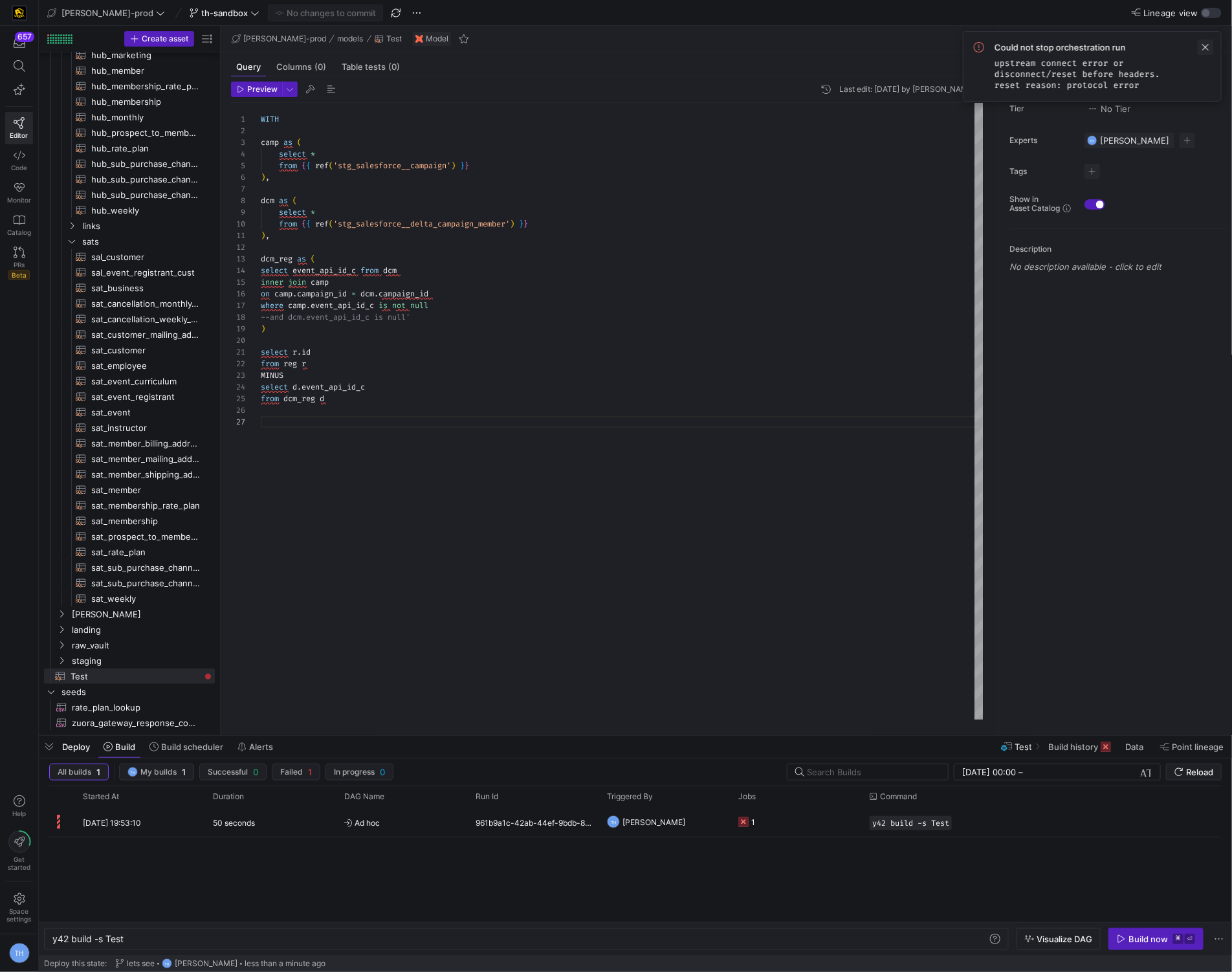
click at [1207, 44] on span at bounding box center [1206, 47] width 16 height 16
click at [1133, 938] on div "Build now" at bounding box center [1149, 939] width 40 height 11
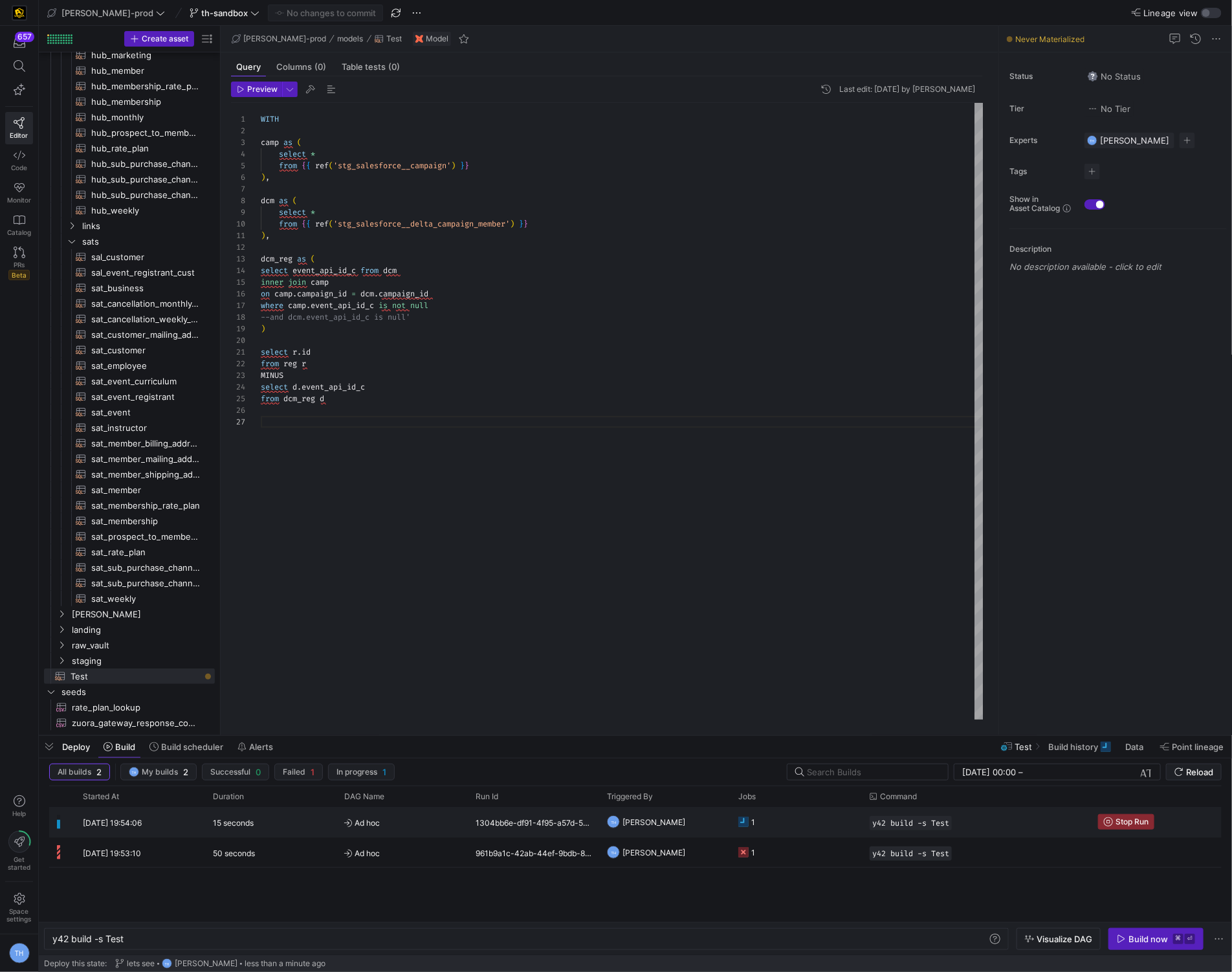
click at [801, 823] on y42-job-status-cell-renderer "1" at bounding box center [796, 822] width 116 height 28
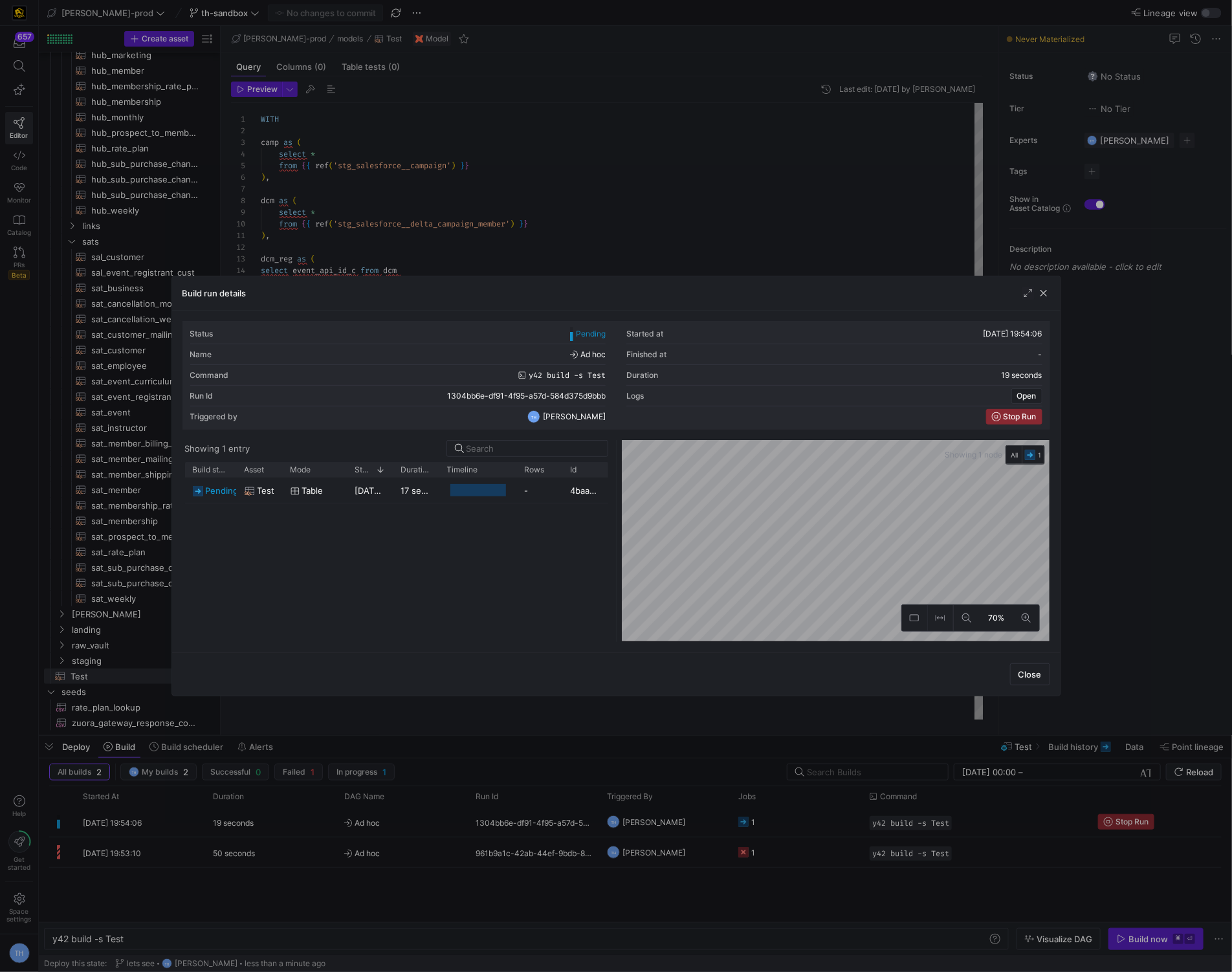
click at [685, 207] on div at bounding box center [616, 486] width 1232 height 972
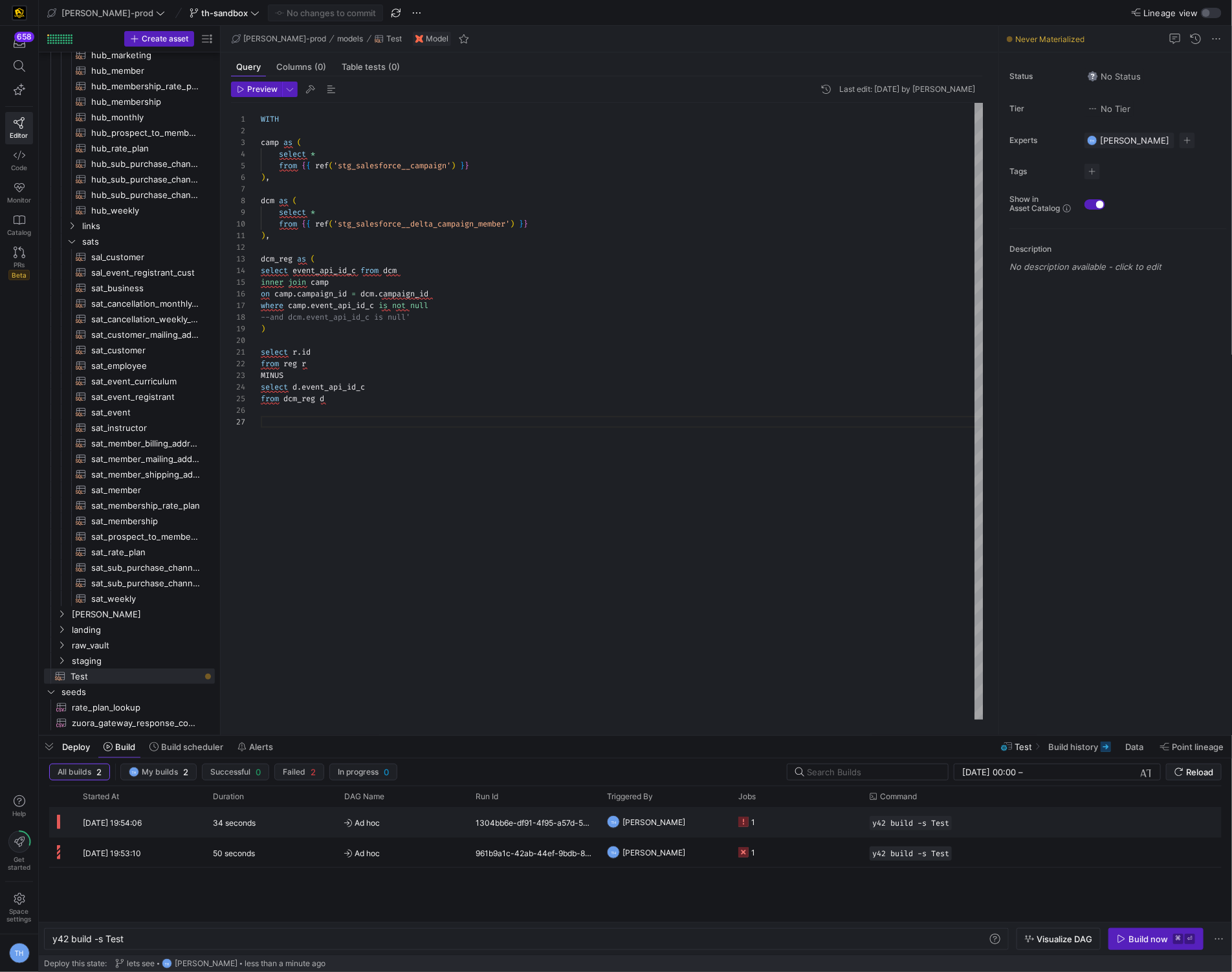
click at [801, 824] on y42-job-status-cell-renderer "1" at bounding box center [796, 822] width 116 height 28
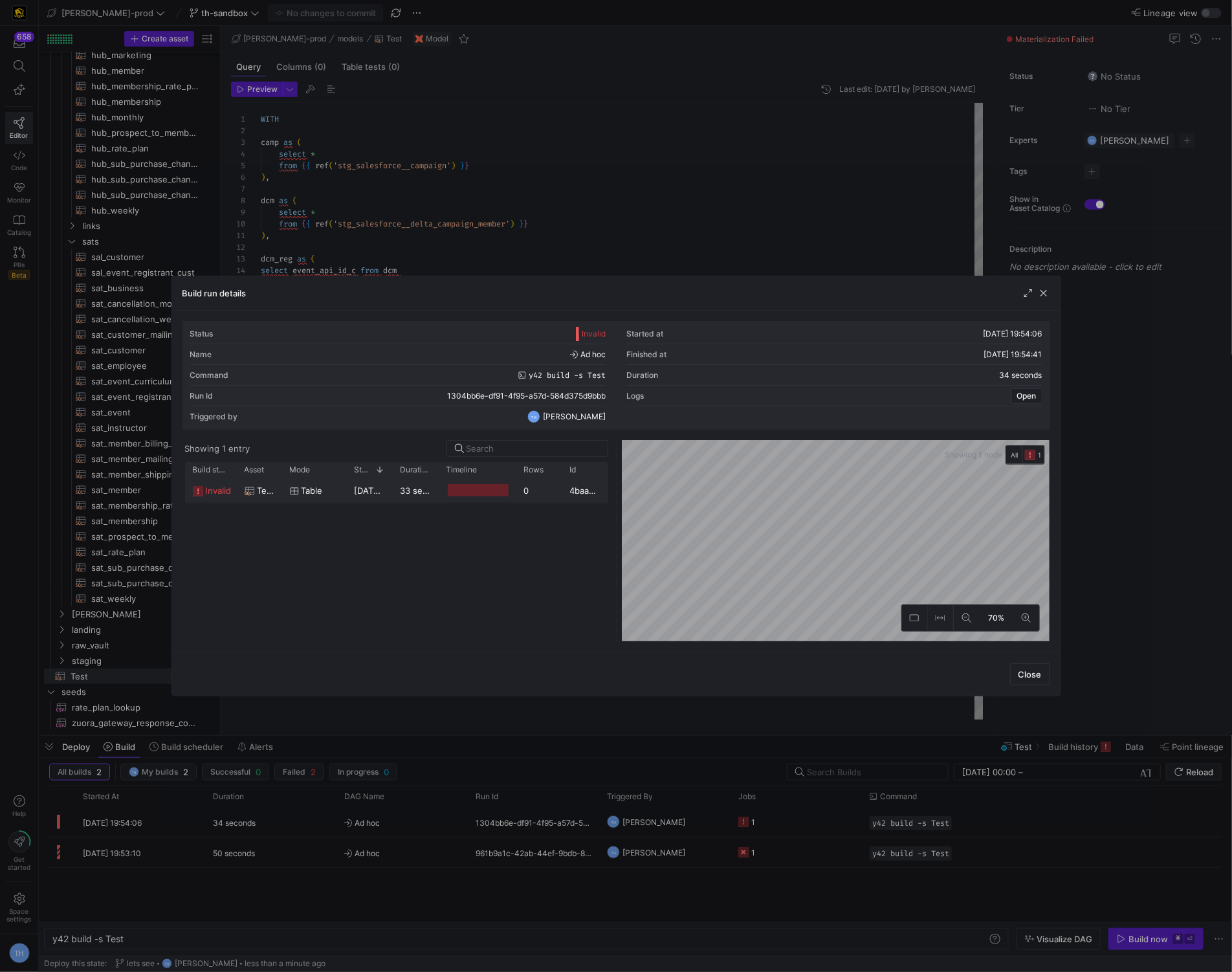
click at [546, 501] on div "0" at bounding box center [540, 490] width 46 height 25
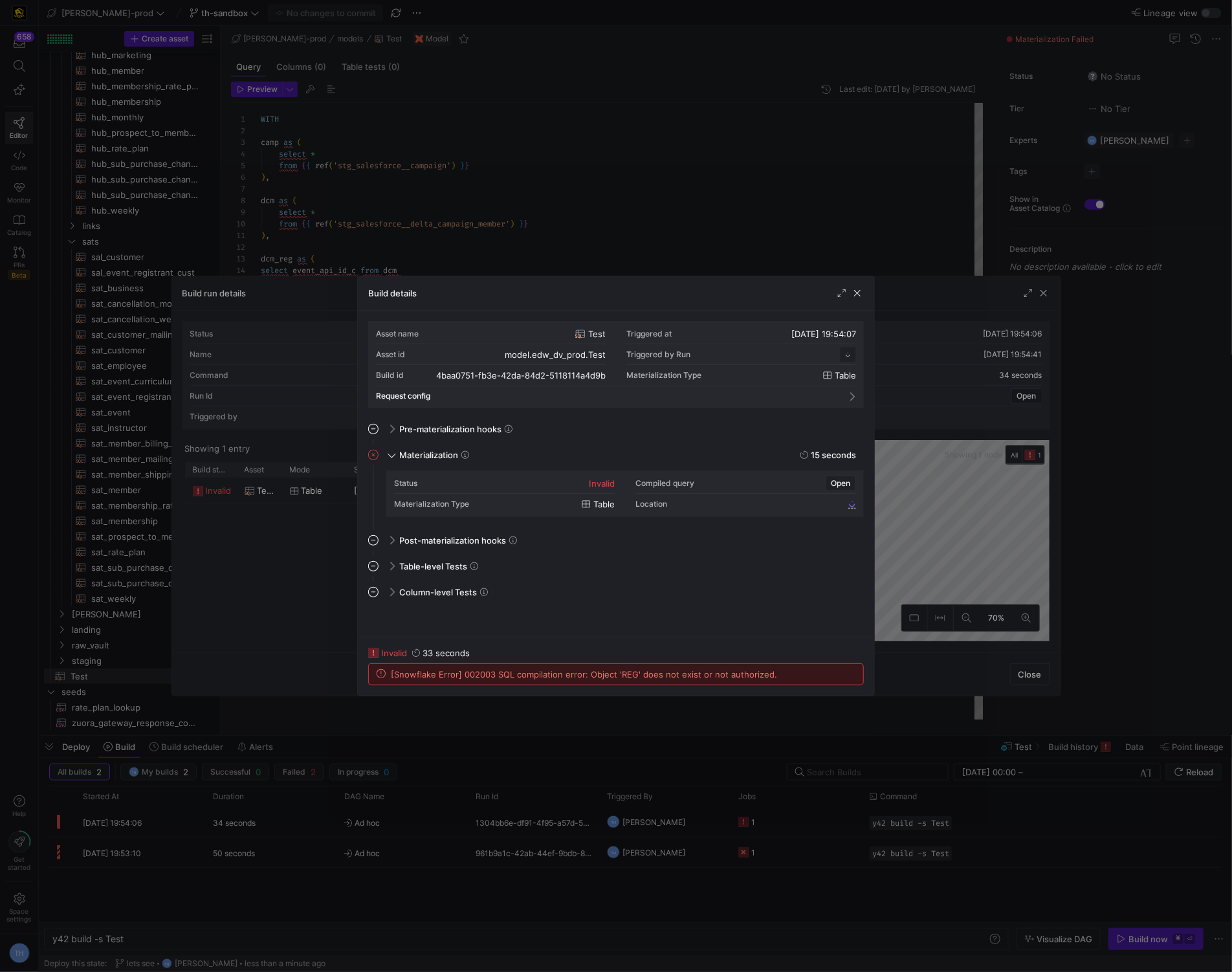
scroll to position [117, 0]
click at [522, 271] on div at bounding box center [616, 486] width 1232 height 972
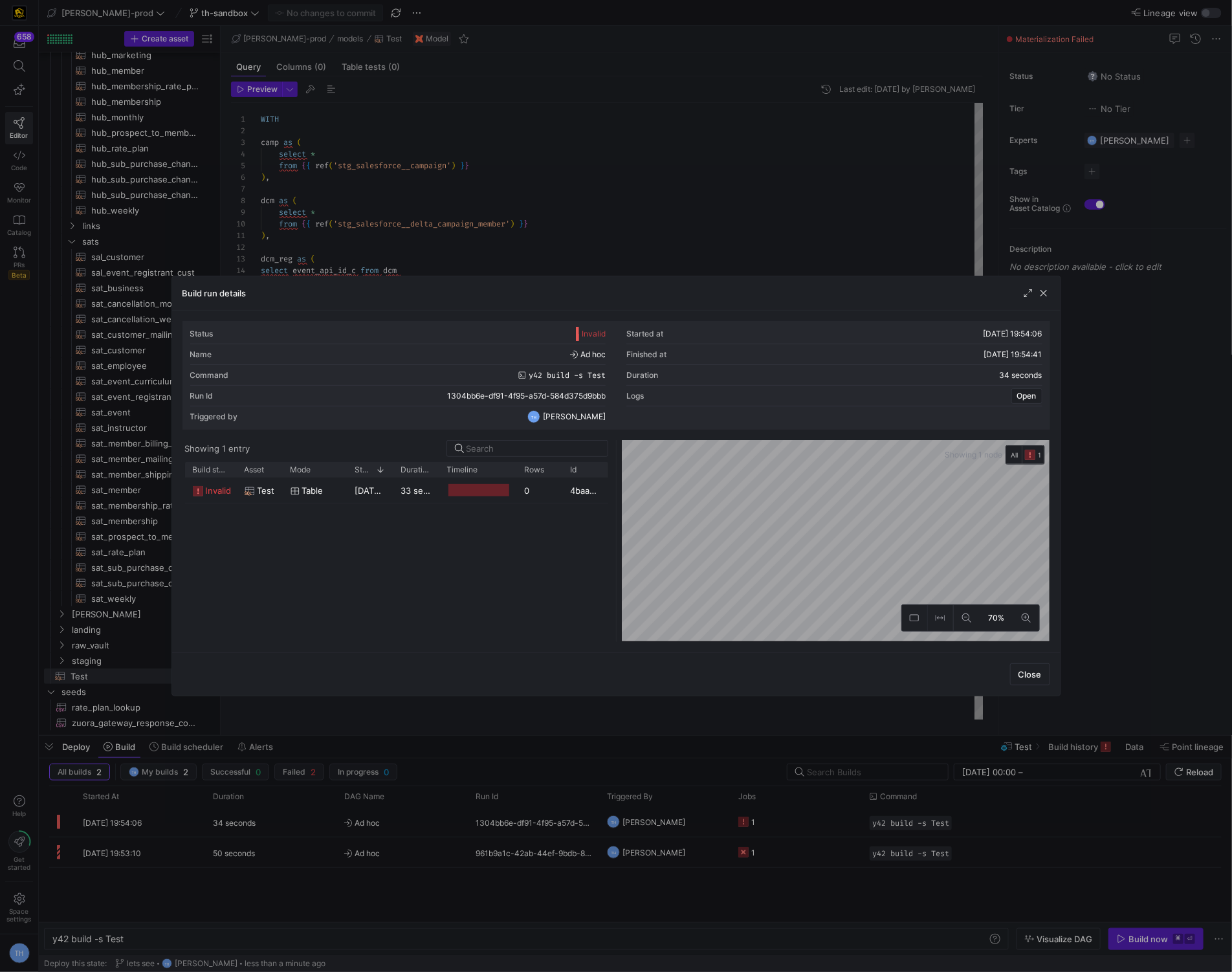
click at [628, 230] on div at bounding box center [616, 486] width 1232 height 972
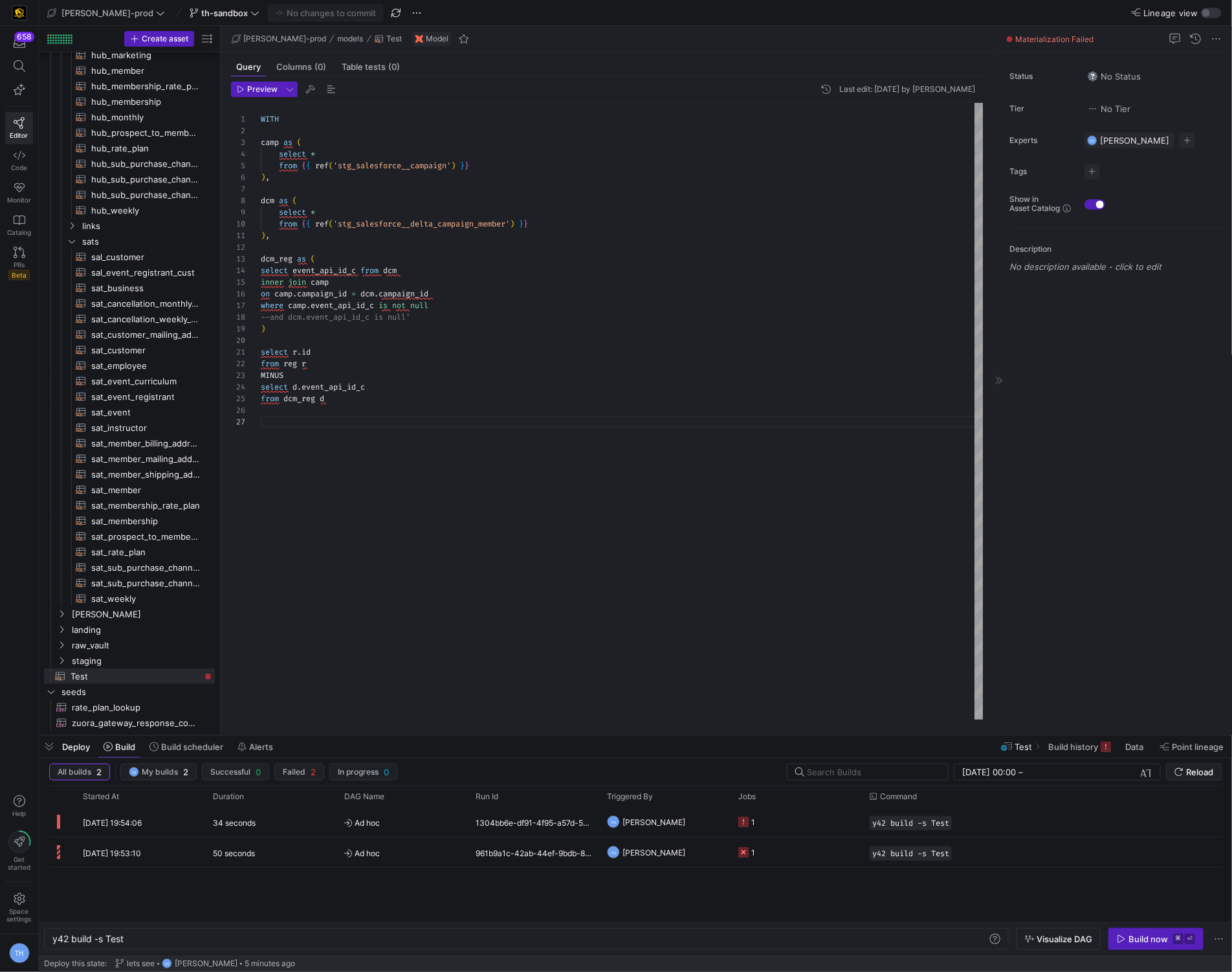
scroll to position [0, 0]
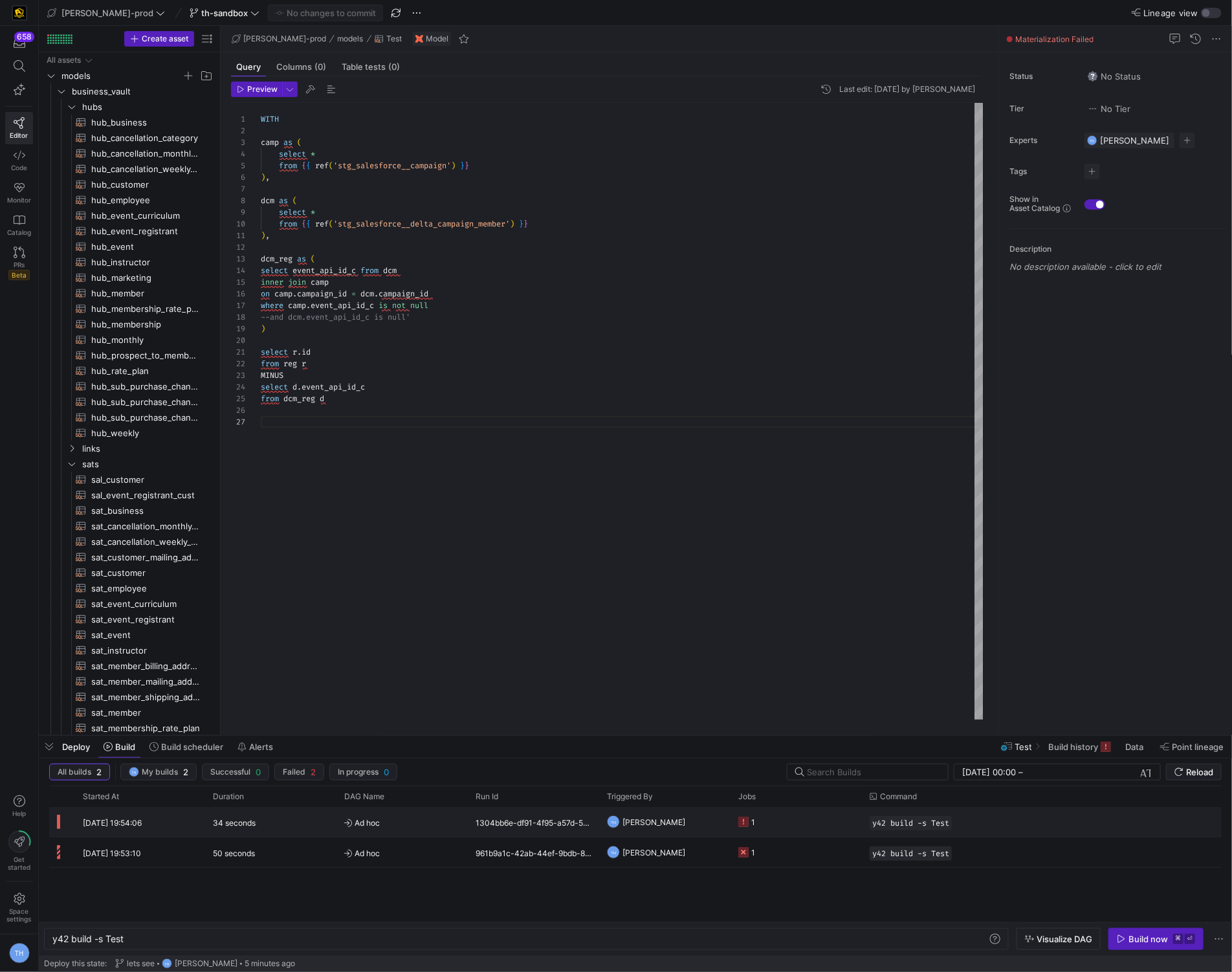
click at [613, 809] on span "TH [PERSON_NAME]" at bounding box center [646, 823] width 78 height 31
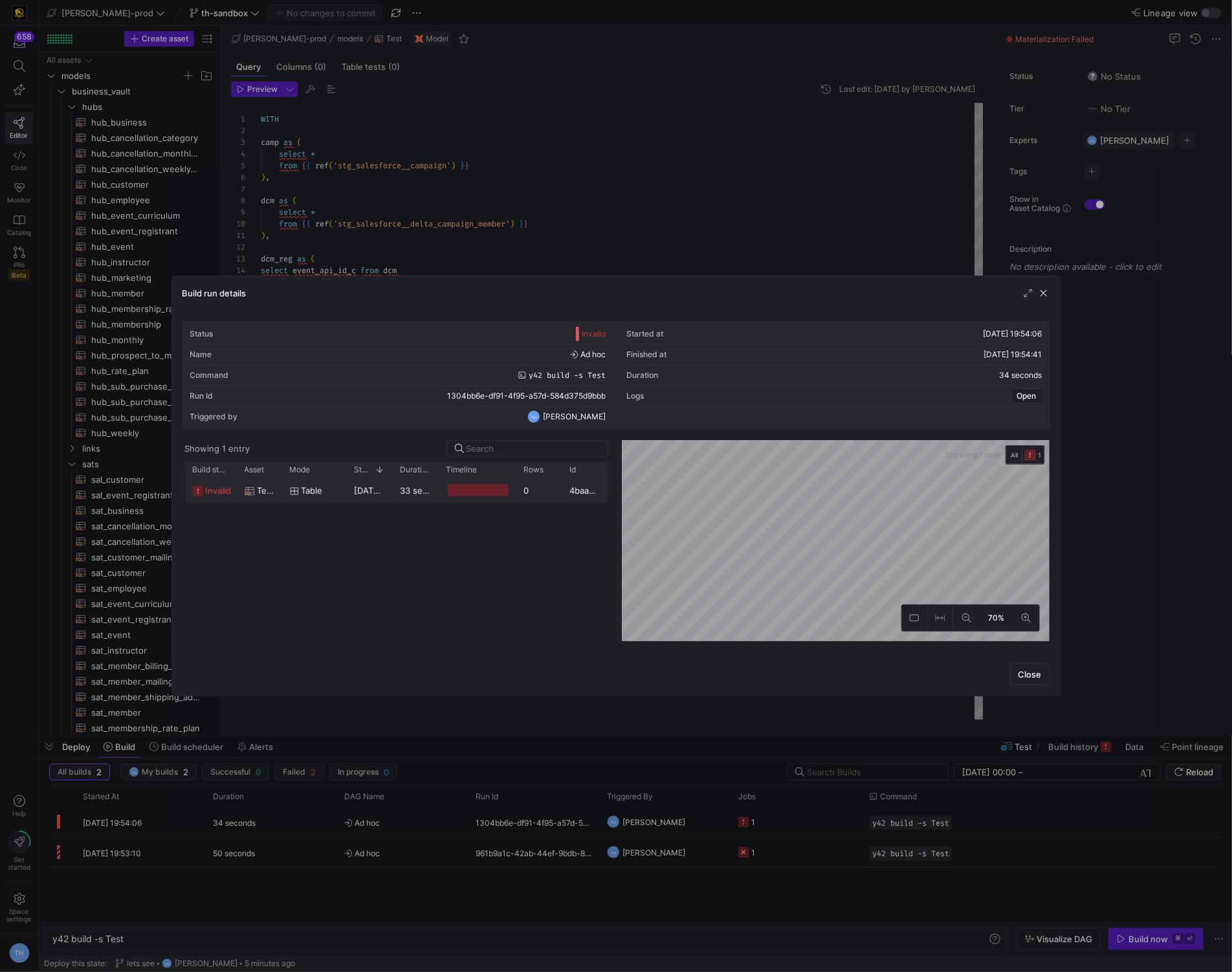
click at [519, 482] on div "0" at bounding box center [540, 490] width 46 height 25
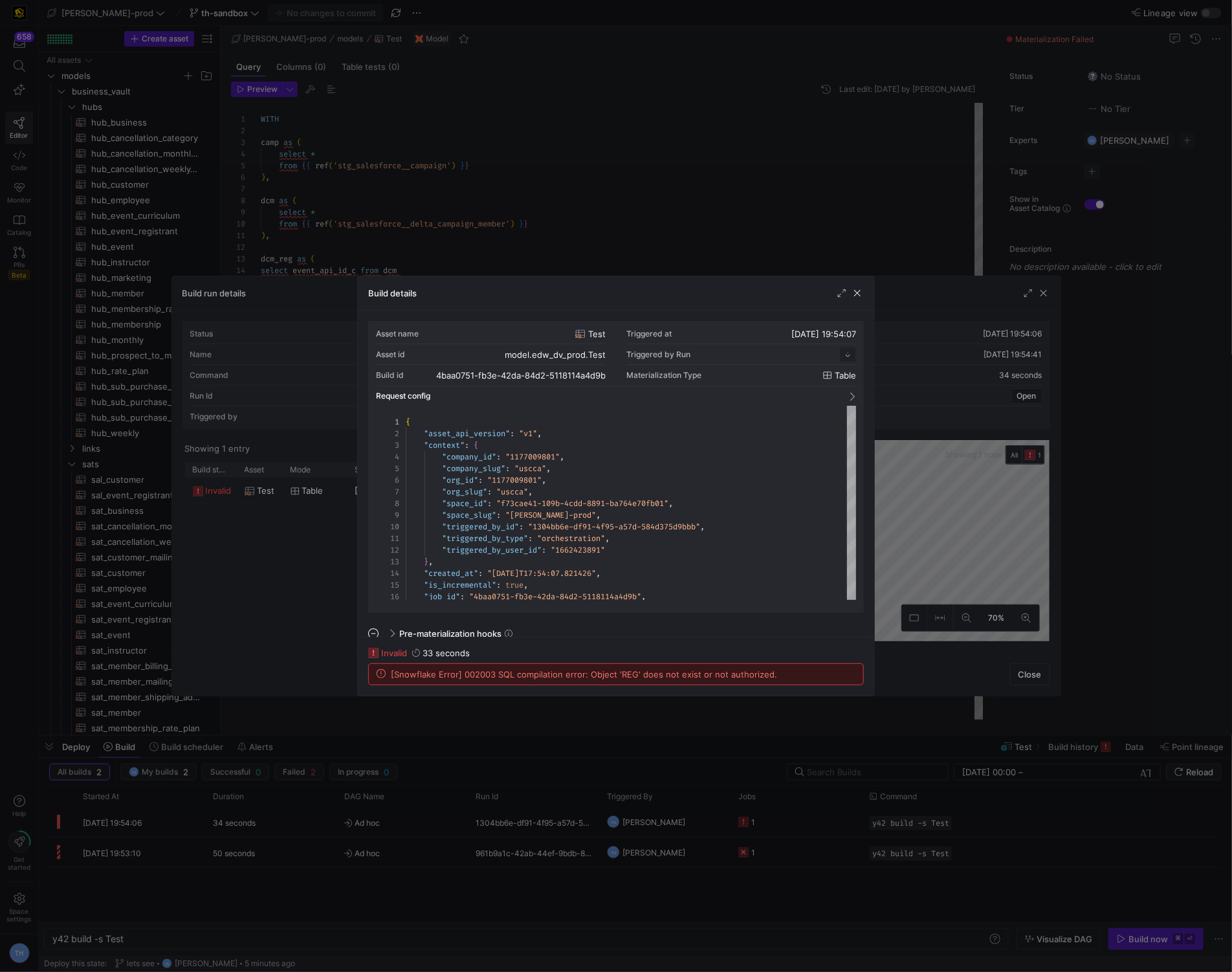
scroll to position [117, 0]
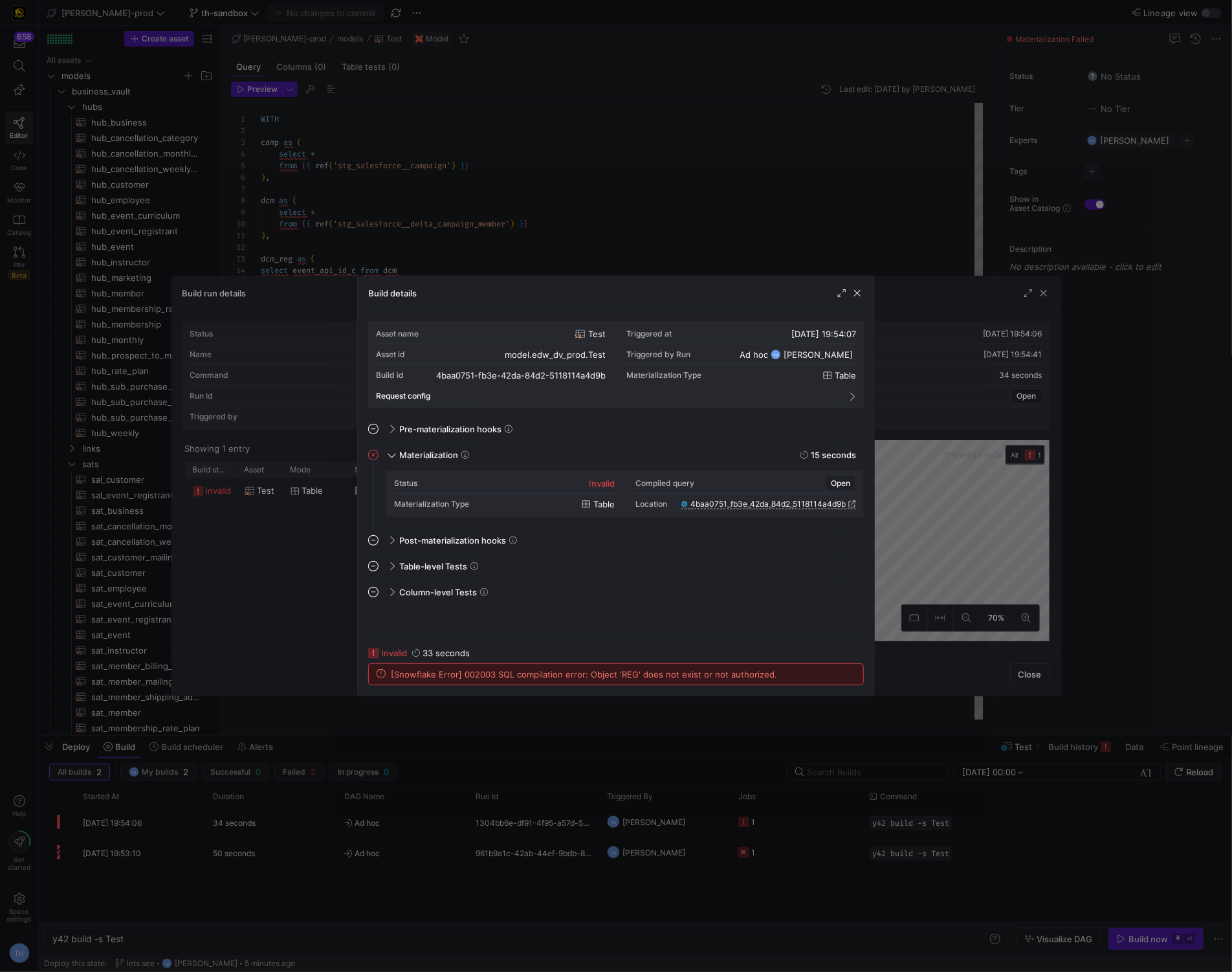
click at [540, 243] on div at bounding box center [616, 486] width 1232 height 972
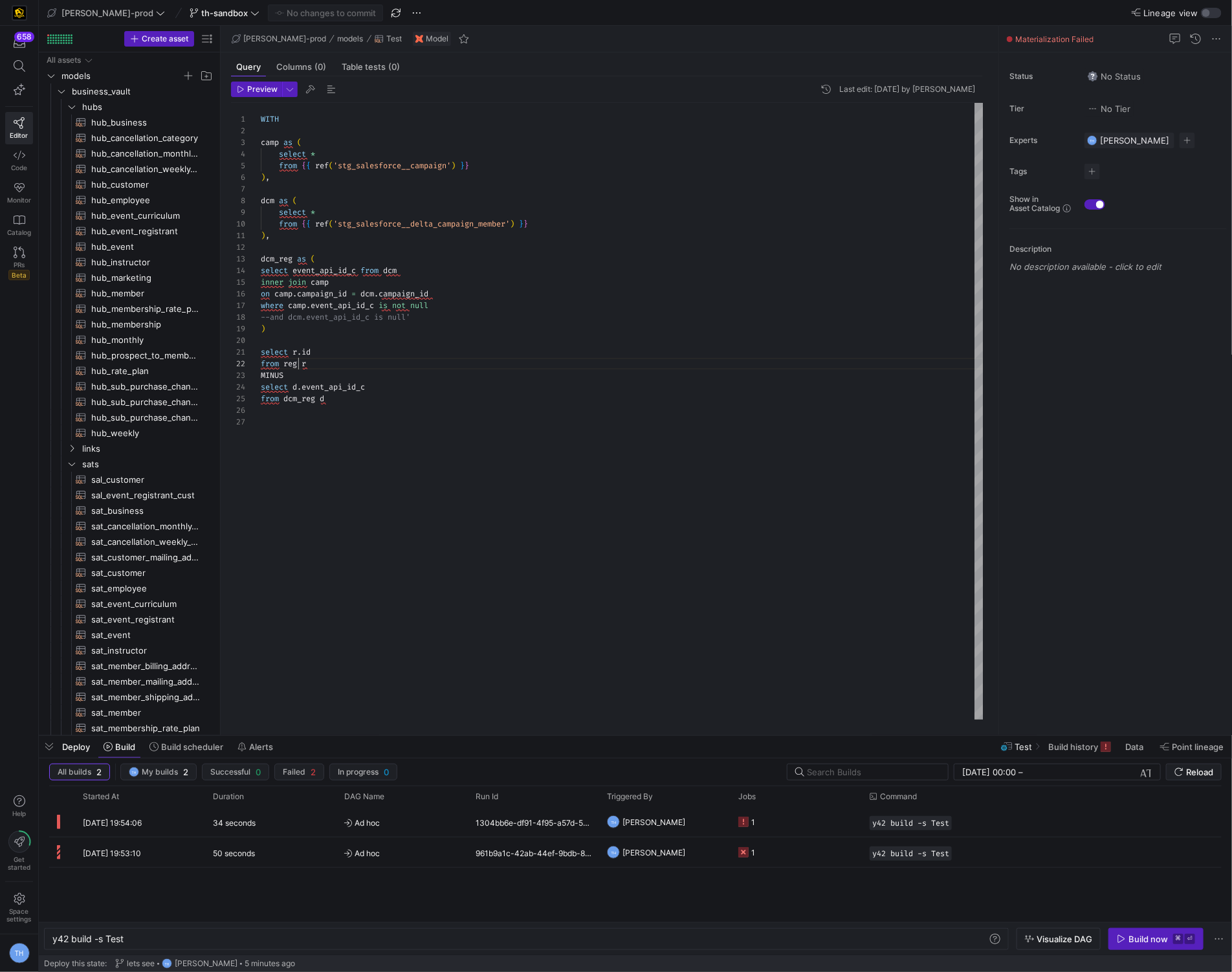
scroll to position [11, 37]
click at [301, 362] on div "WITH camp as ( select * from { { ref ( 'stg_salesforce__campaign' ) } } ) , dcm…" at bounding box center [622, 411] width 723 height 617
click at [307, 237] on div "WITH camp as ( select * from { { ref ( 'stg_salesforce__campaign' ) } } ) , dcm…" at bounding box center [622, 411] width 723 height 617
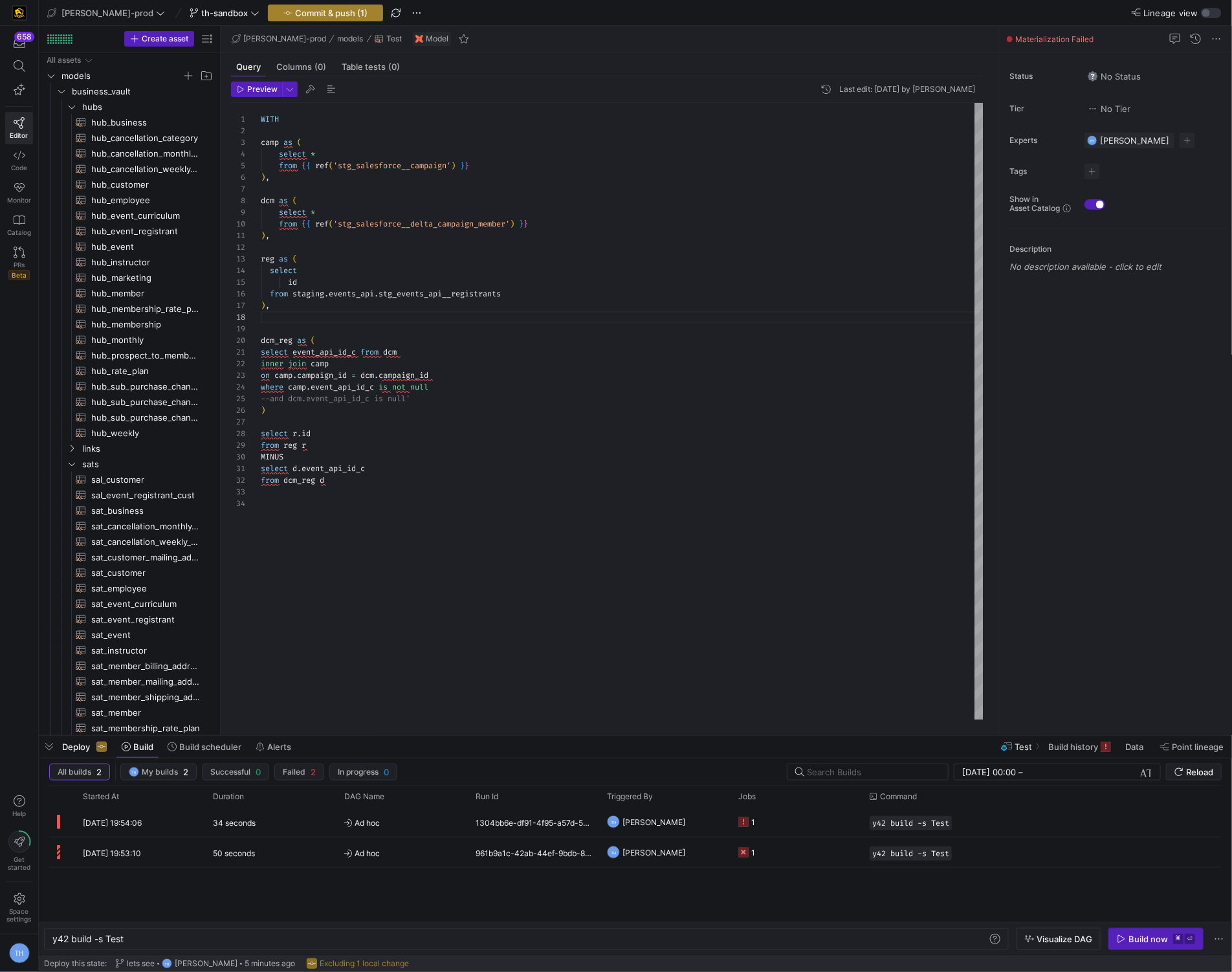
type textarea "), reg as ( select id from [DOMAIN_NAME]_[DOMAIN_NAME]_events_api__registrants …"
click at [295, 13] on span "Commit & push (1)" at bounding box center [331, 13] width 72 height 11
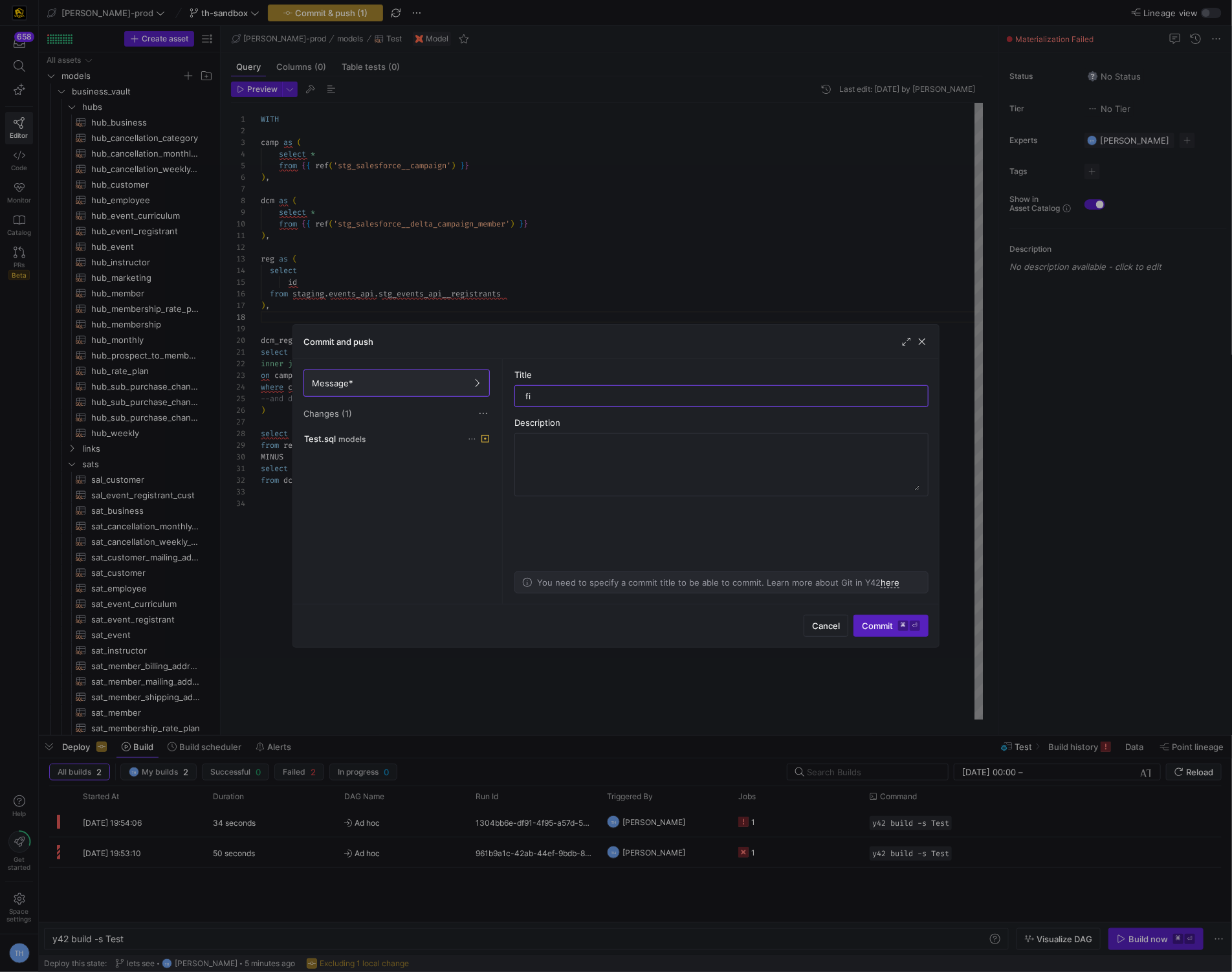
type input "fix"
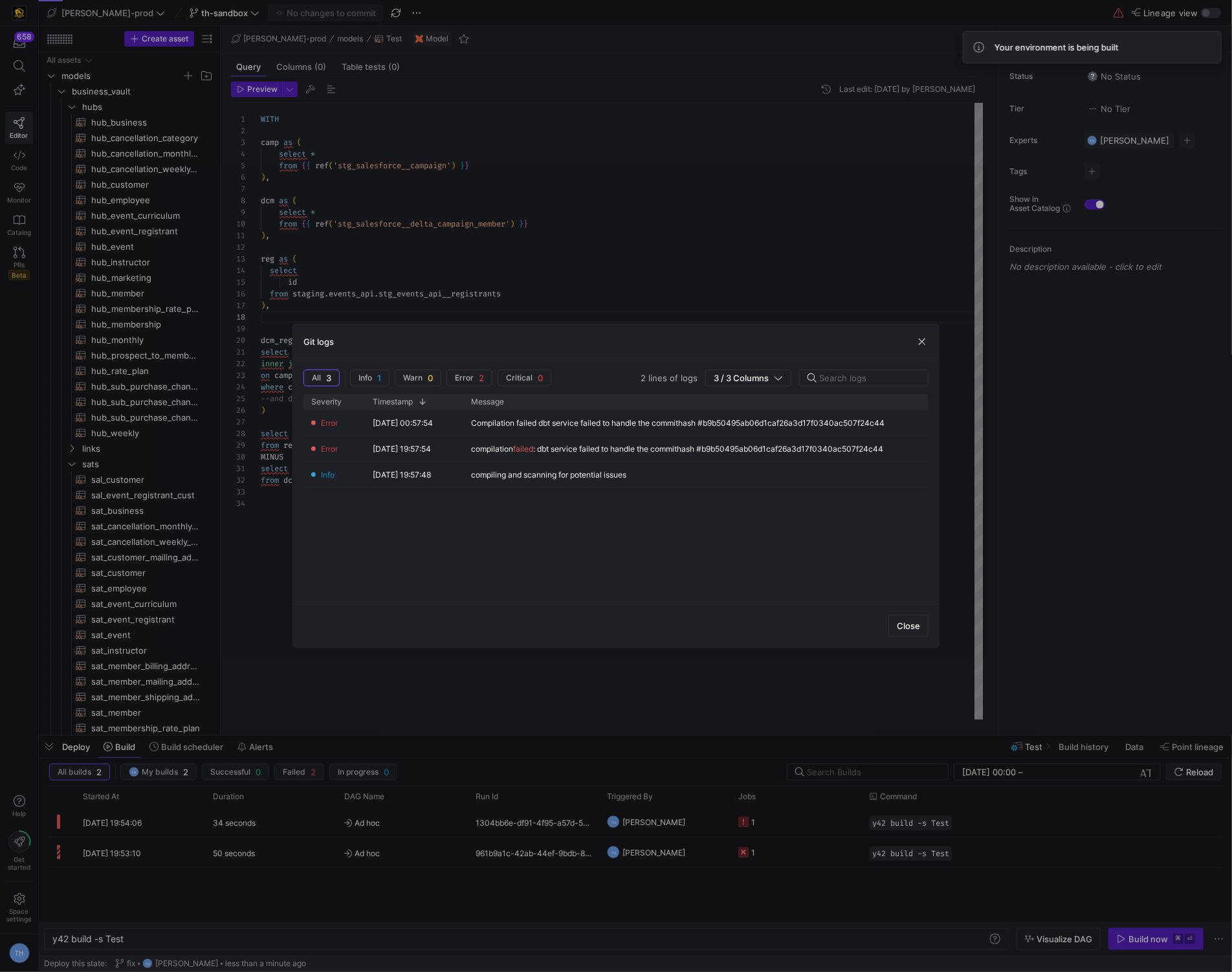
click at [633, 225] on div at bounding box center [616, 486] width 1232 height 972
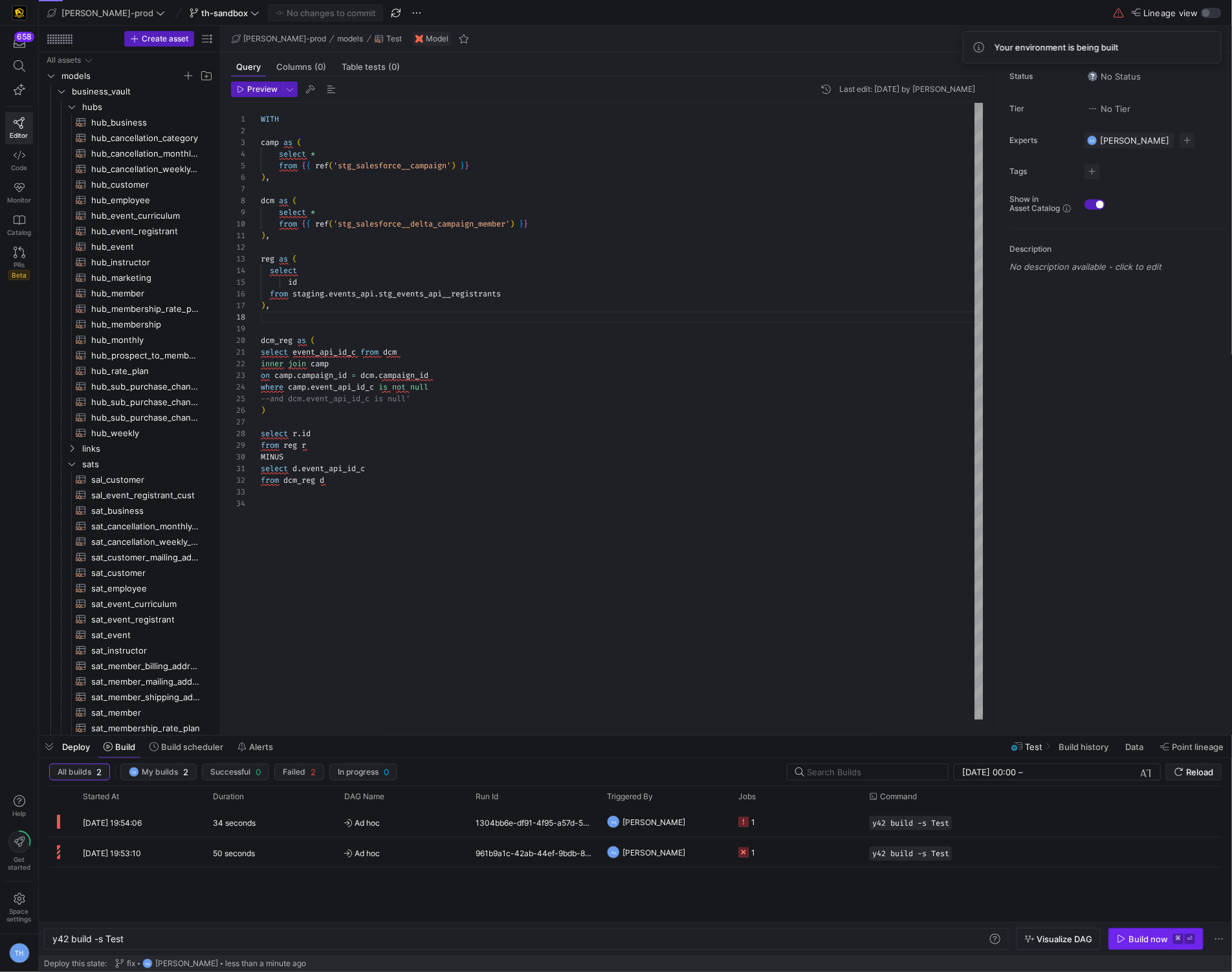
click at [1147, 935] on div "Build now" at bounding box center [1149, 939] width 40 height 11
